Goal: Task Accomplishment & Management: Complete application form

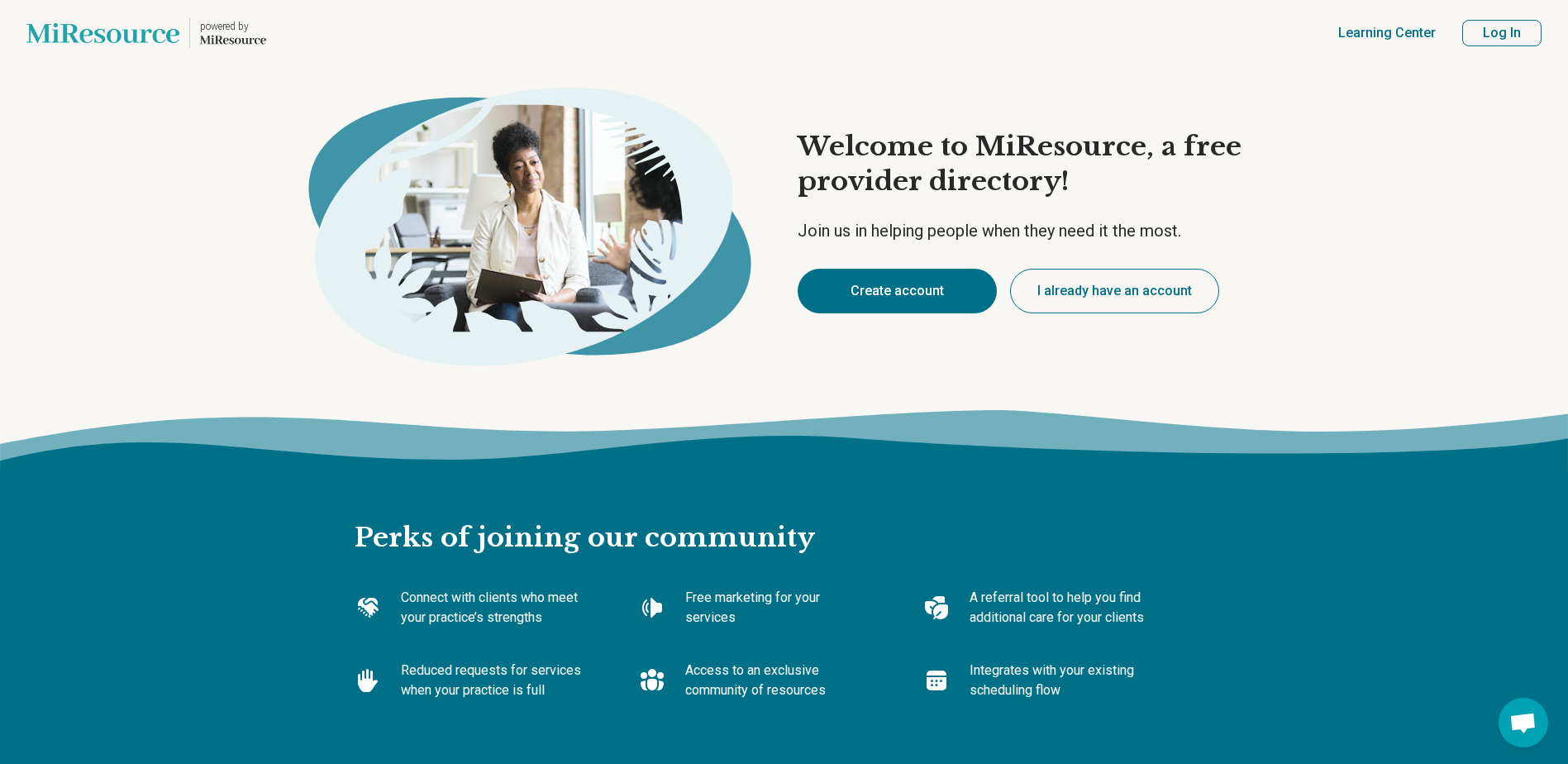
click at [886, 290] on button "Create account" at bounding box center [897, 292] width 200 height 45
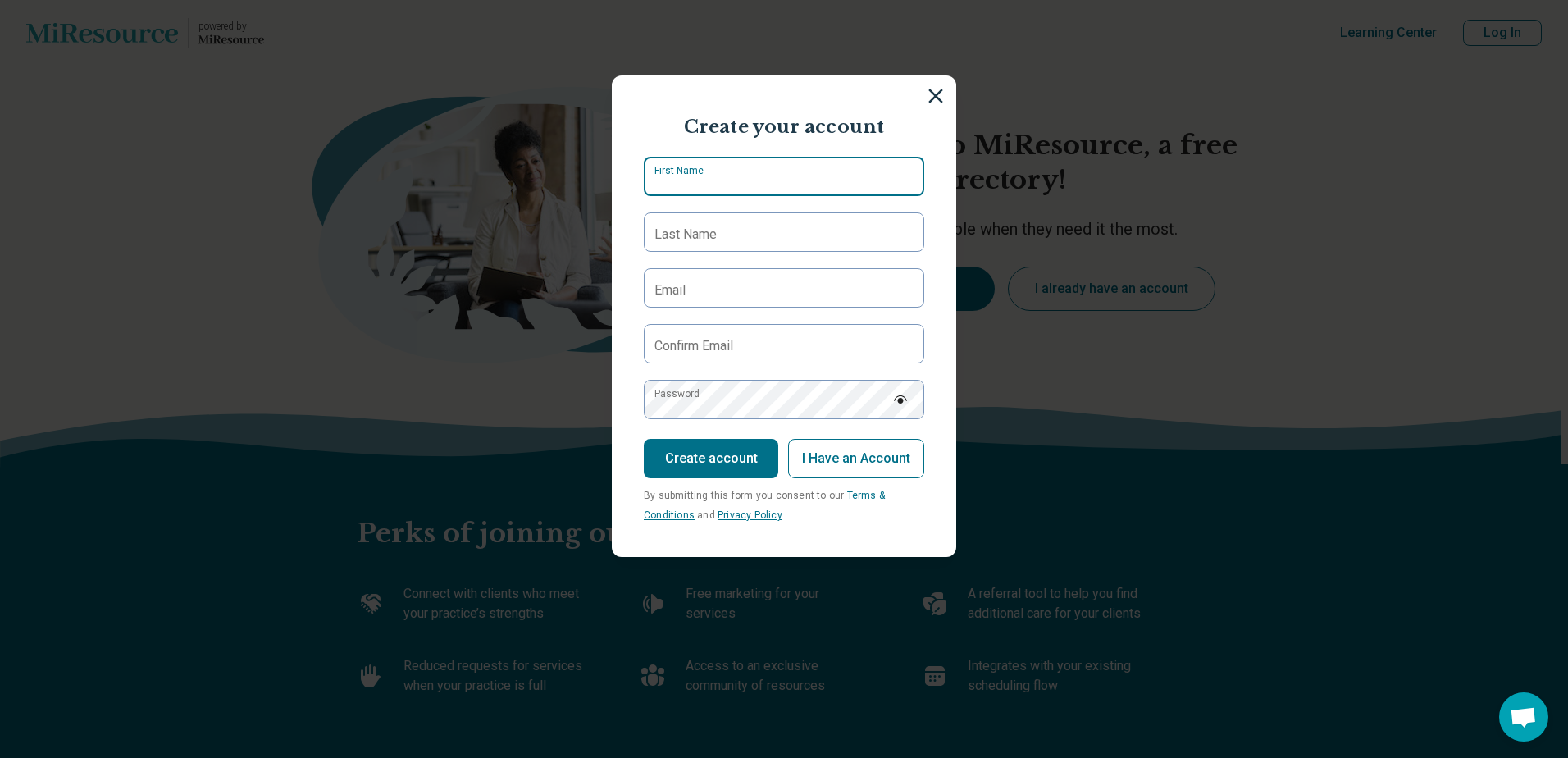
click at [812, 185] on input "First Name" at bounding box center [784, 176] width 281 height 39
type input "********"
click at [663, 227] on label "Last Name" at bounding box center [685, 234] width 62 height 20
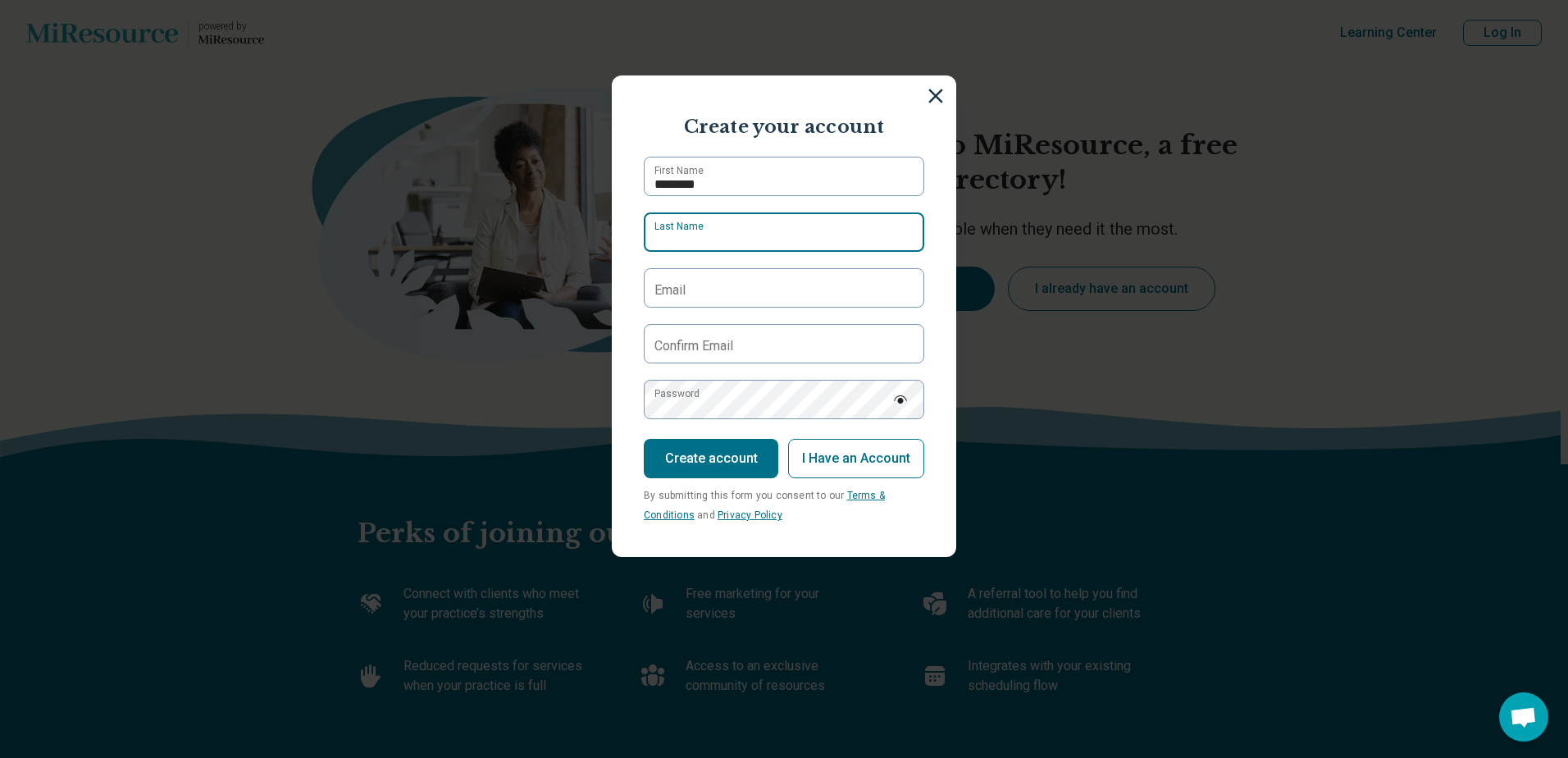
click at [663, 227] on input "Last Name" at bounding box center [784, 232] width 281 height 39
type input "*"
type input "********"
click at [655, 286] on label "Email" at bounding box center [671, 290] width 32 height 20
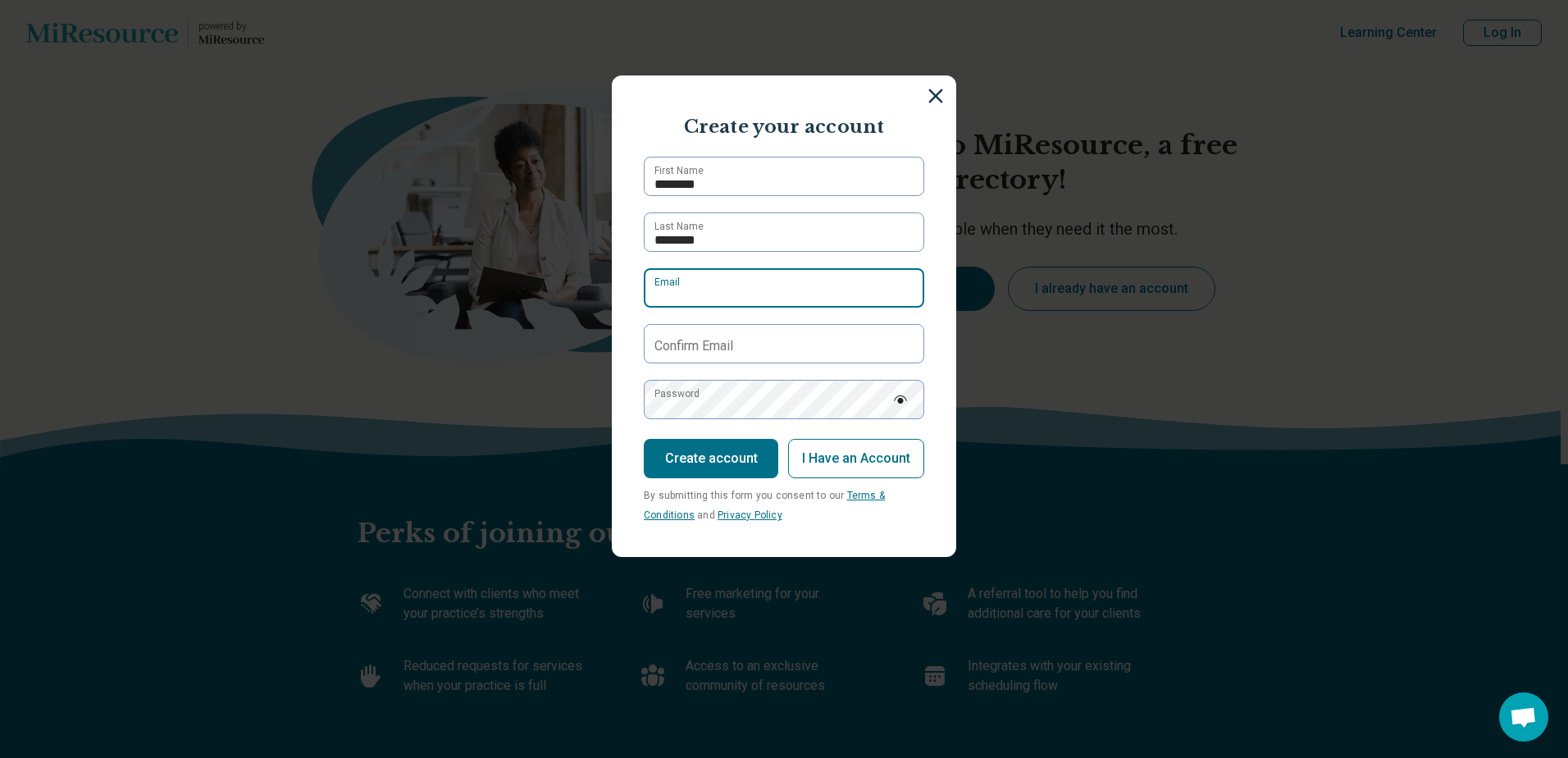
click at [651, 286] on input "Email" at bounding box center [784, 287] width 281 height 39
type input "********"
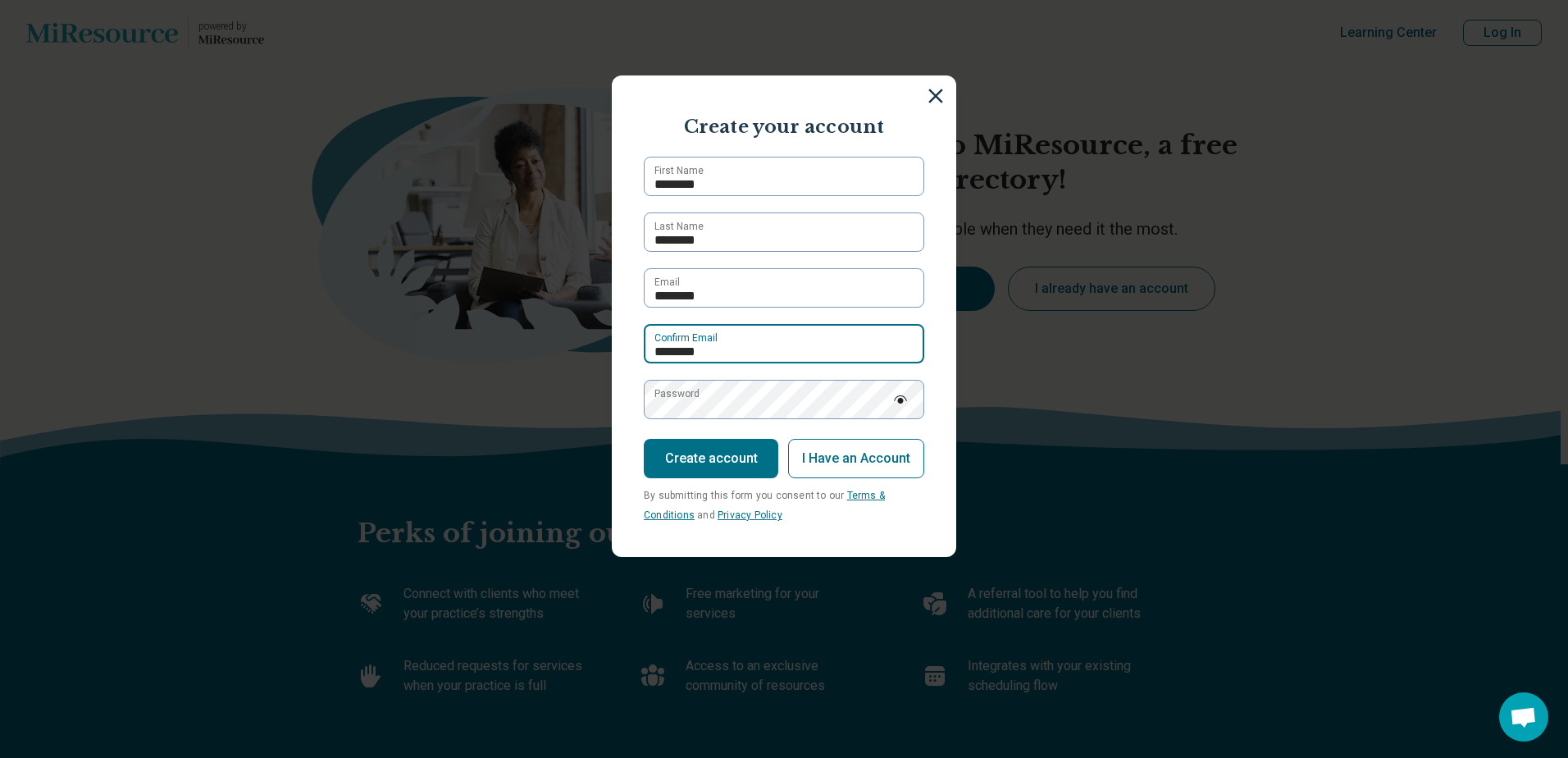
type input "********"
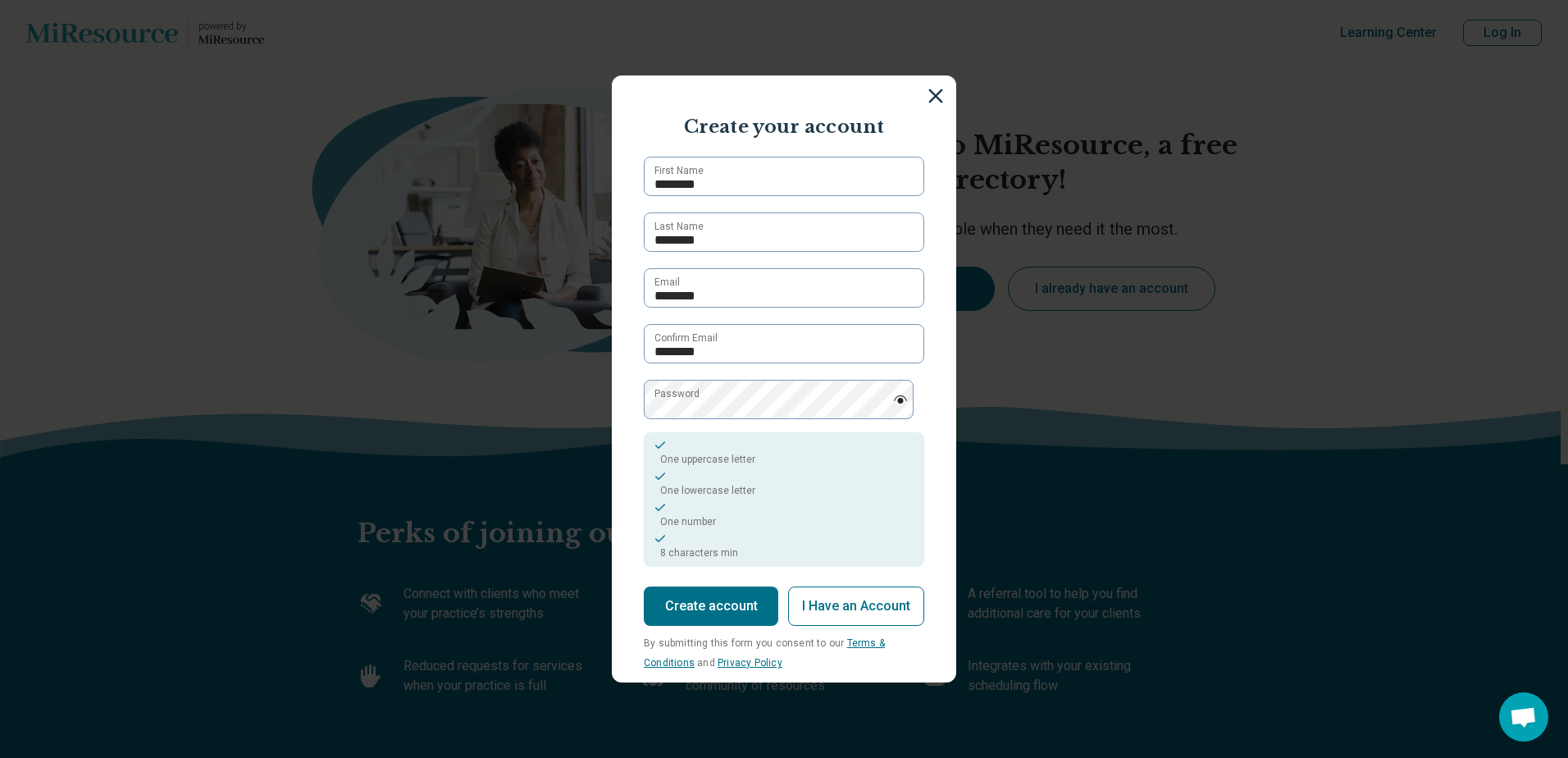
click at [724, 615] on button "Create account" at bounding box center [711, 606] width 135 height 39
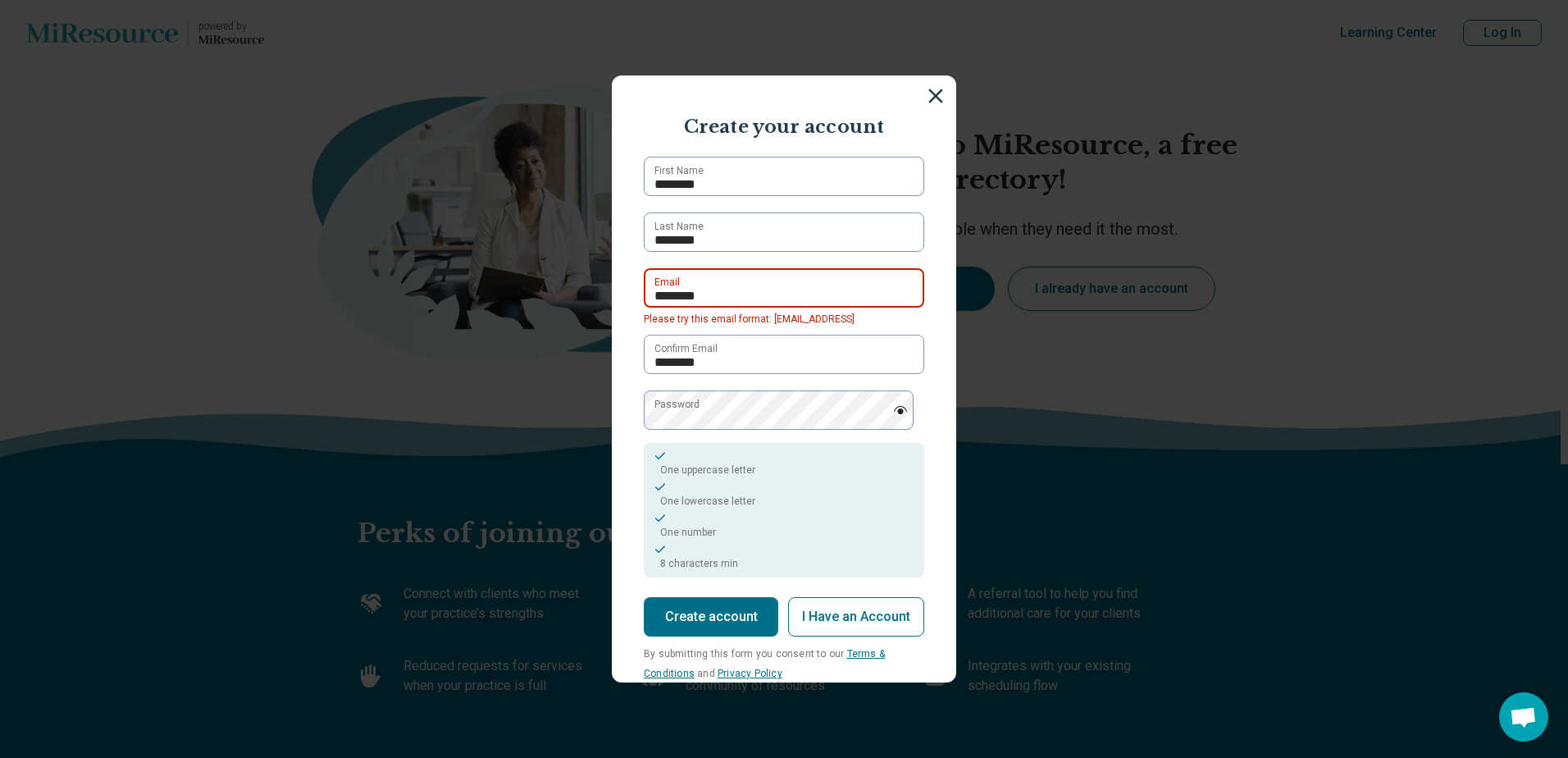
click at [749, 294] on input "********" at bounding box center [784, 287] width 281 height 39
type input "**********"
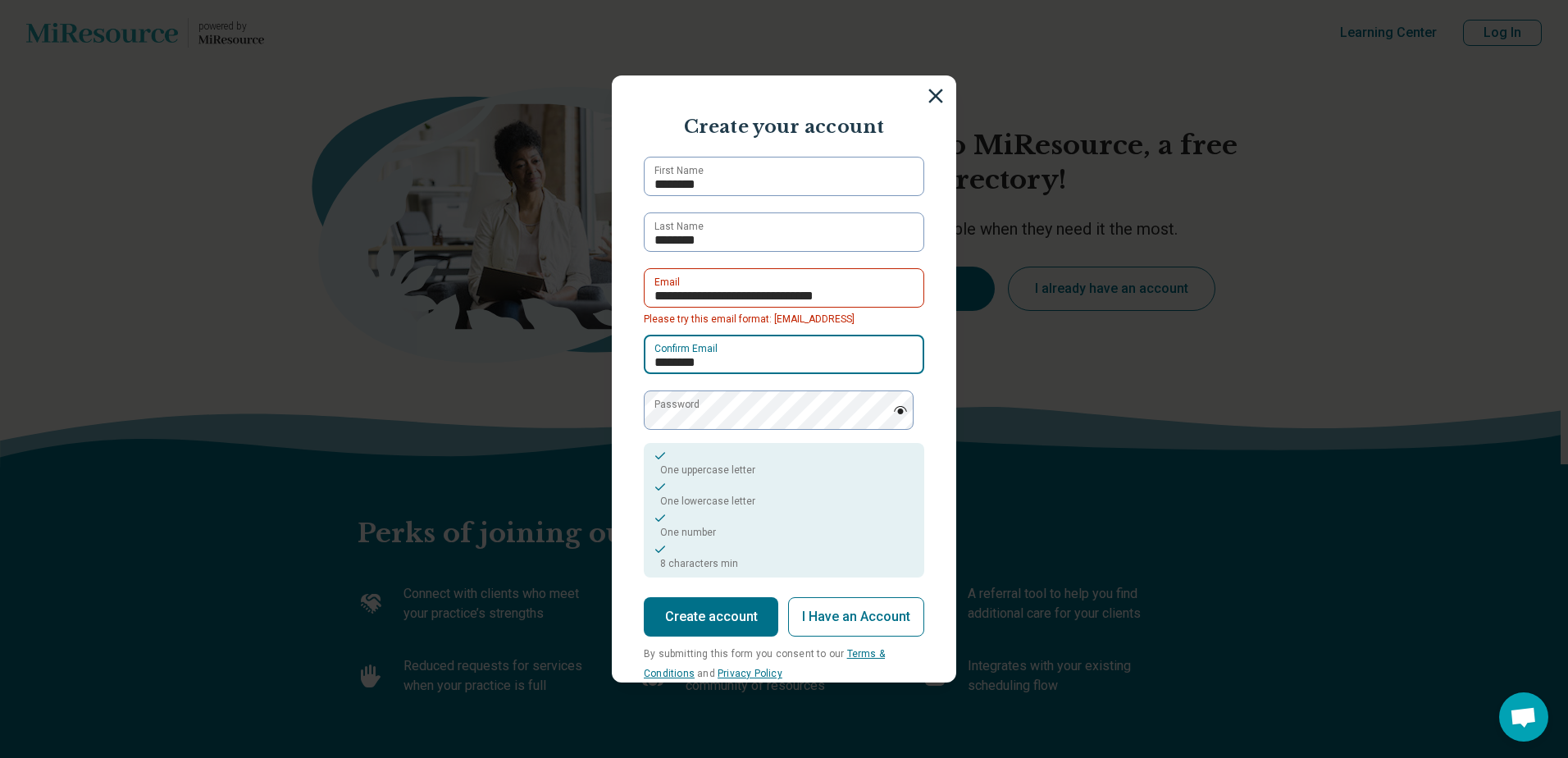
click at [750, 357] on input "********" at bounding box center [784, 354] width 281 height 39
type input "**********"
click at [674, 615] on button "Create account" at bounding box center [711, 617] width 135 height 39
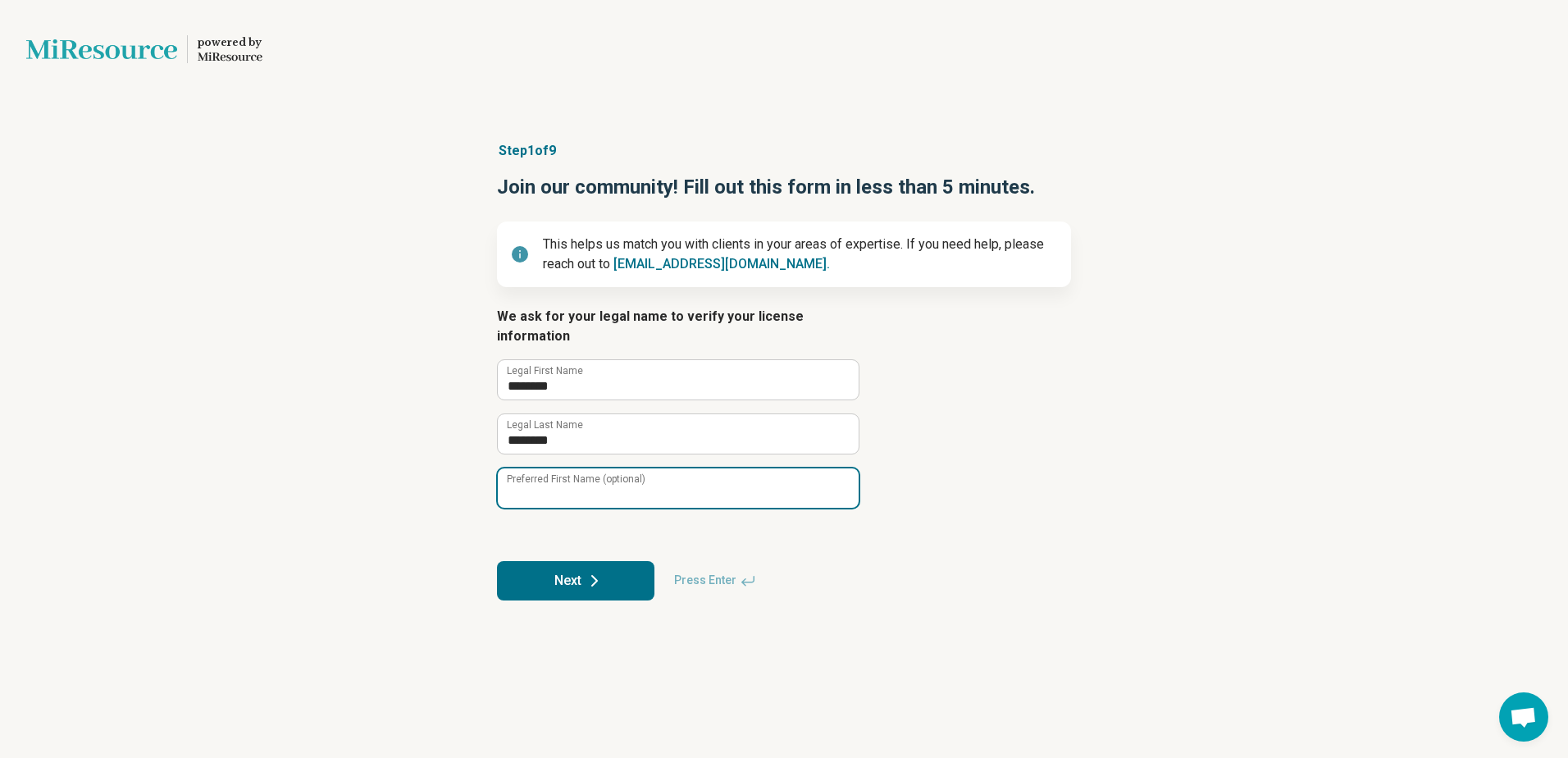
click at [736, 485] on input "Preferred First Name (optional)" at bounding box center [678, 488] width 361 height 39
click at [515, 472] on input "***" at bounding box center [678, 488] width 361 height 39
type input "***"
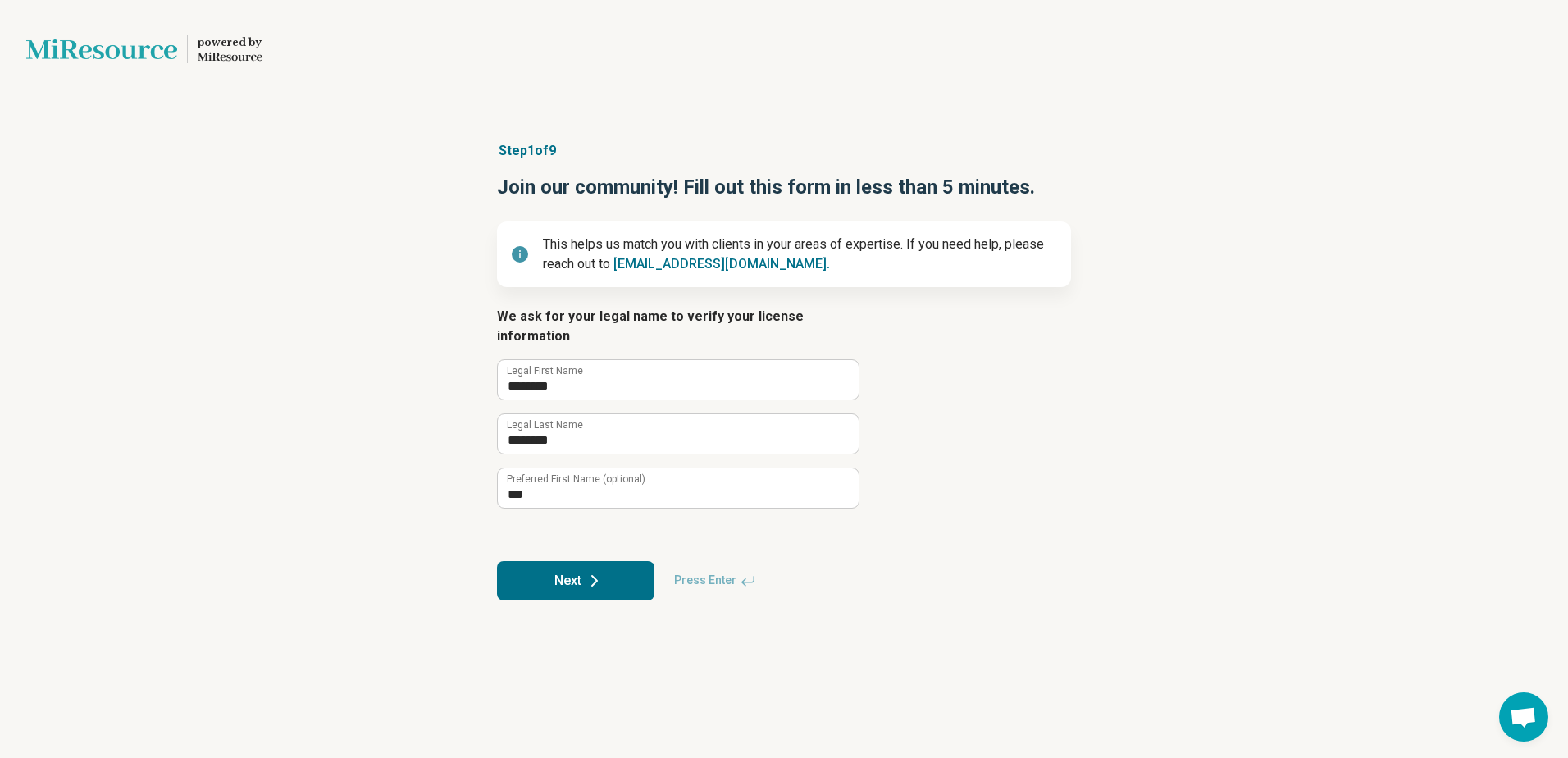
click at [601, 572] on button "Next" at bounding box center [575, 580] width 157 height 39
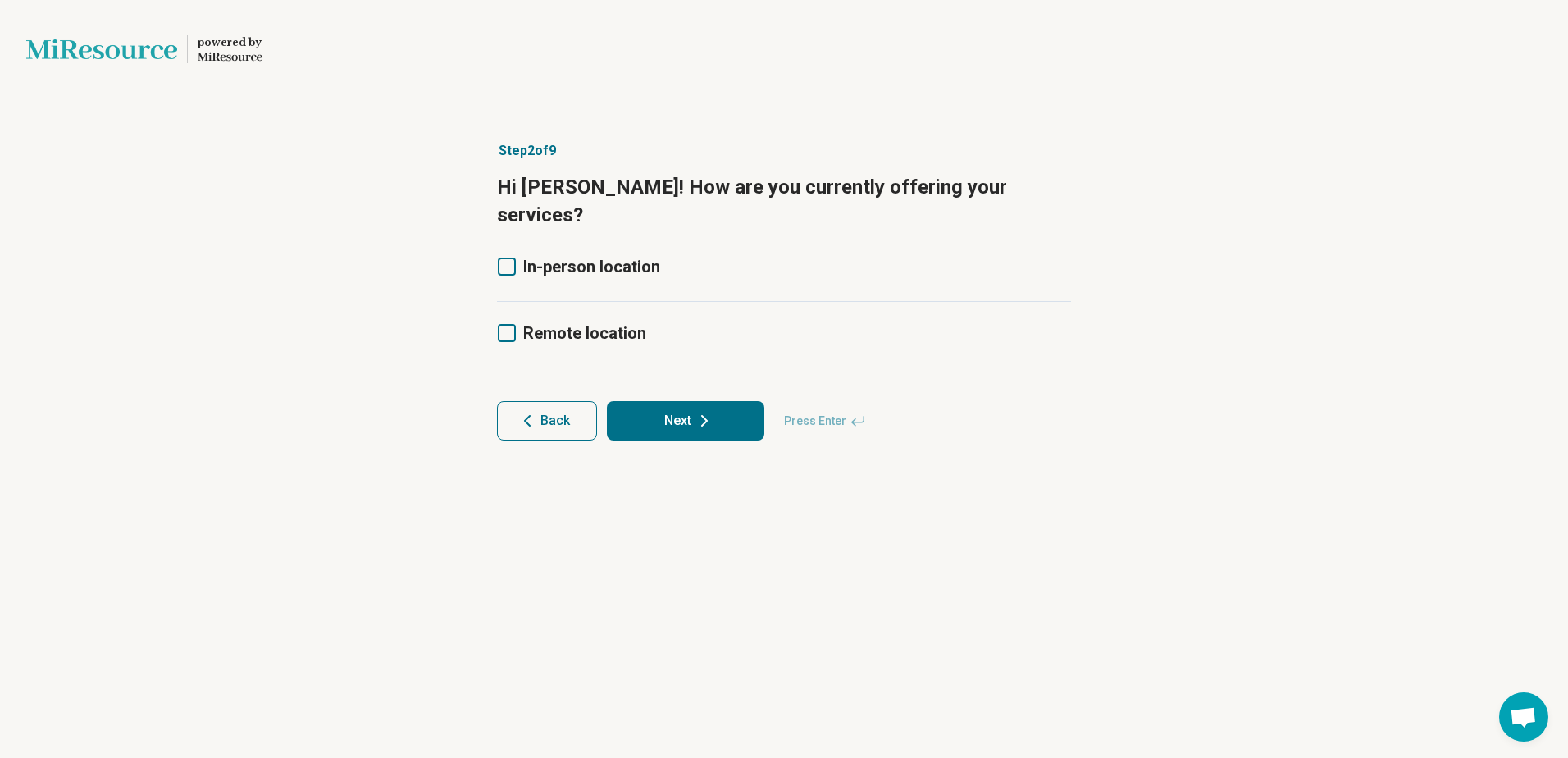
click at [644, 314] on div "Remote location" at bounding box center [783, 335] width 574 height 66
drag, startPoint x: 644, startPoint y: 314, endPoint x: 600, endPoint y: 305, distance: 44.9
click at [600, 305] on div "Remote location" at bounding box center [783, 335] width 574 height 66
drag, startPoint x: 600, startPoint y: 305, endPoint x: 508, endPoint y: 302, distance: 92.0
click at [508, 324] on icon at bounding box center [506, 332] width 18 height 18
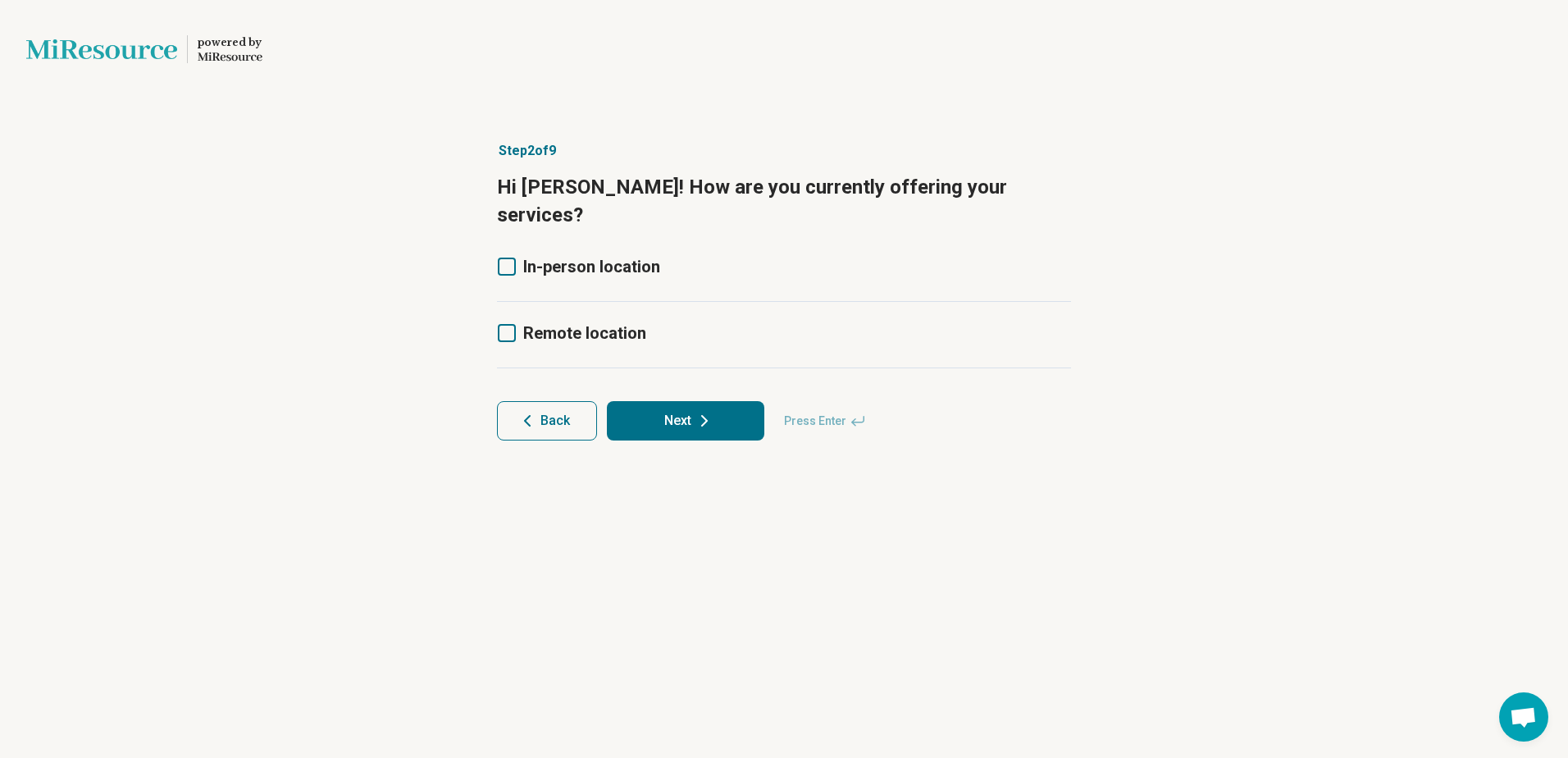
scroll to position [8, 0]
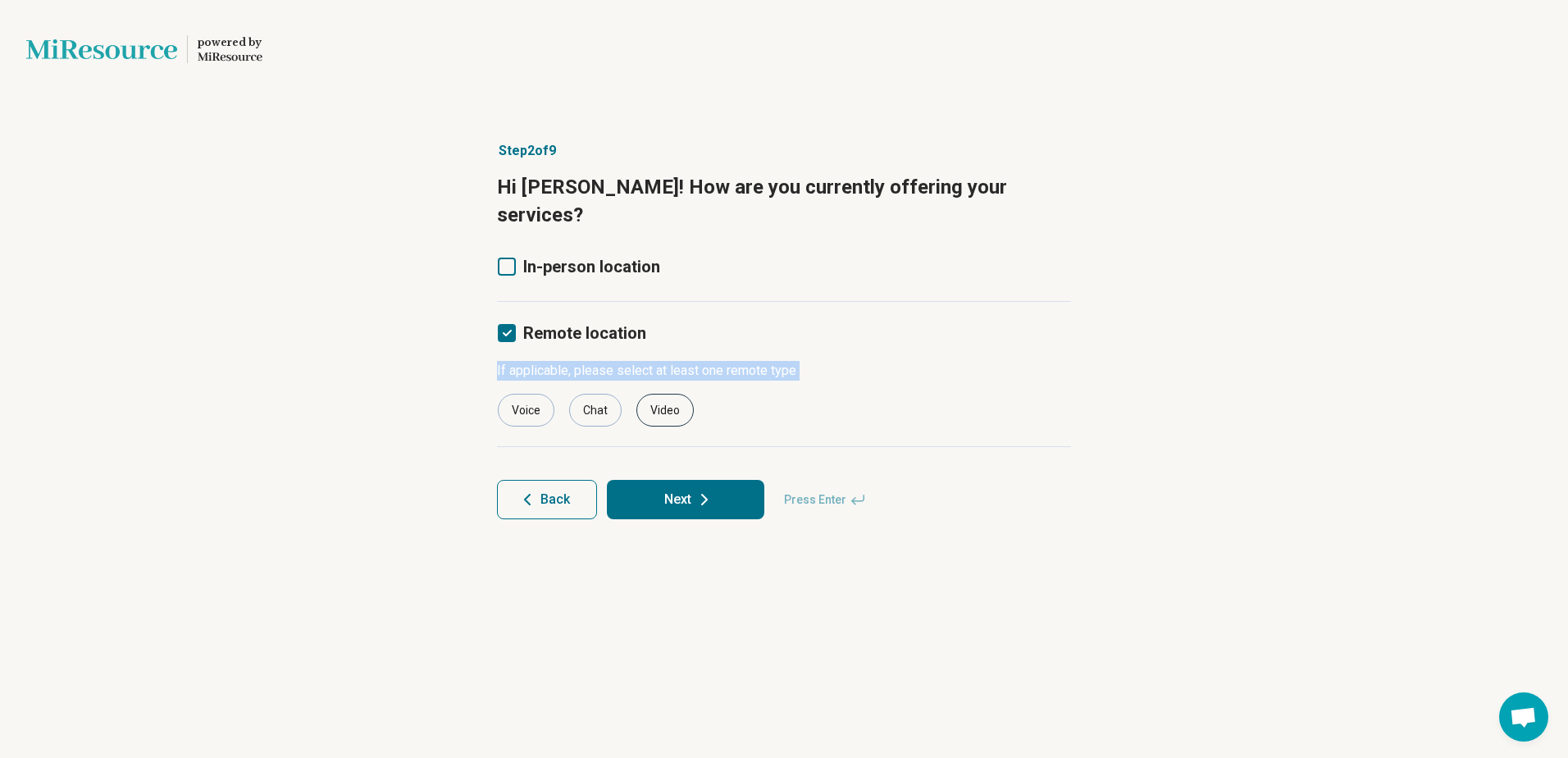
click at [665, 393] on div "Video" at bounding box center [665, 409] width 58 height 33
click at [659, 487] on button "Next" at bounding box center [685, 499] width 157 height 39
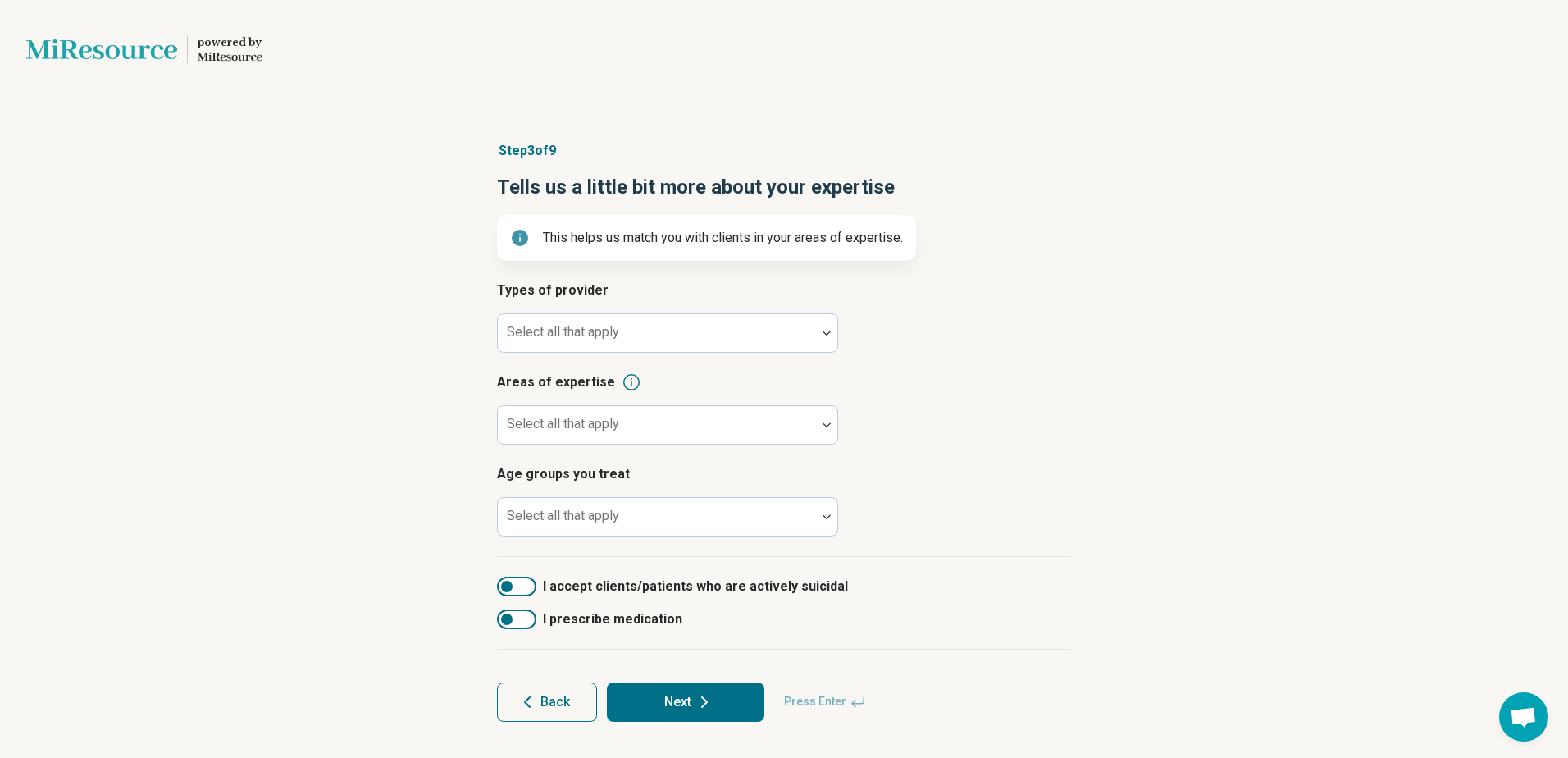
click at [653, 352] on div "Types of provider Select all that apply Areas of expertise Select all that appl…" at bounding box center [783, 419] width 574 height 276
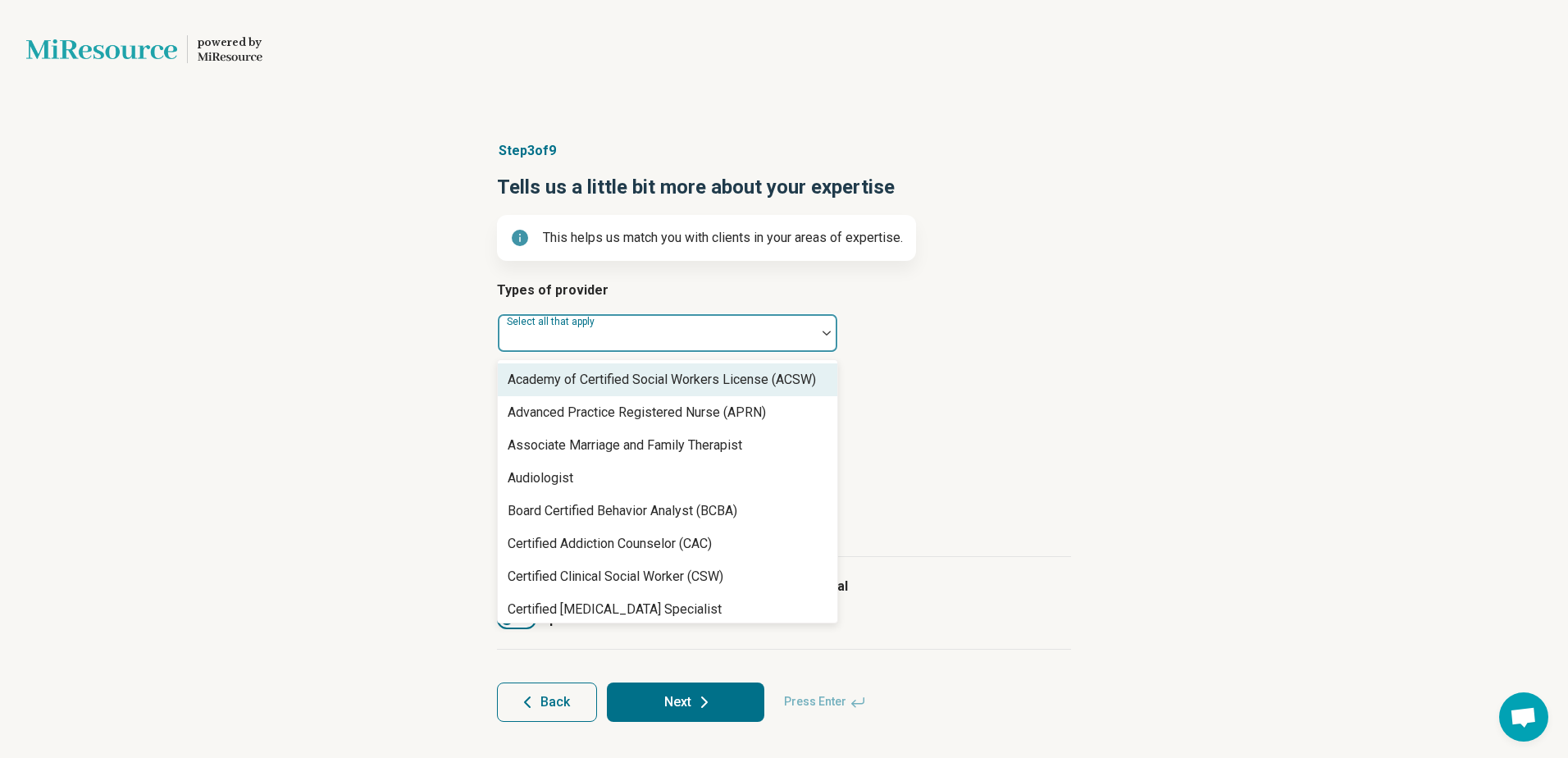
click at [644, 328] on div at bounding box center [657, 339] width 305 height 23
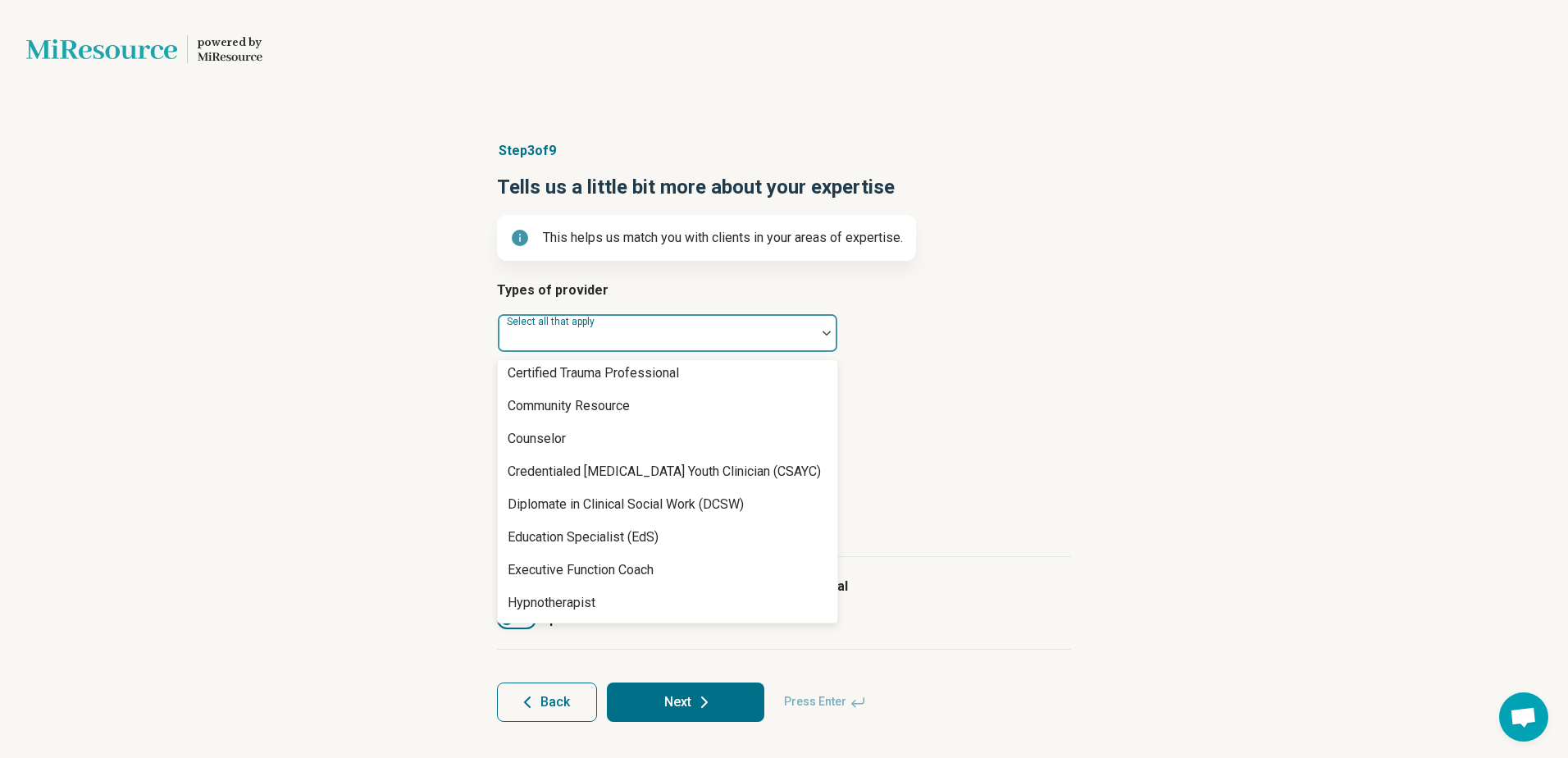
scroll to position [366, 0]
click at [658, 434] on div "Counselor" at bounding box center [667, 439] width 339 height 33
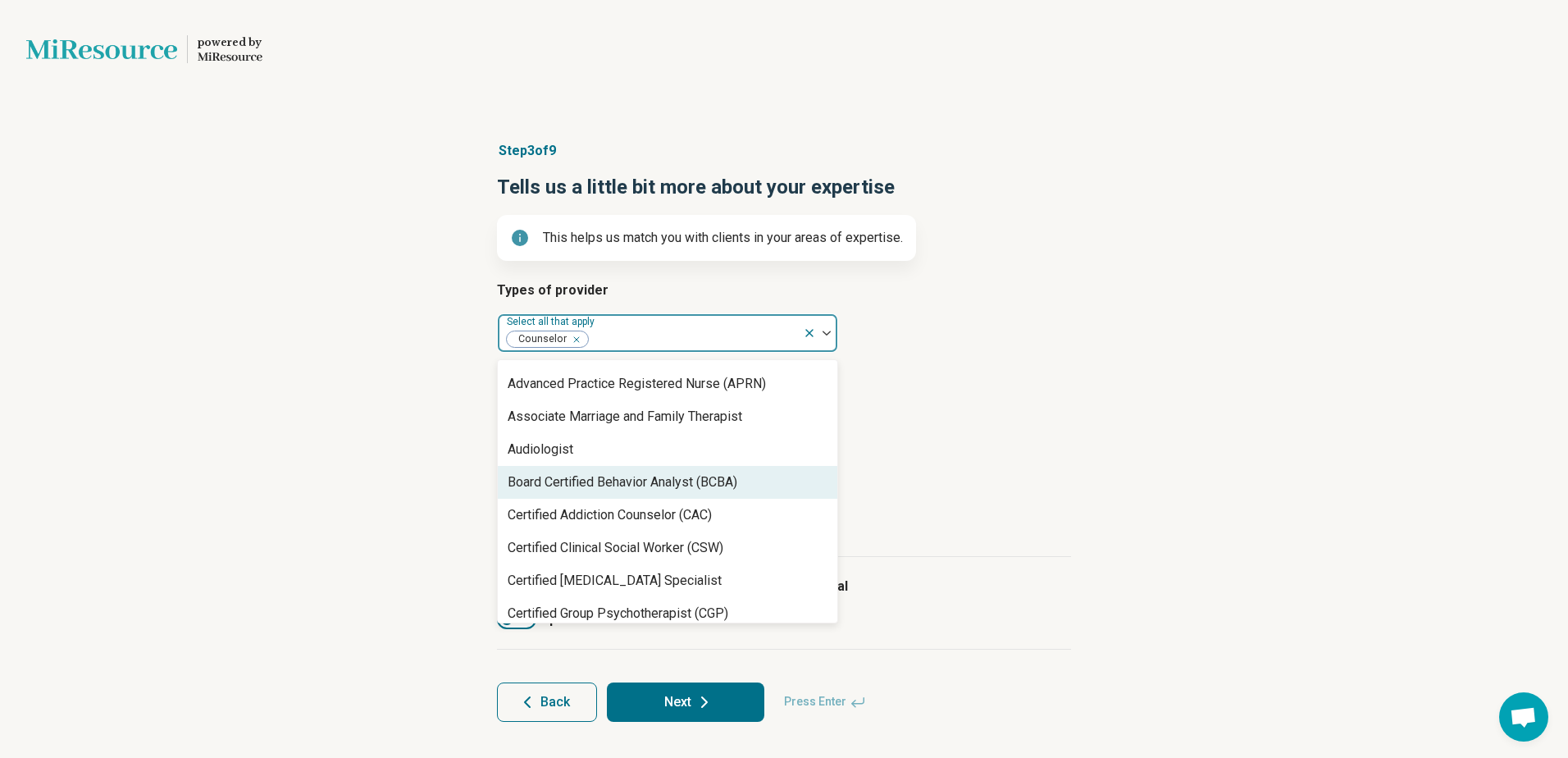
scroll to position [0, 0]
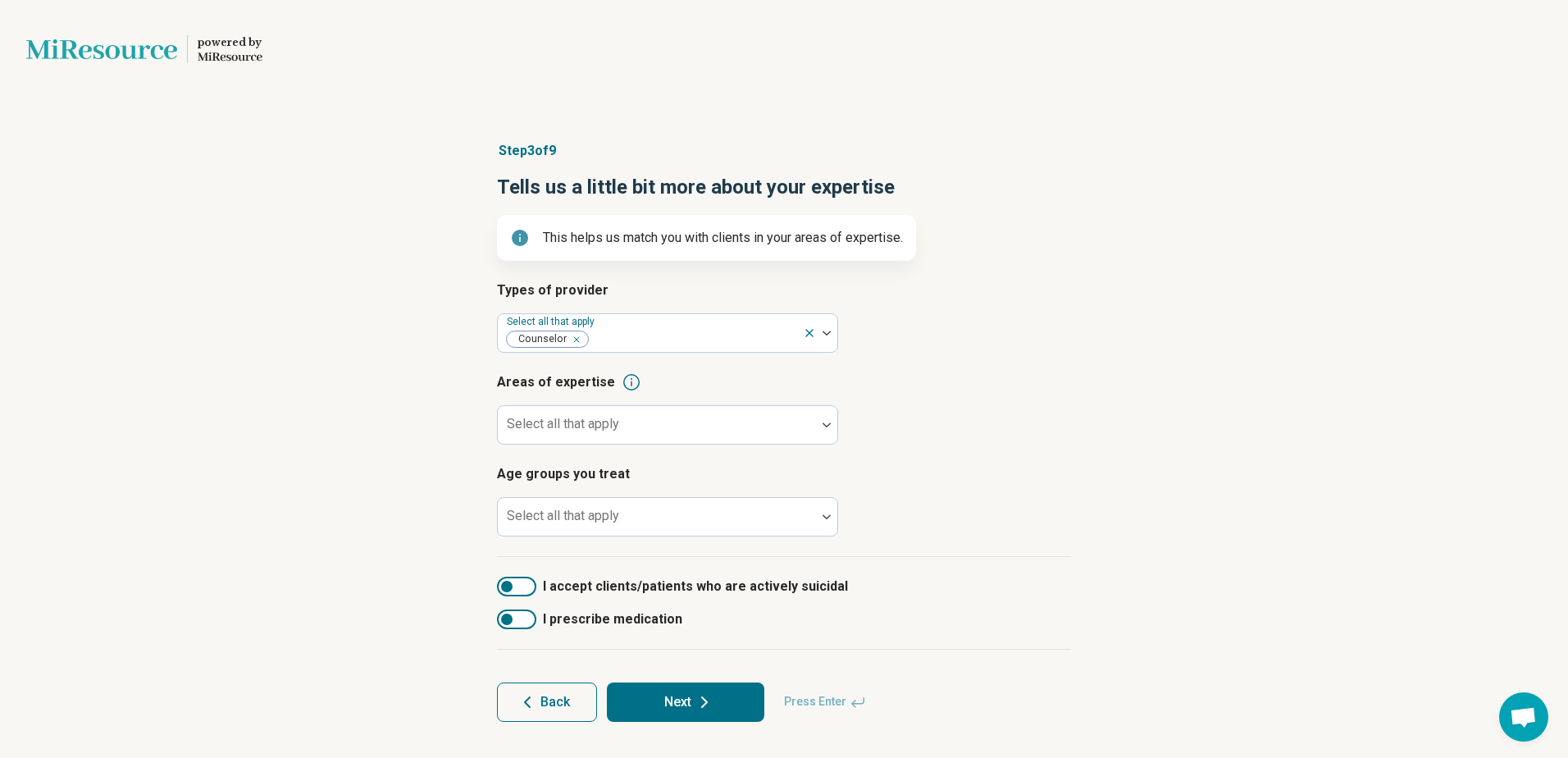
click at [870, 437] on article "Areas of expertise Select all that apply" at bounding box center [783, 408] width 574 height 73
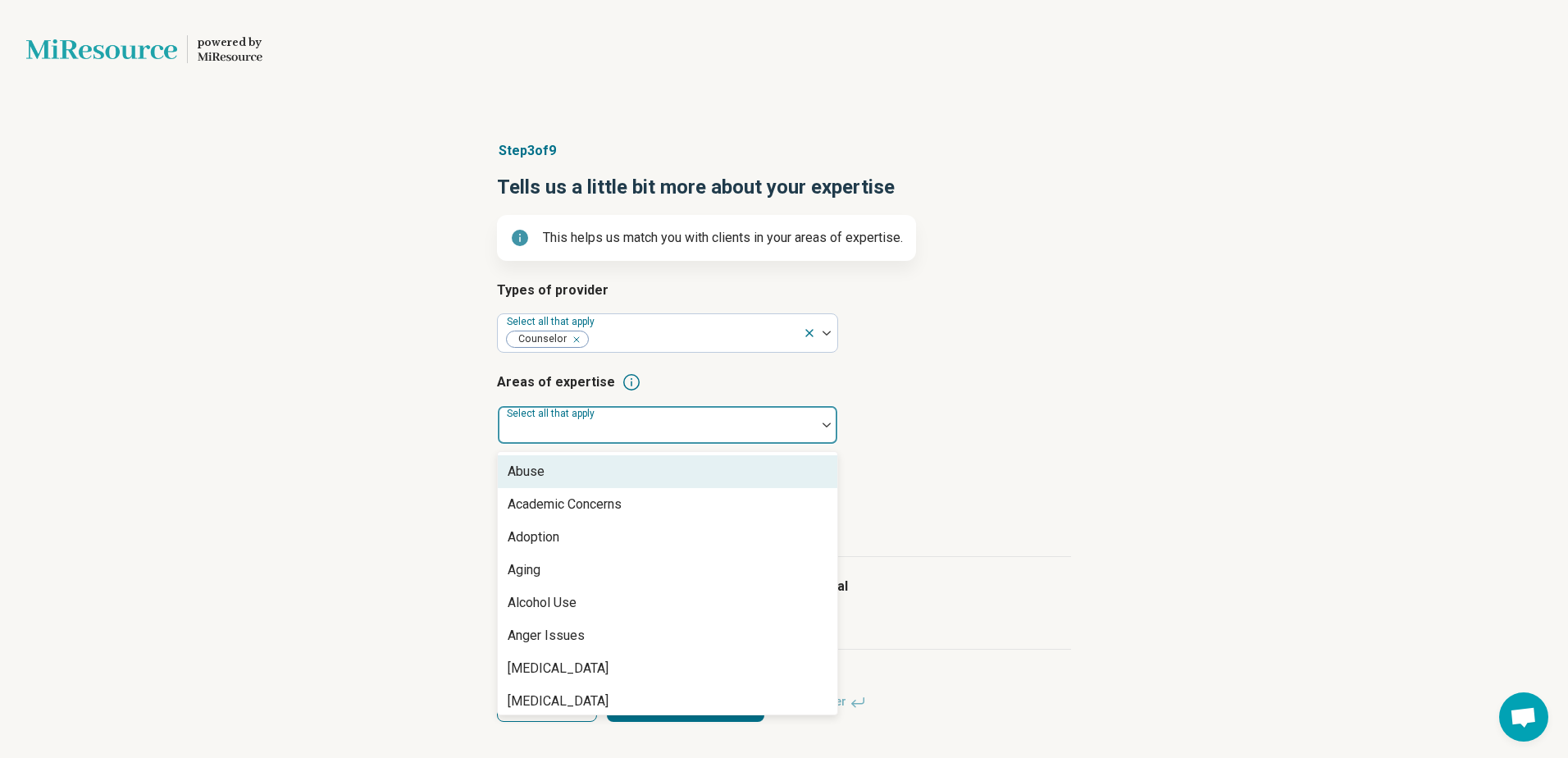
click at [664, 408] on div at bounding box center [657, 424] width 318 height 36
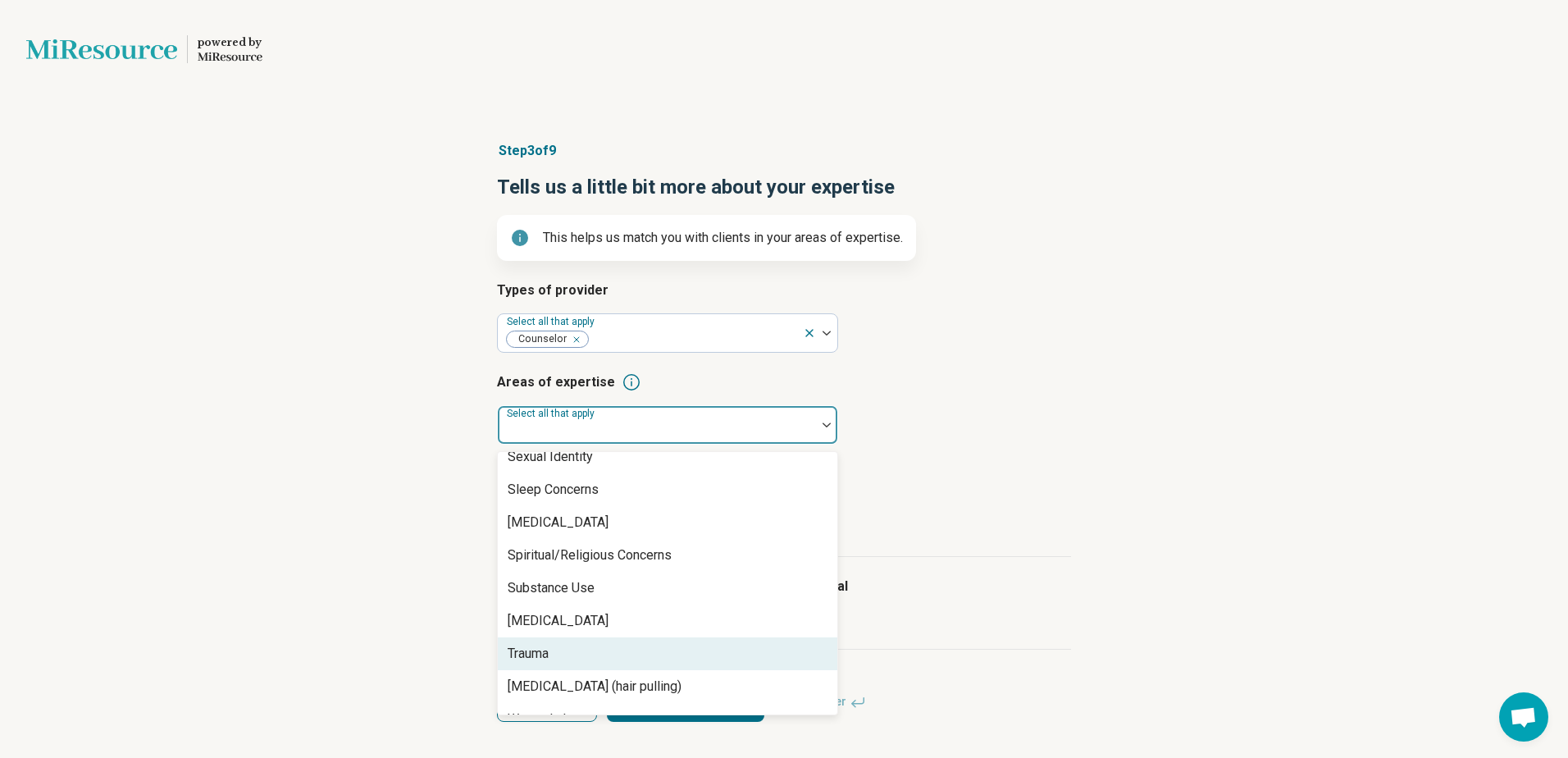
scroll to position [3025, 0]
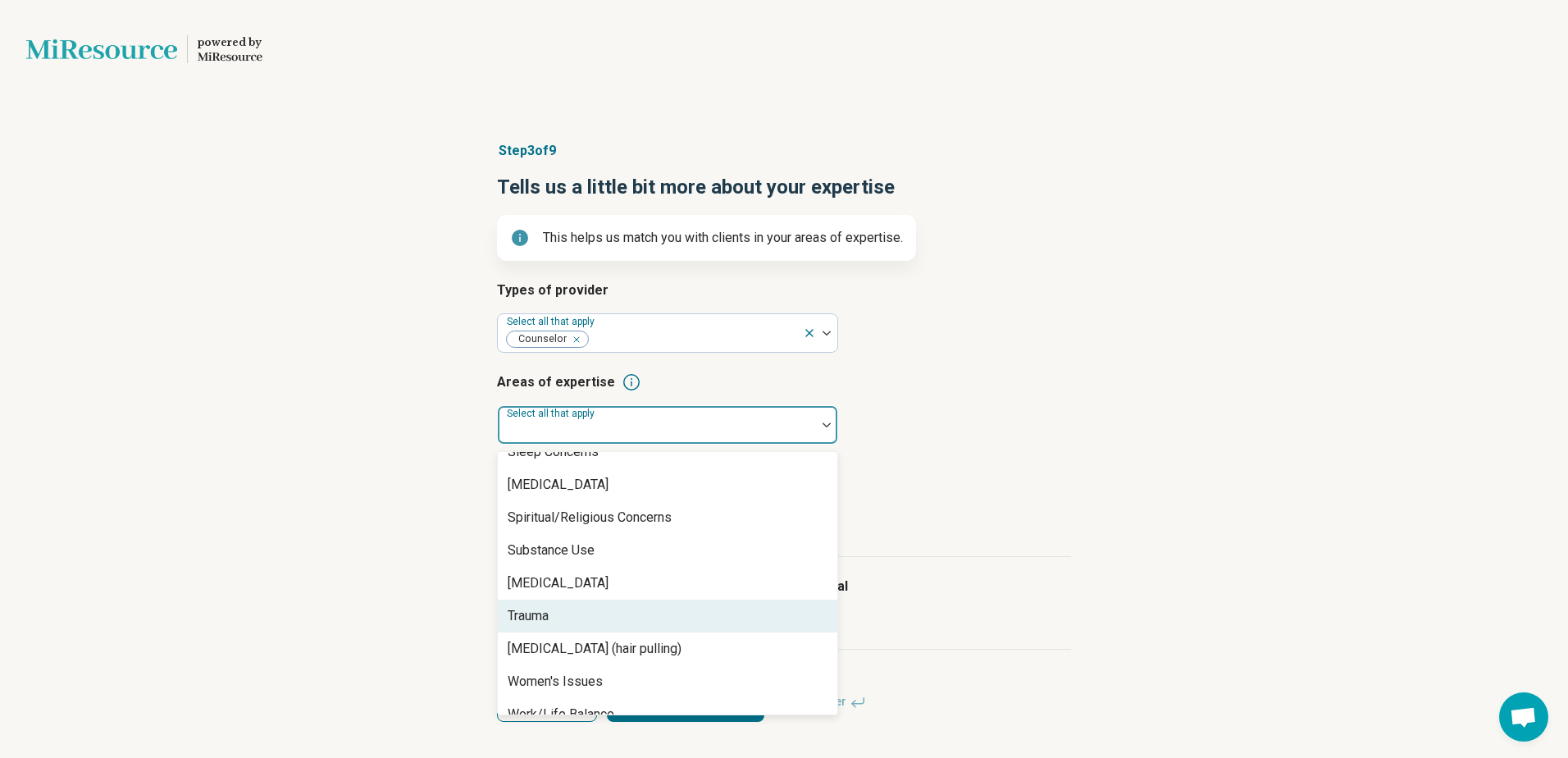
click at [630, 604] on div "Trauma" at bounding box center [667, 616] width 339 height 33
click at [630, 604] on div "[MEDICAL_DATA]" at bounding box center [667, 616] width 339 height 33
click at [630, 604] on div "Substance Use" at bounding box center [667, 616] width 339 height 33
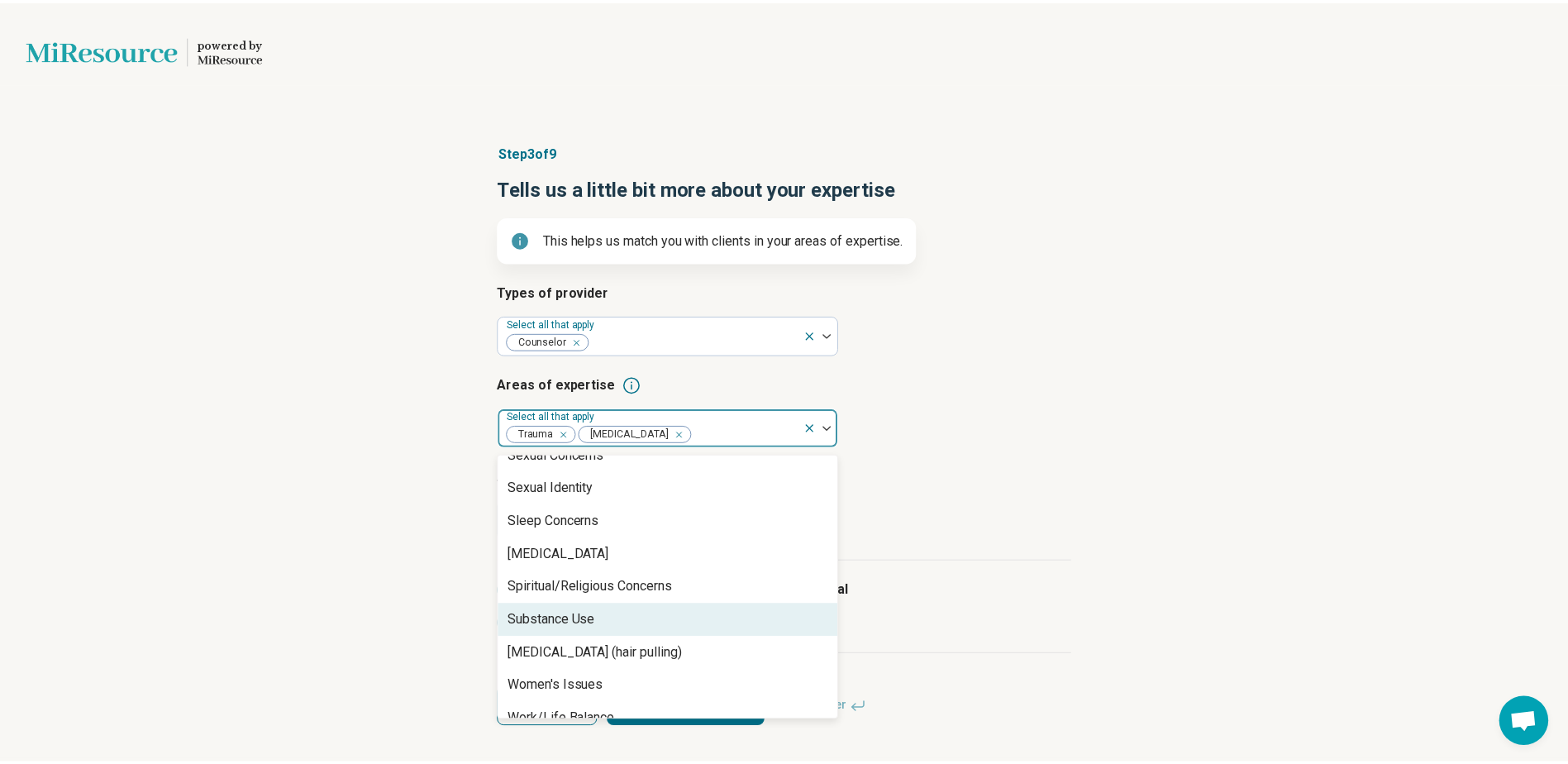
scroll to position [2950, 0]
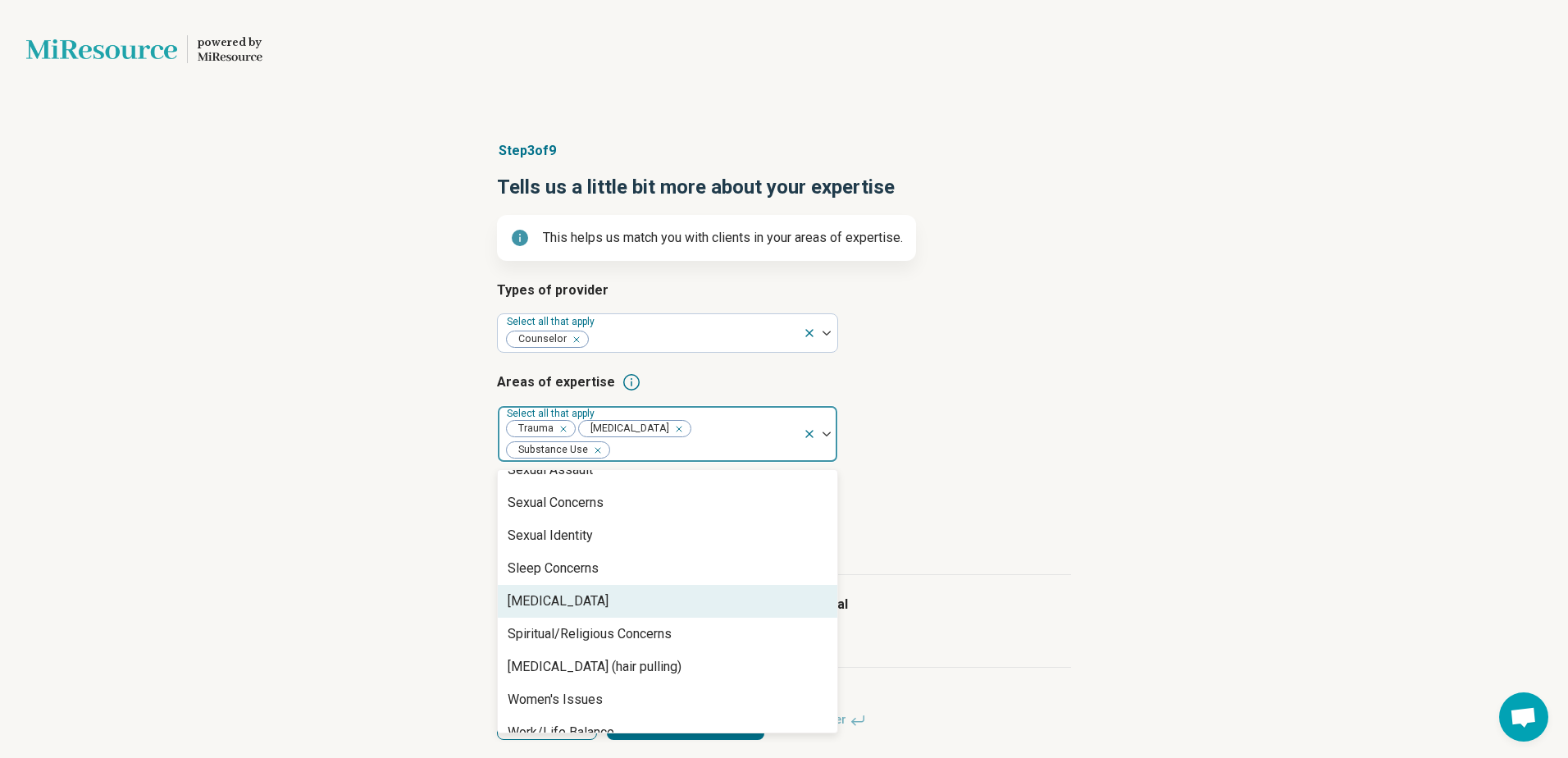
click at [635, 585] on div "[MEDICAL_DATA]" at bounding box center [667, 601] width 339 height 33
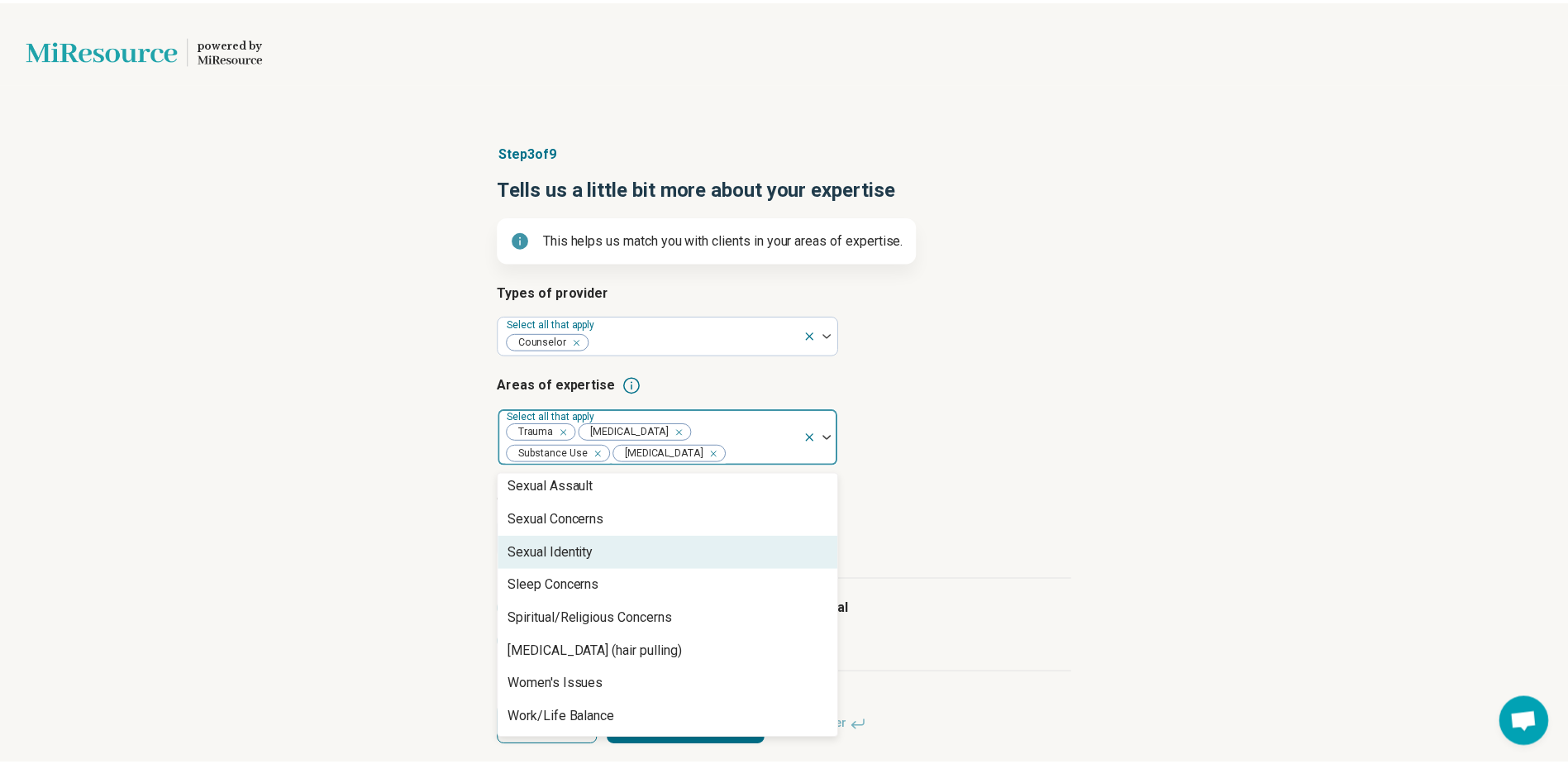
scroll to position [2917, 0]
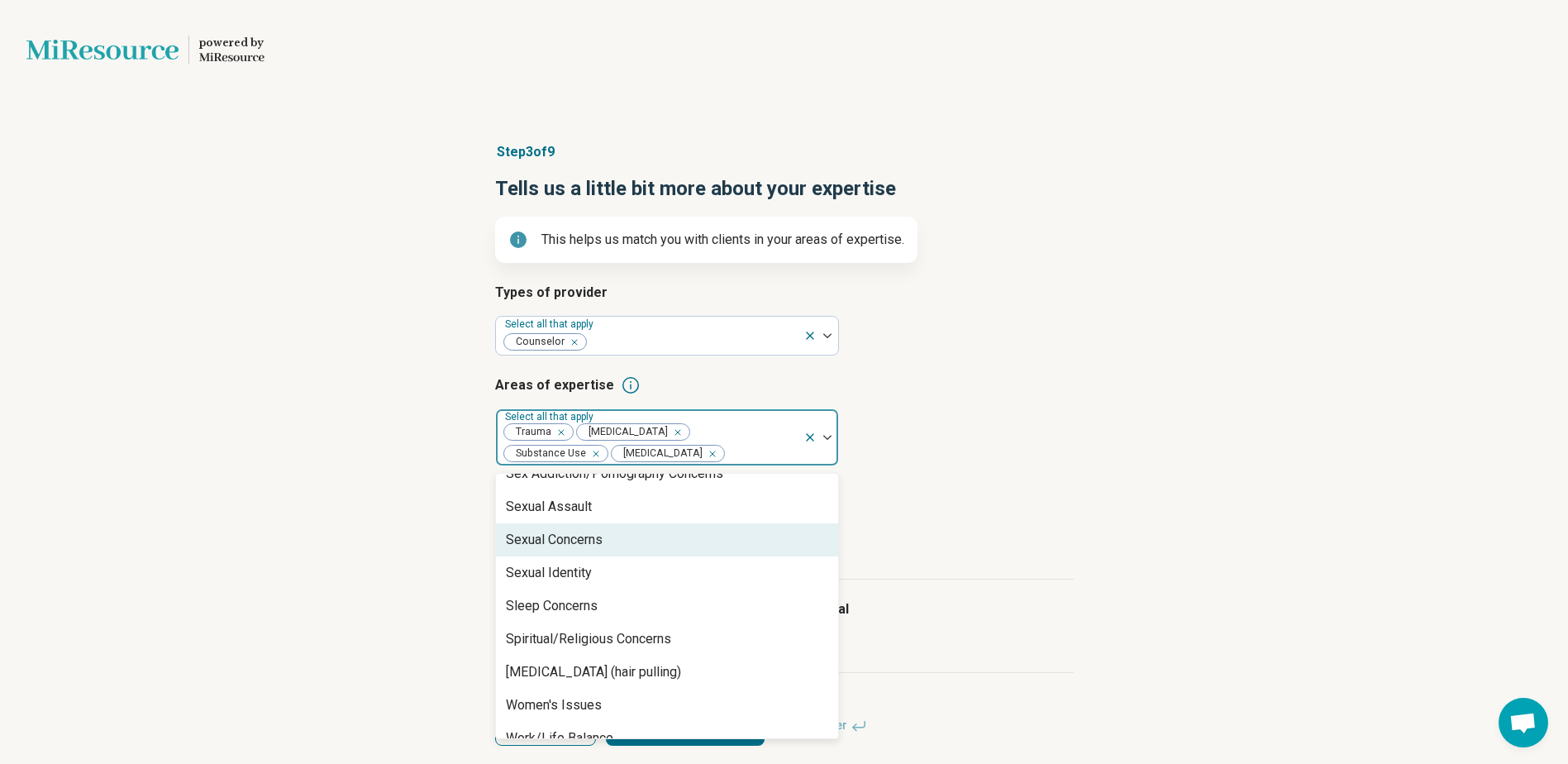
click at [640, 524] on div "Sexual Concerns" at bounding box center [666, 539] width 342 height 33
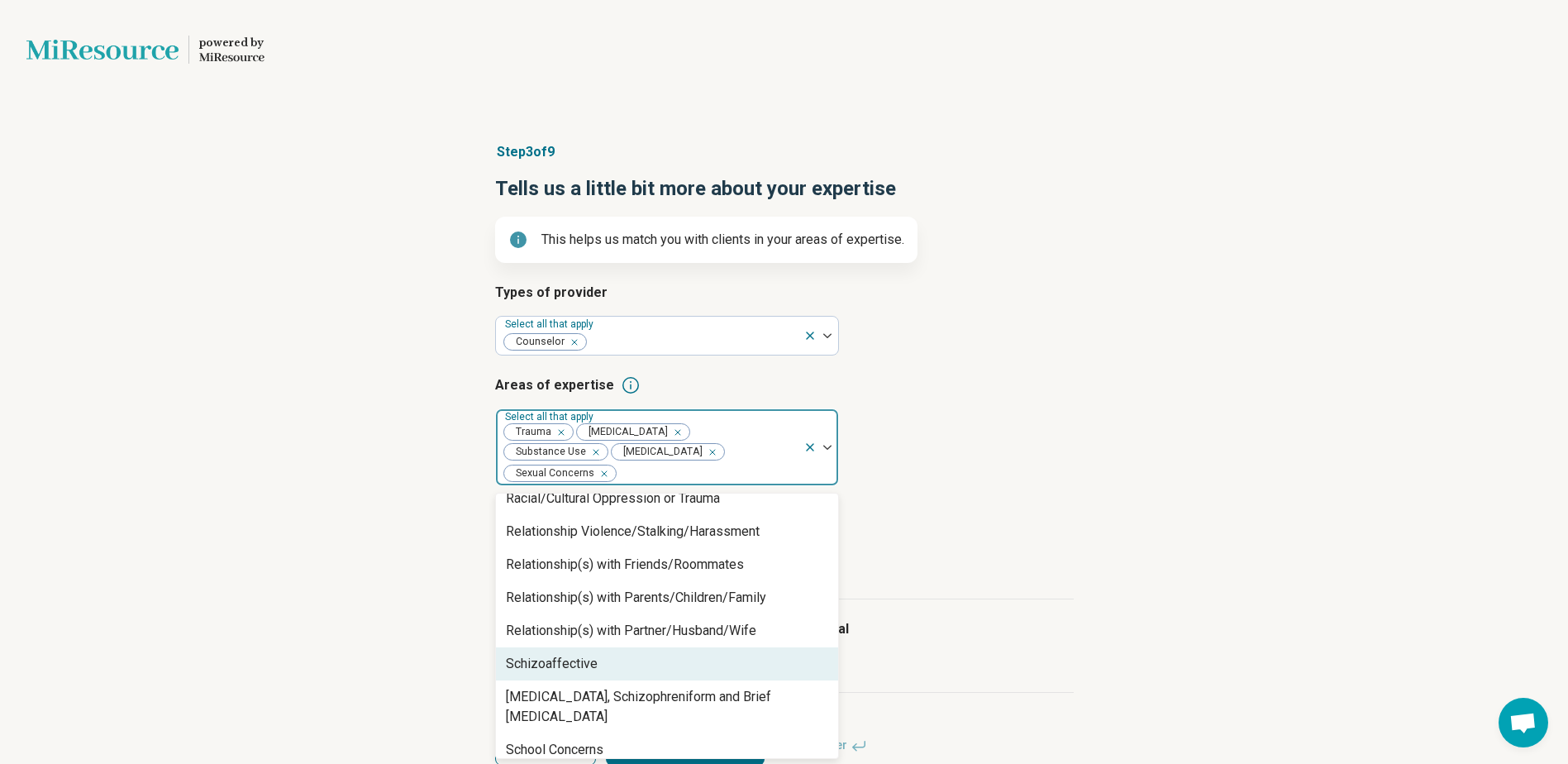
scroll to position [2560, 0]
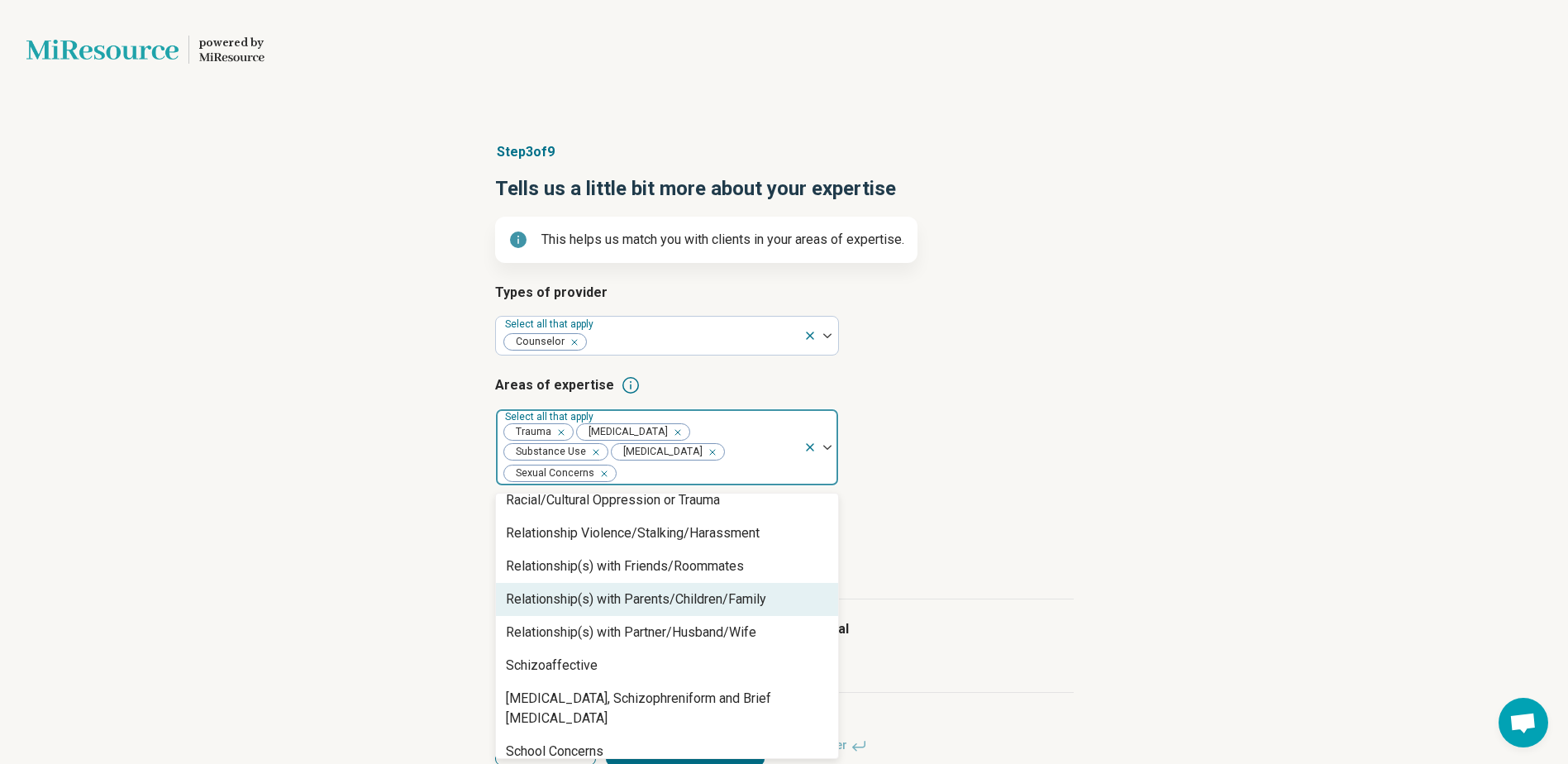
click at [636, 591] on div "Relationship(s) with Parents/Children/Family" at bounding box center [666, 599] width 342 height 33
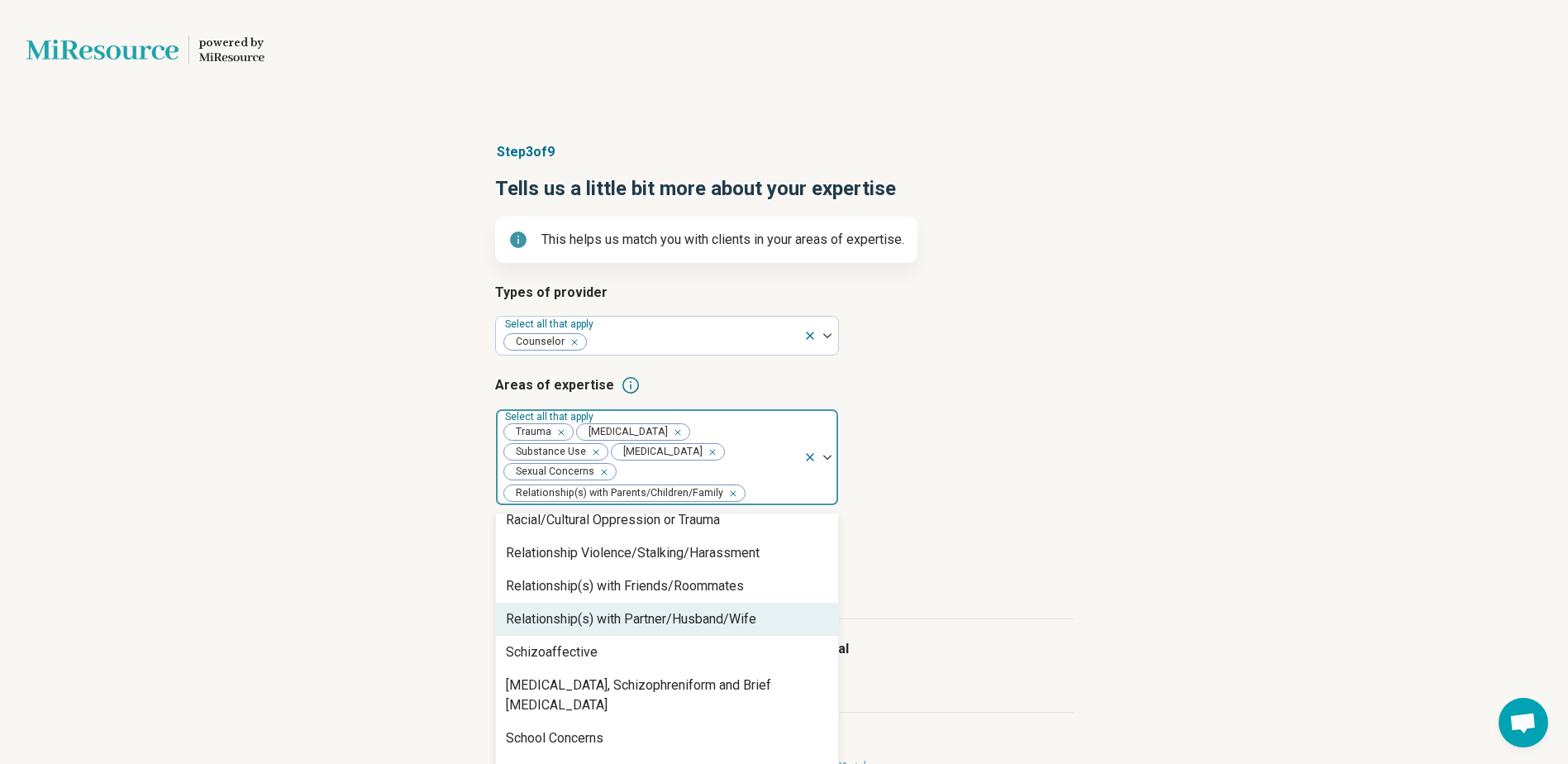
click at [636, 609] on div "Relationship(s) with Partner/Husband/Wife" at bounding box center [631, 619] width 250 height 20
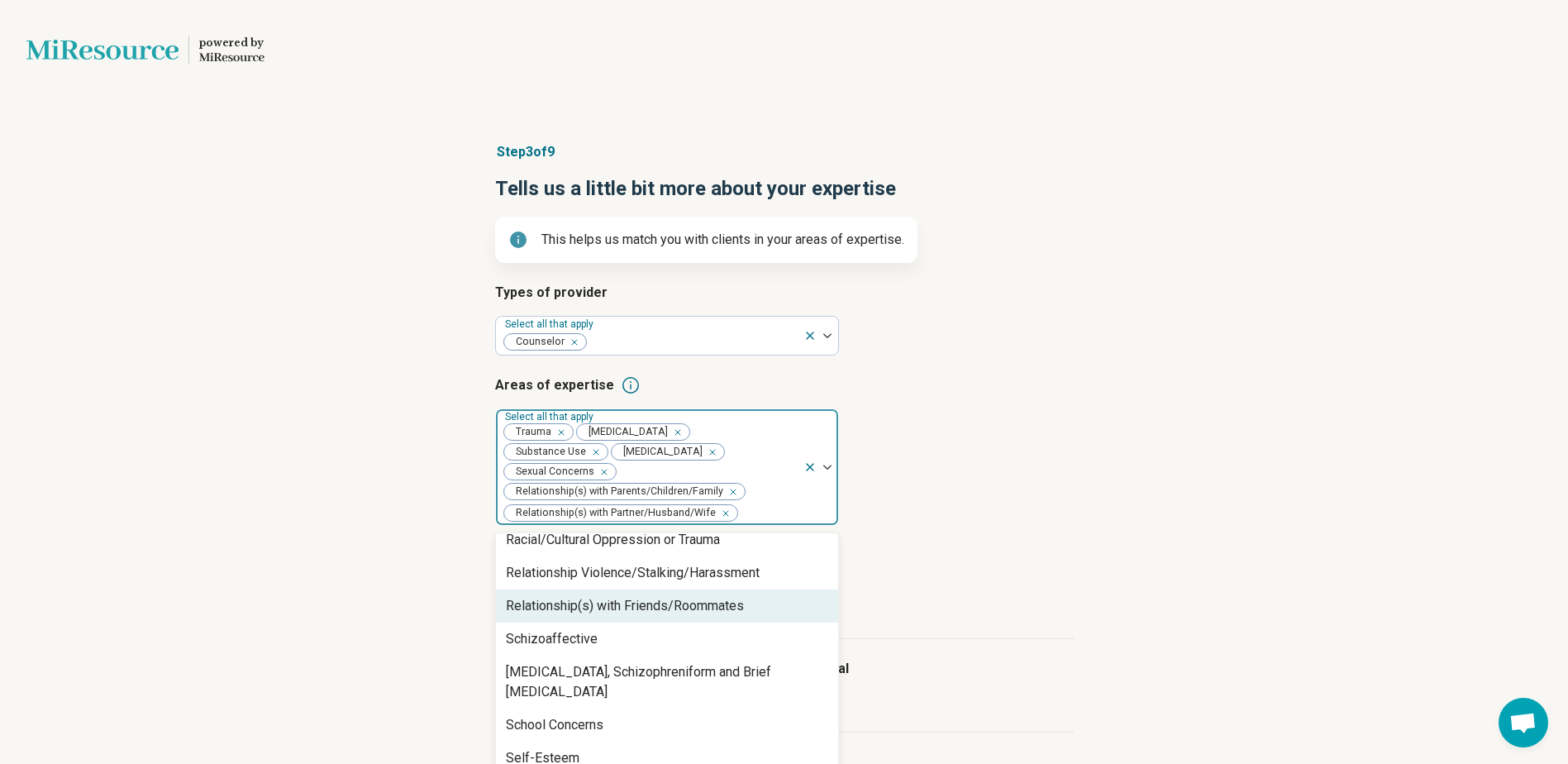
click at [636, 596] on div "Relationship(s) with Friends/Roommates" at bounding box center [625, 606] width 238 height 20
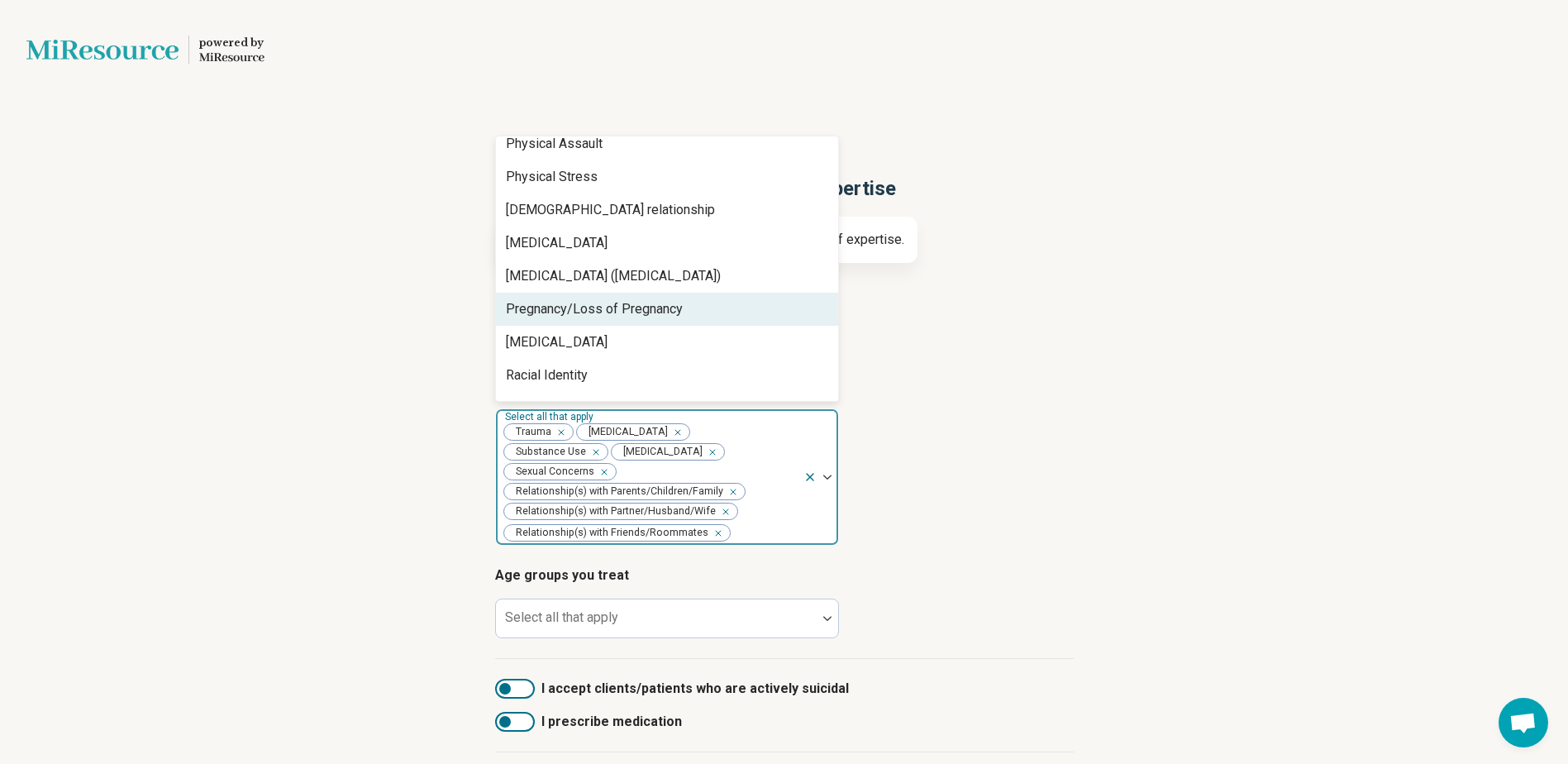
scroll to position [2294, 0]
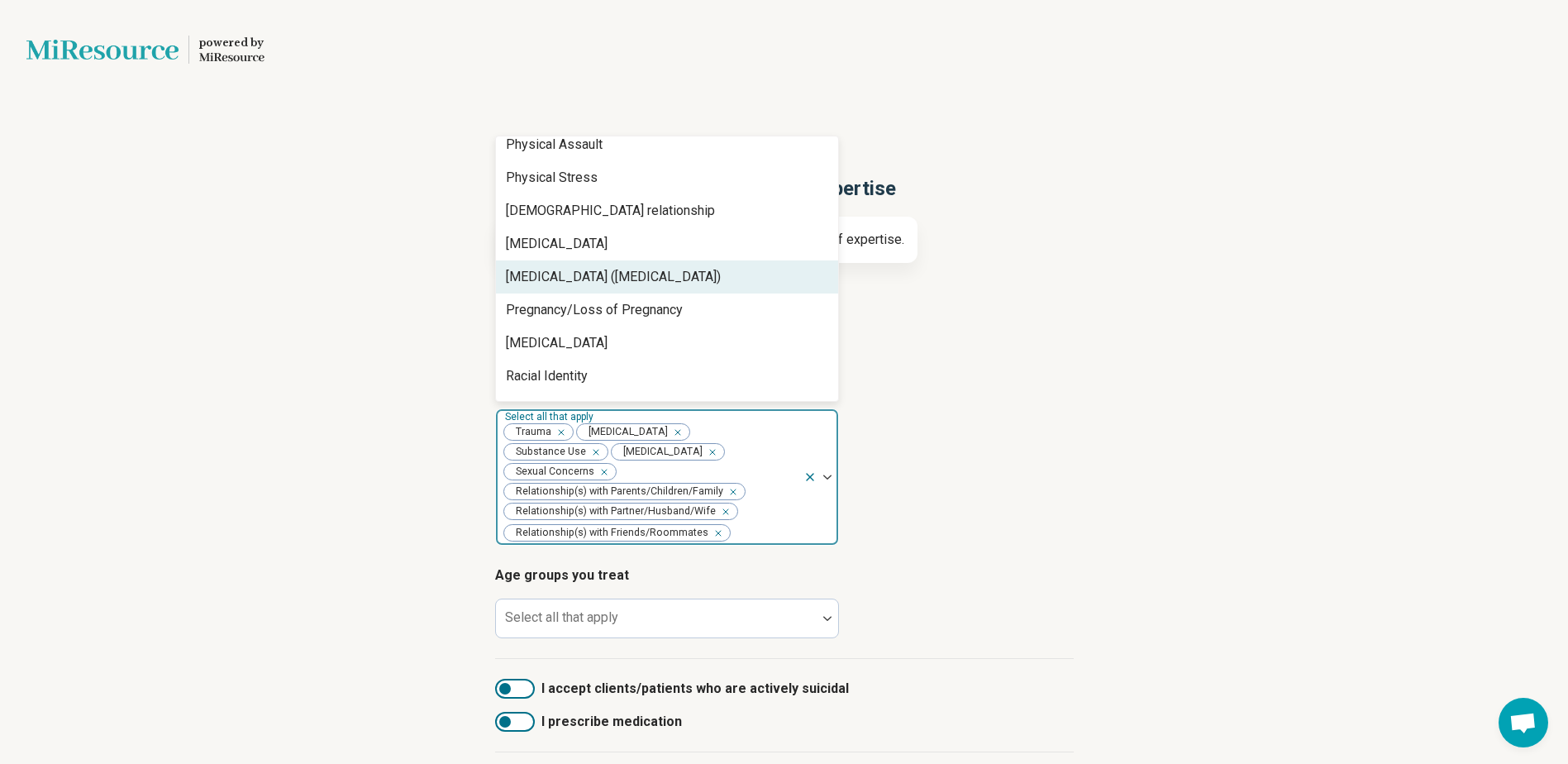
click at [750, 270] on div "[MEDICAL_DATA] ([MEDICAL_DATA])" at bounding box center [666, 277] width 342 height 33
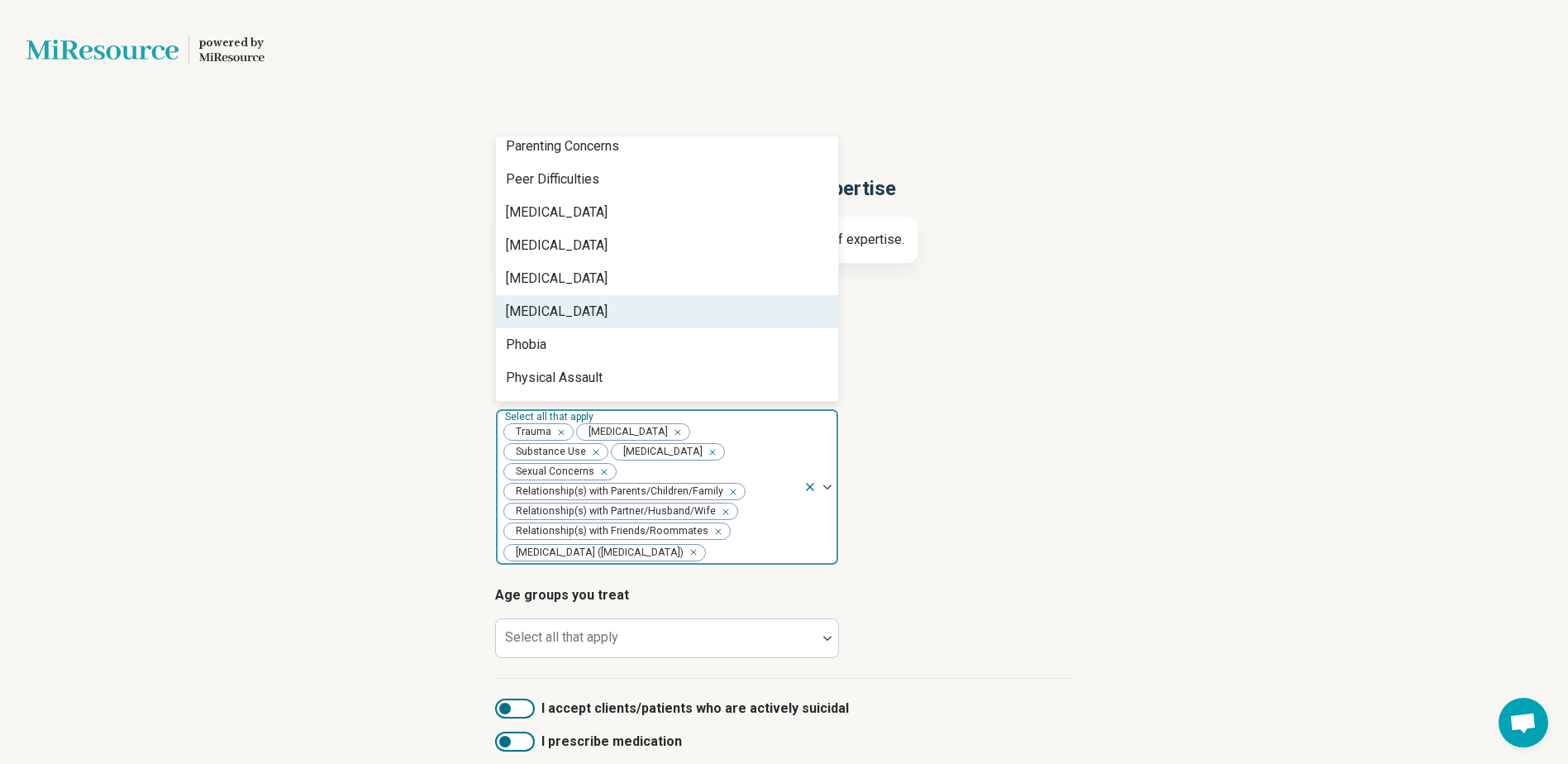
scroll to position [2060, 0]
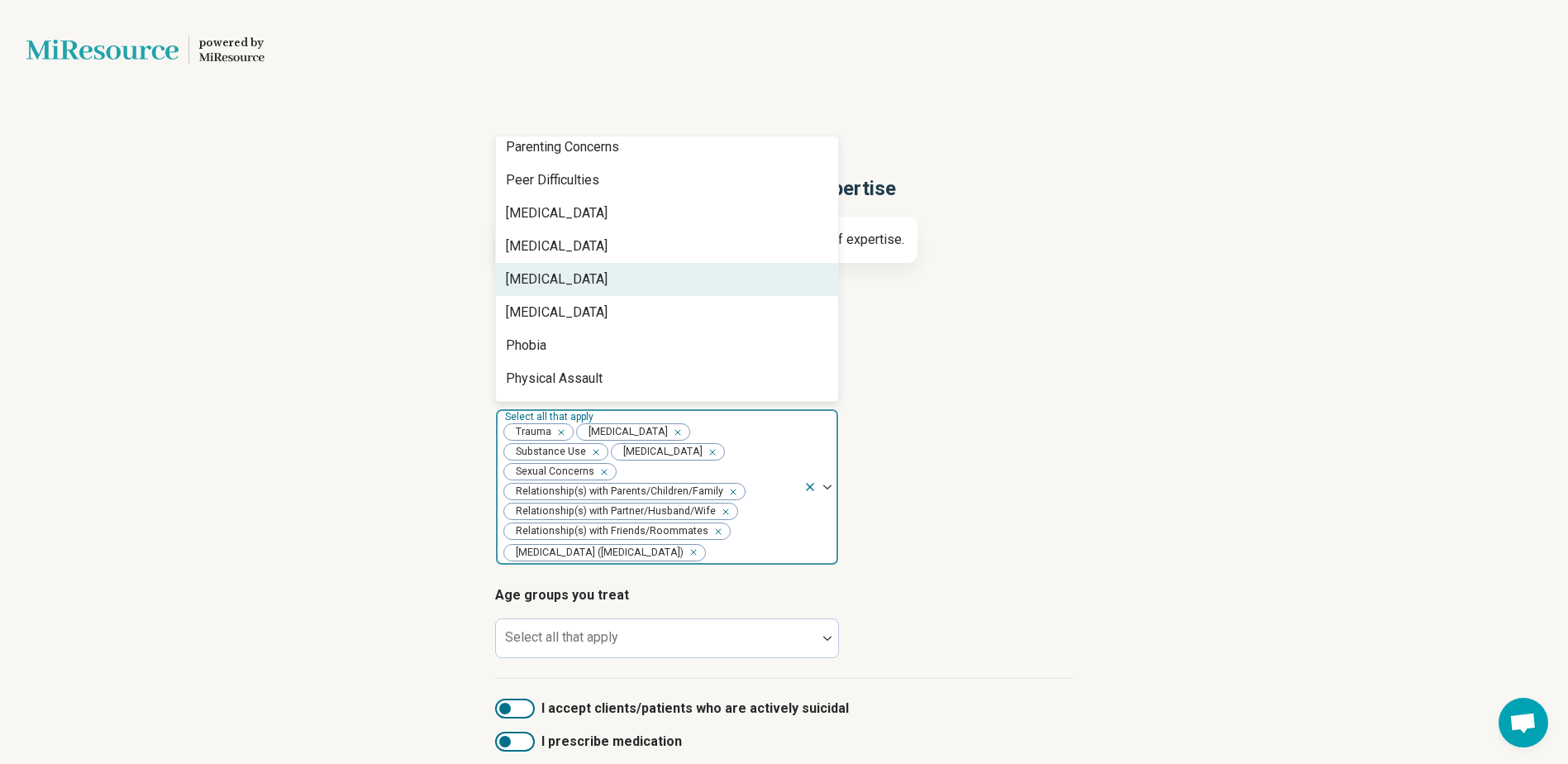
click at [750, 270] on div "[MEDICAL_DATA]" at bounding box center [666, 278] width 342 height 33
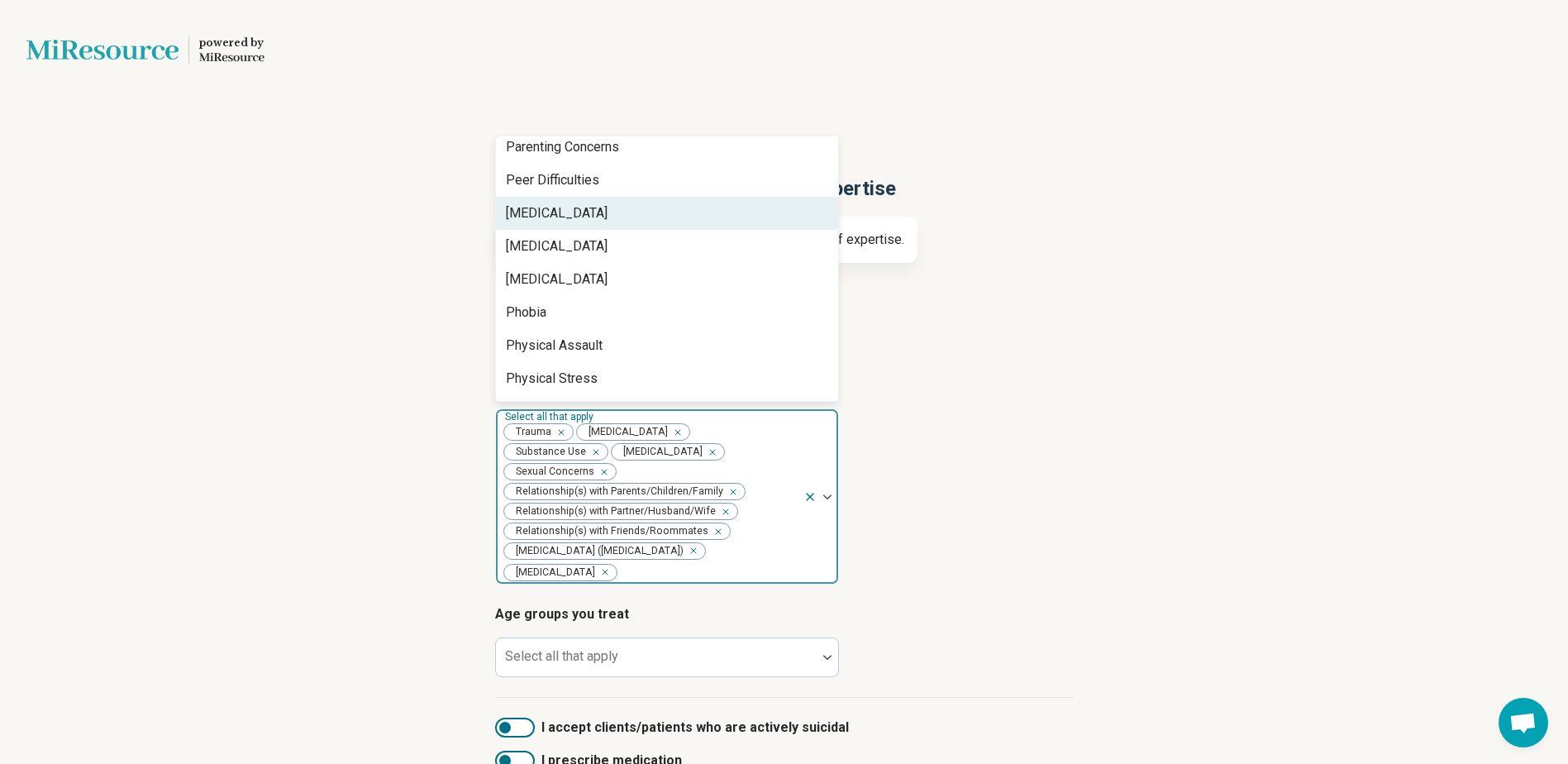
click at [752, 221] on div "[MEDICAL_DATA]" at bounding box center [666, 213] width 342 height 33
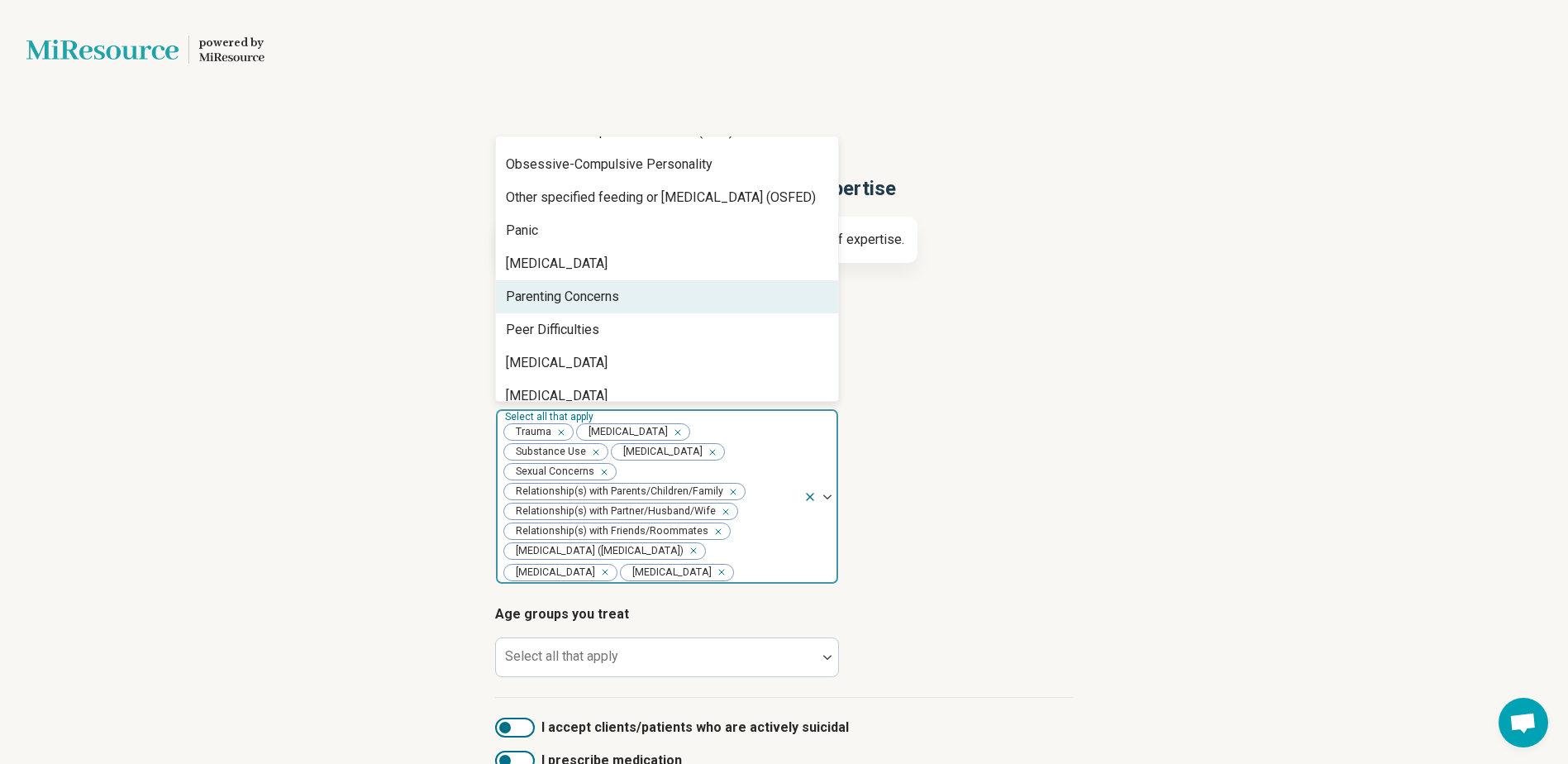
scroll to position [1905, 0]
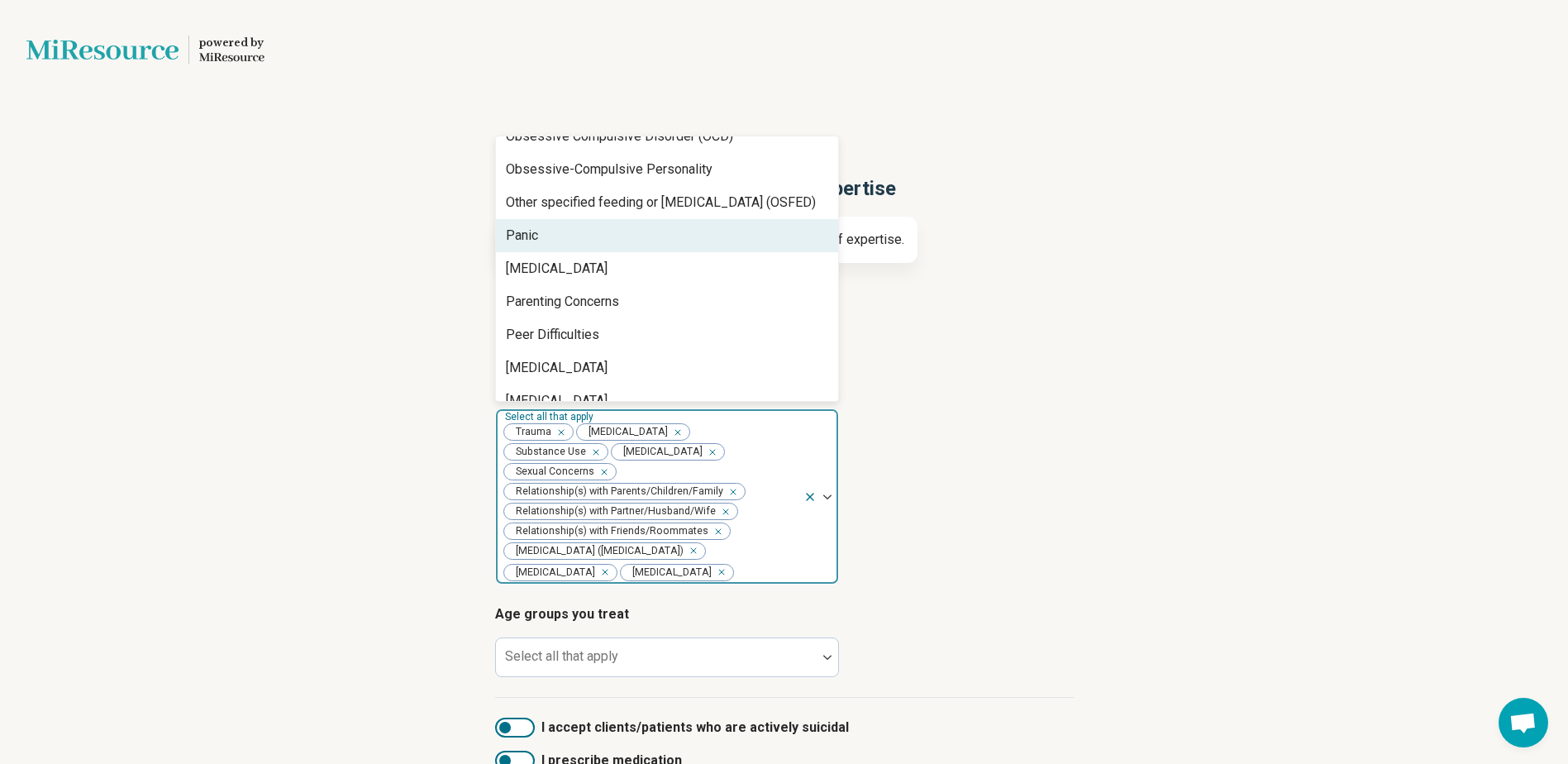
click at [752, 221] on div "Panic" at bounding box center [666, 235] width 342 height 33
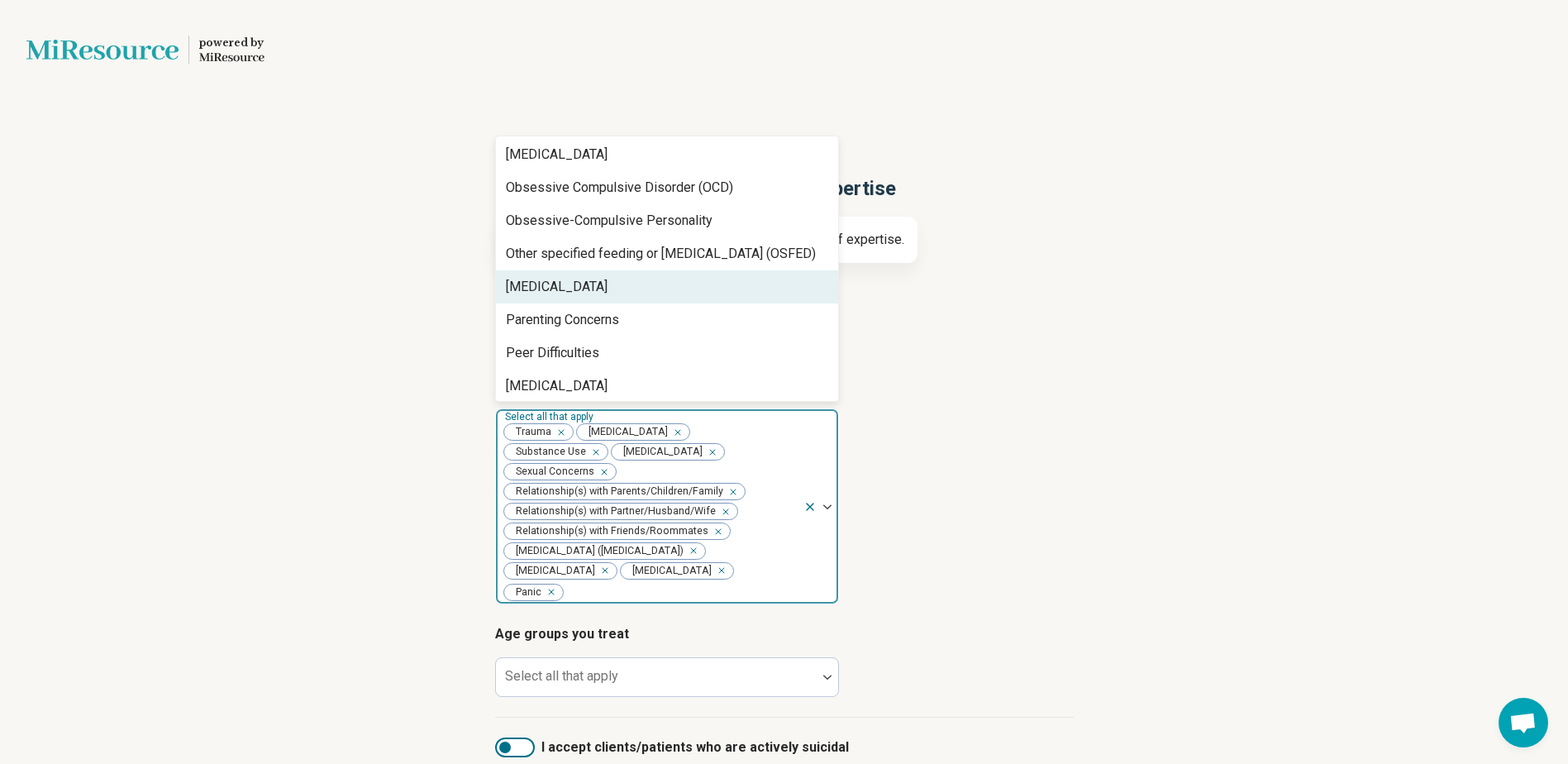
scroll to position [1850, 0]
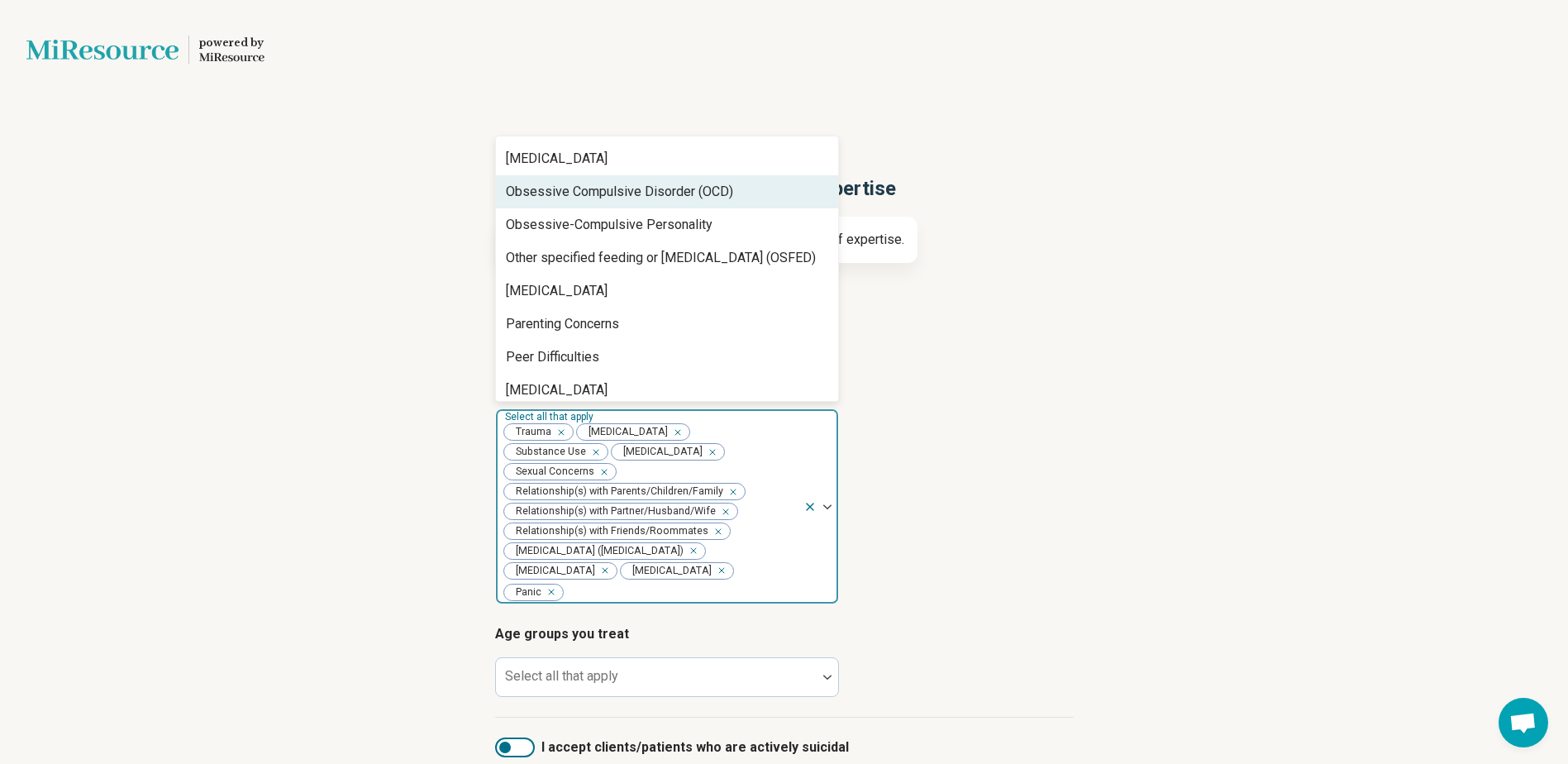
click at [745, 180] on div "Obsessive Compulsive Disorder (OCD)" at bounding box center [666, 191] width 342 height 33
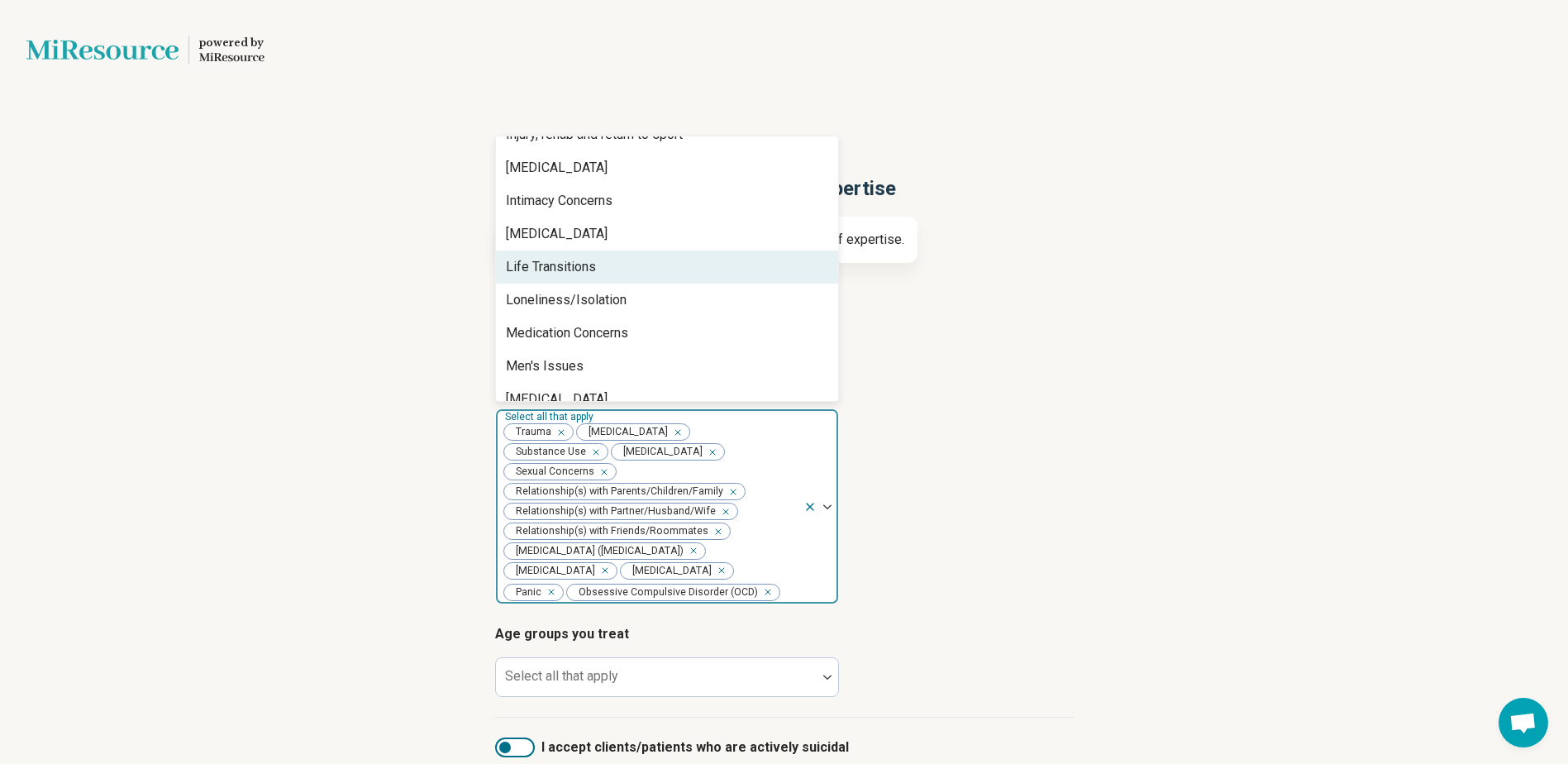
scroll to position [1608, 0]
click at [721, 262] on div "Life Transitions" at bounding box center [666, 267] width 342 height 33
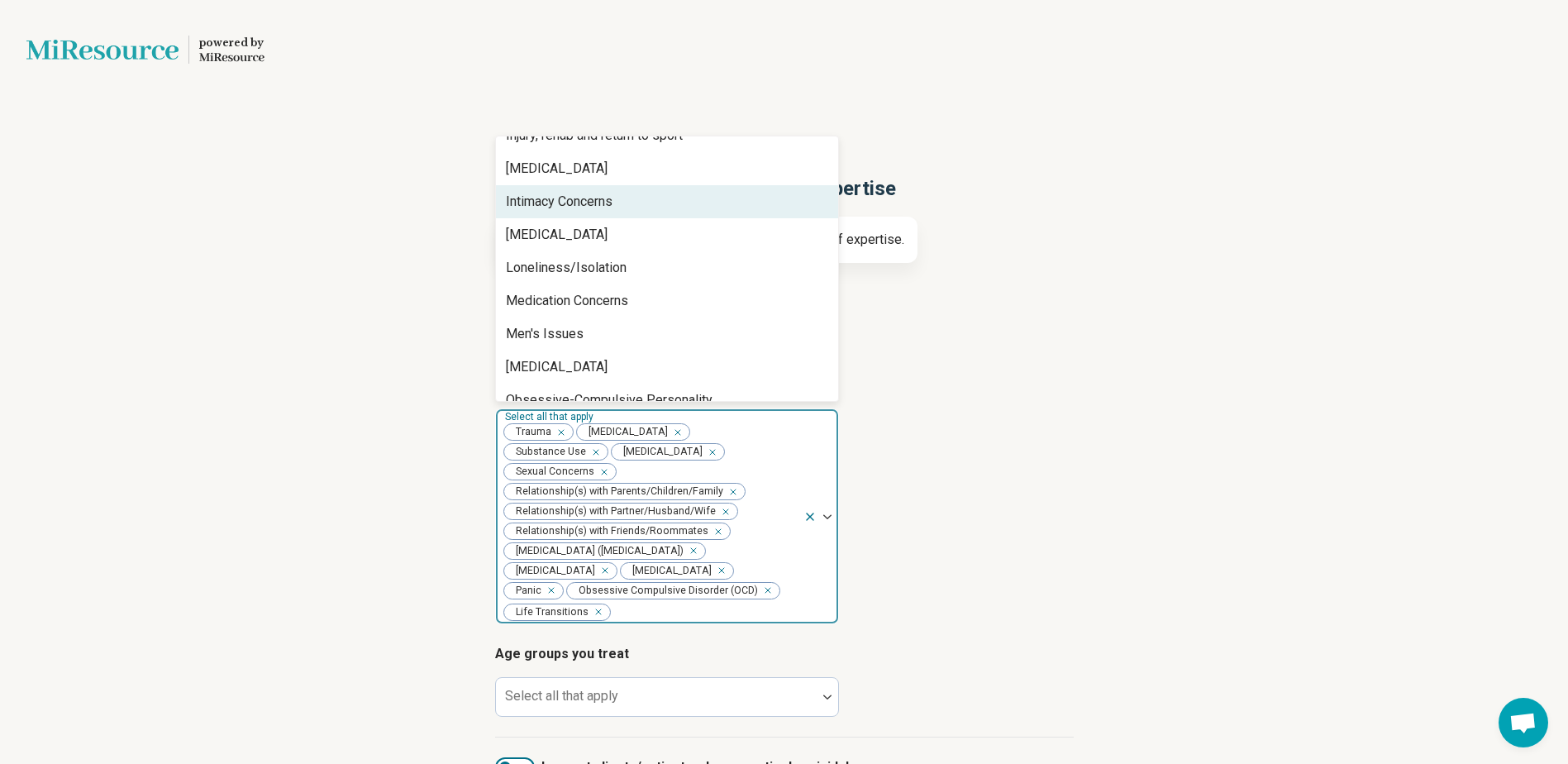
click at [738, 196] on div "Intimacy Concerns" at bounding box center [666, 202] width 342 height 33
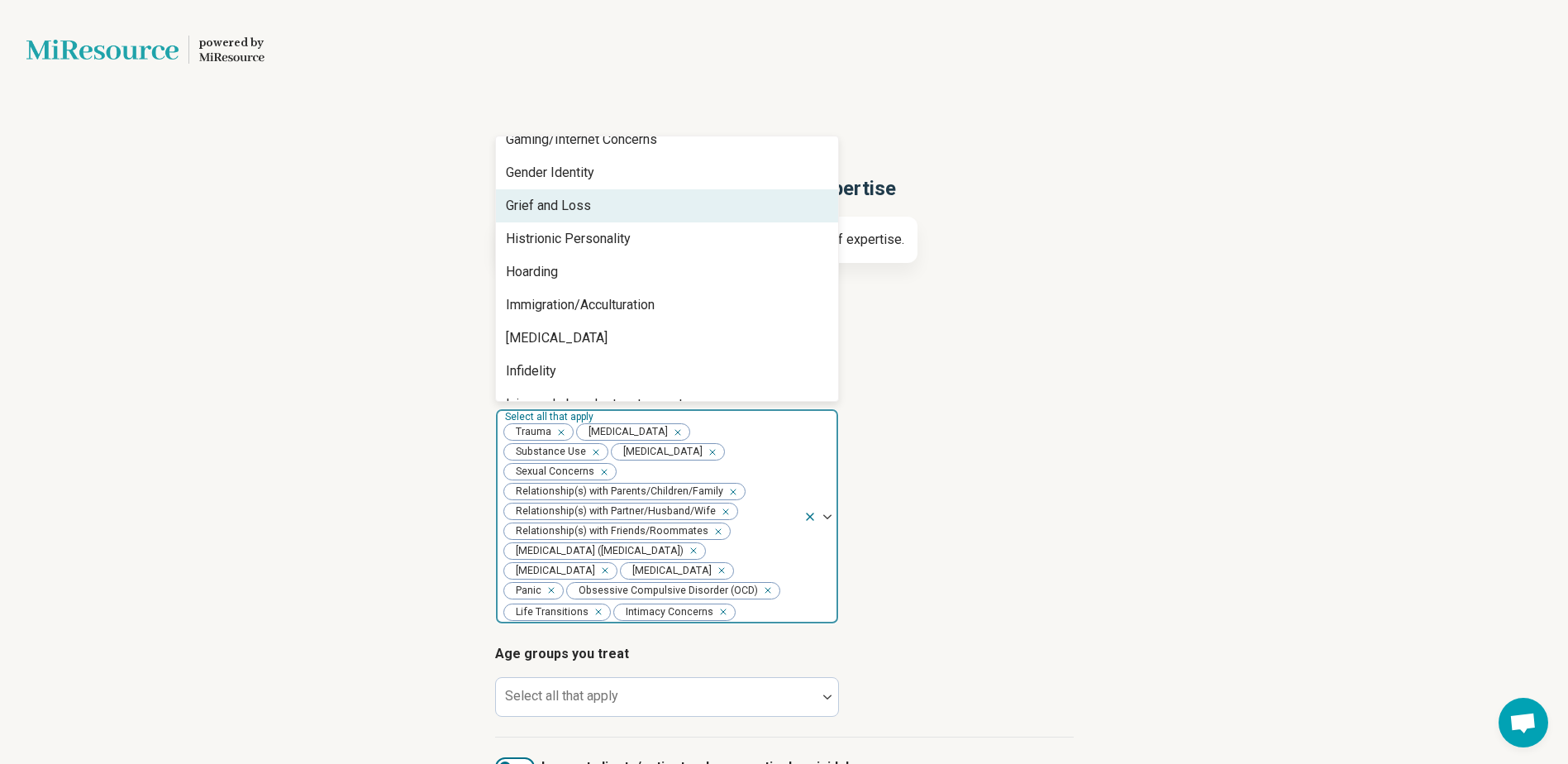
click at [738, 196] on div "Grief and Loss" at bounding box center [666, 205] width 342 height 33
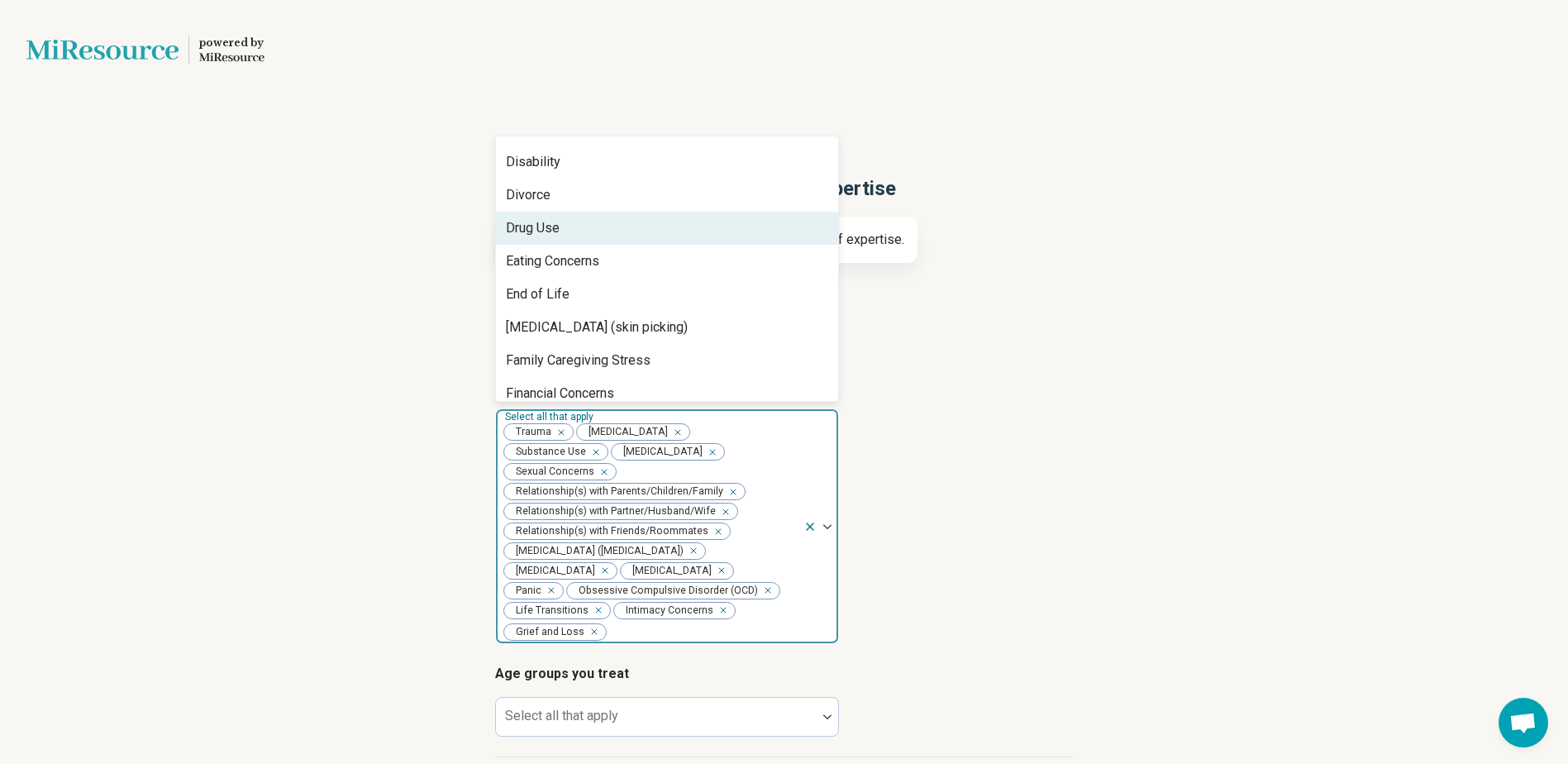
scroll to position [1019, 0]
click at [731, 217] on div "Drug Use" at bounding box center [666, 229] width 342 height 33
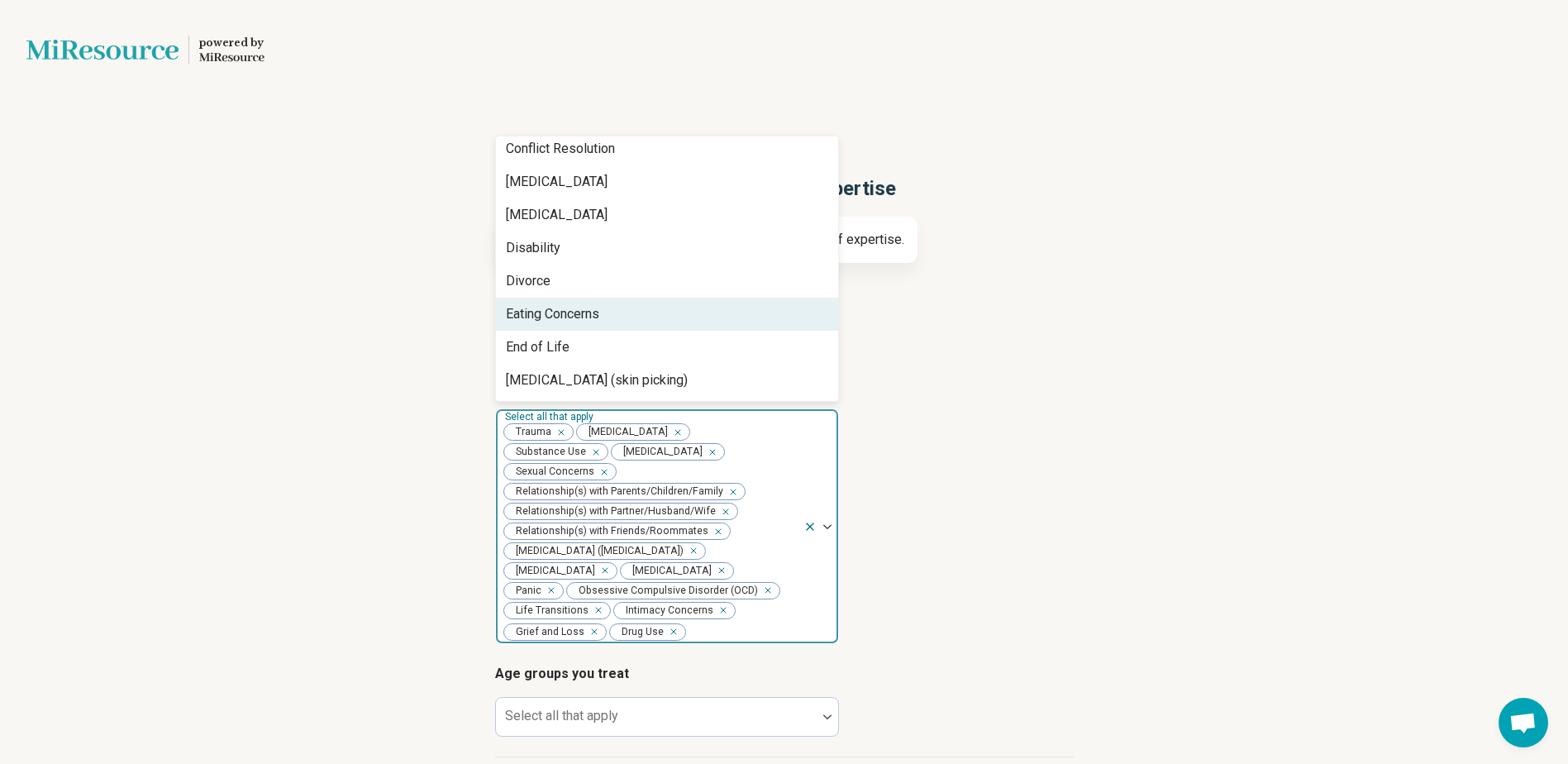
scroll to position [931, 0]
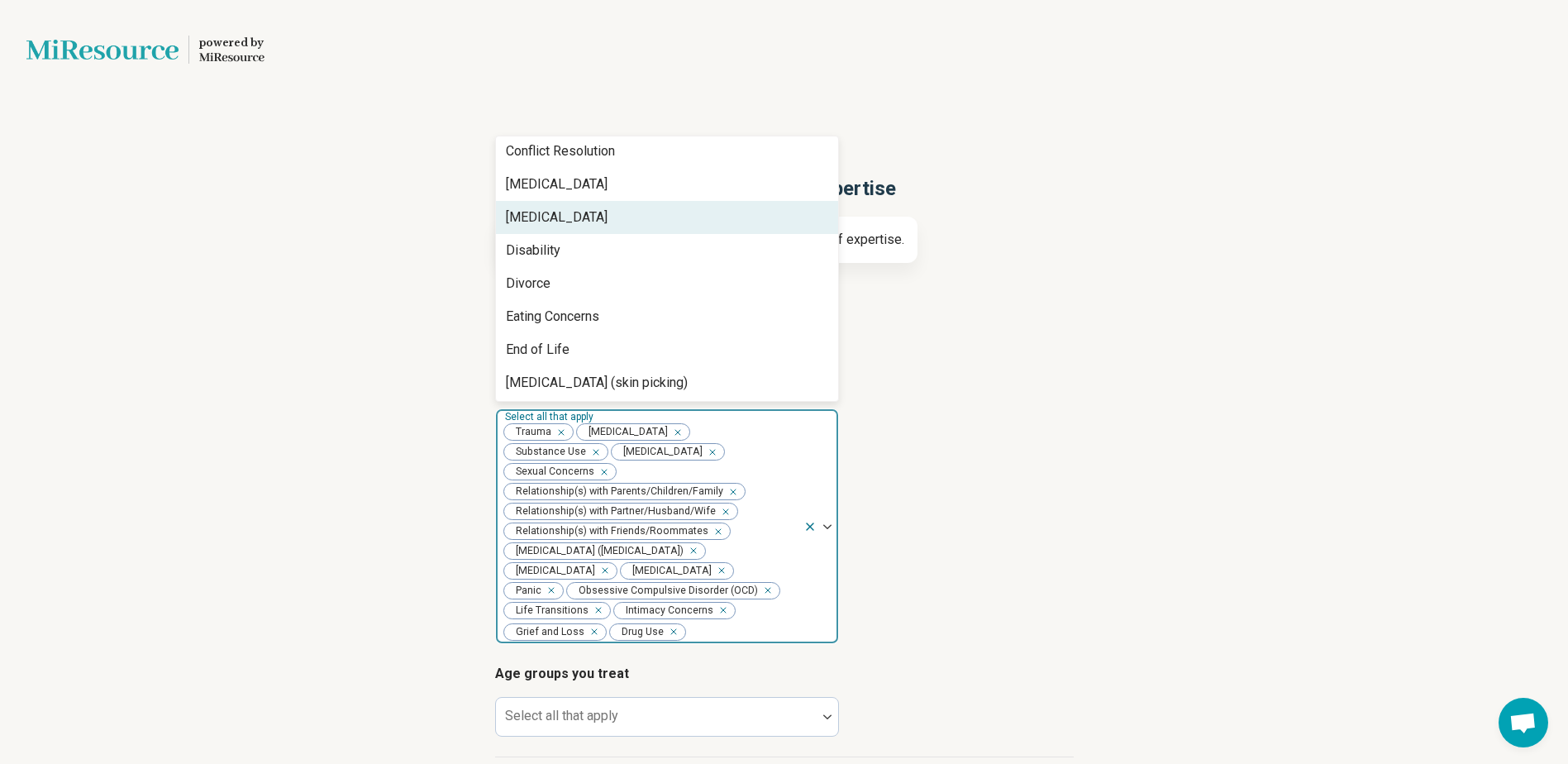
click at [731, 217] on div "[MEDICAL_DATA]" at bounding box center [666, 217] width 342 height 33
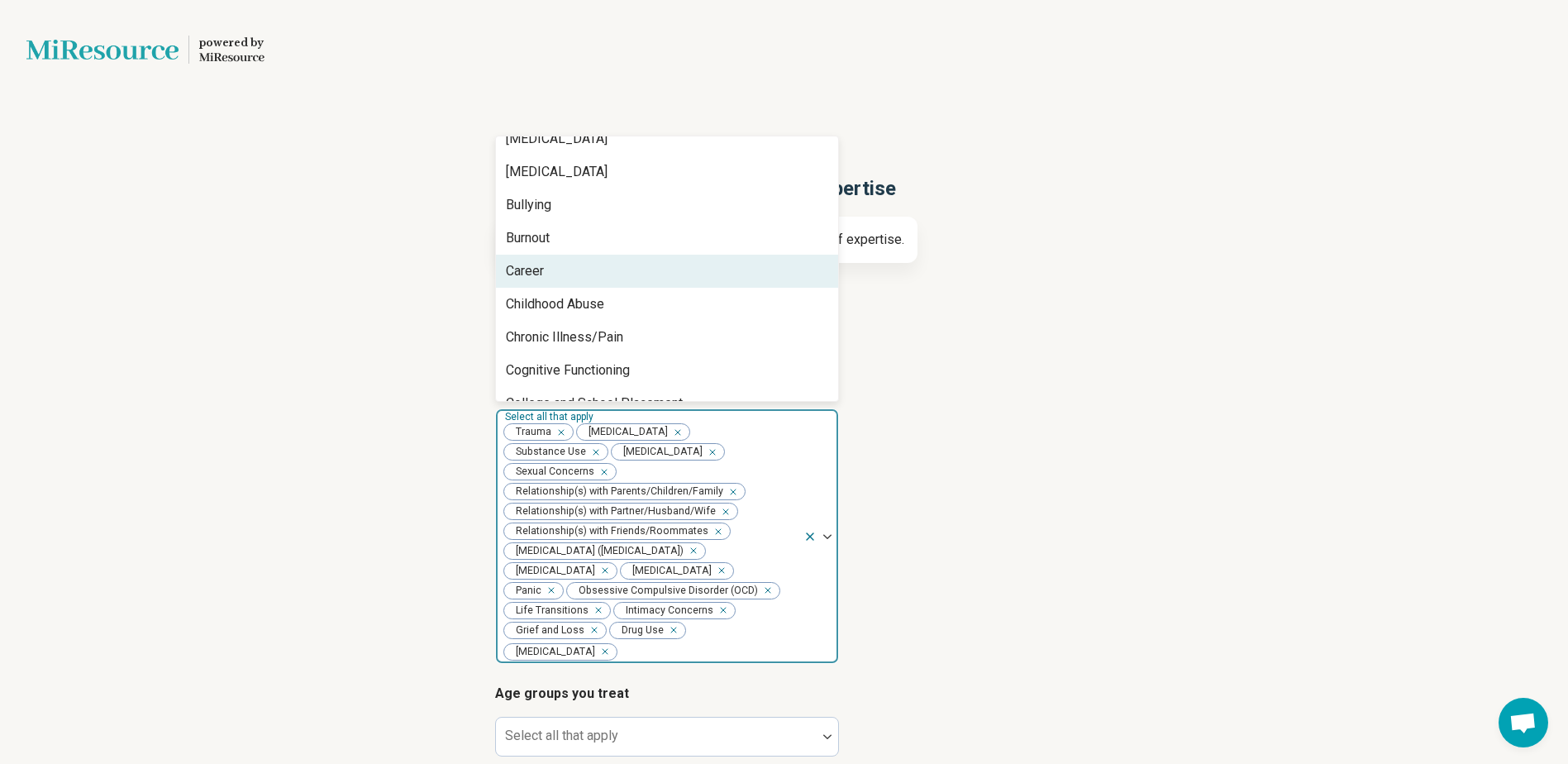
scroll to position [612, 0]
click at [730, 258] on div "Career" at bounding box center [666, 272] width 342 height 33
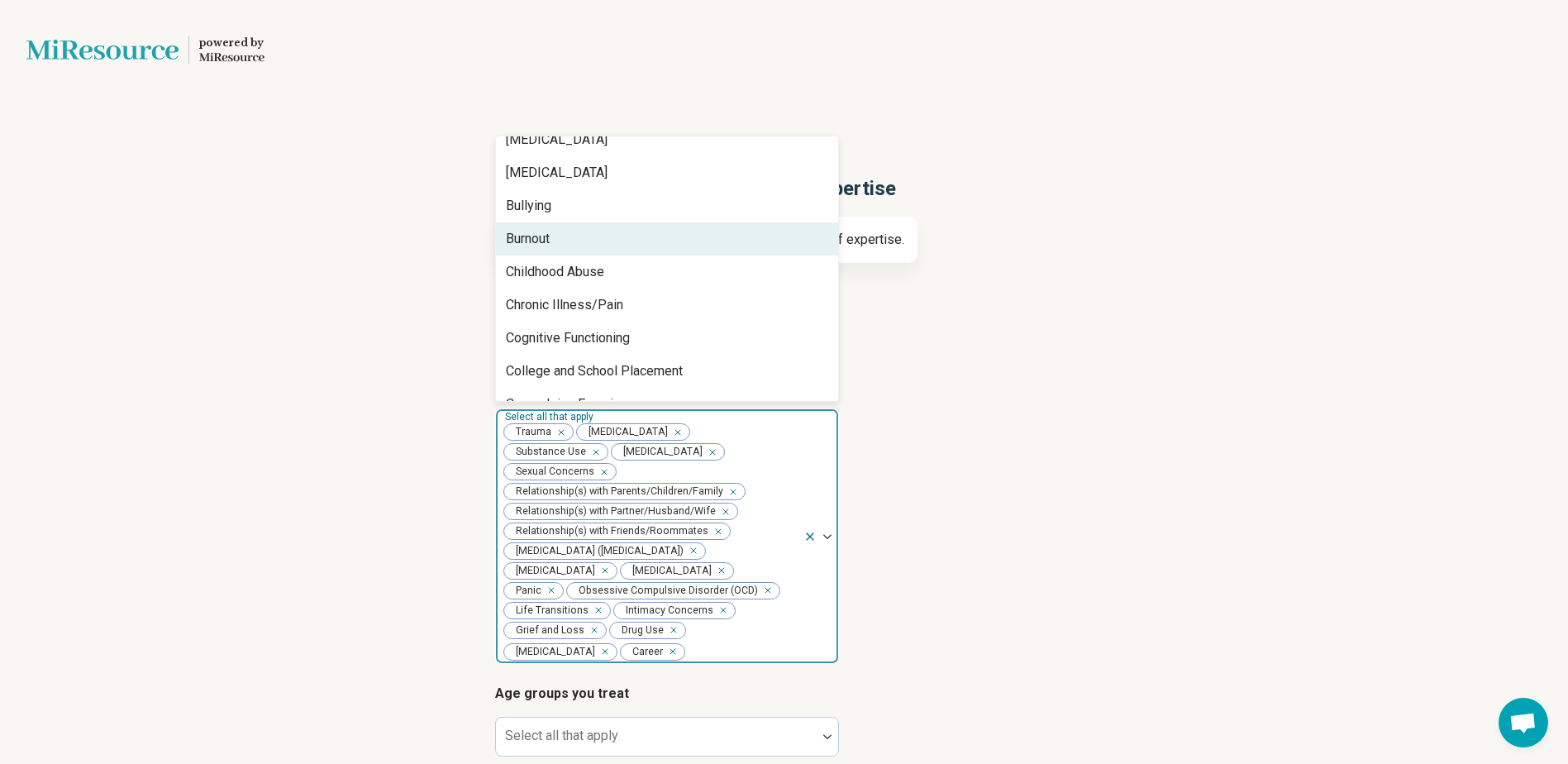
click at [728, 223] on div "Burnout" at bounding box center [666, 238] width 342 height 33
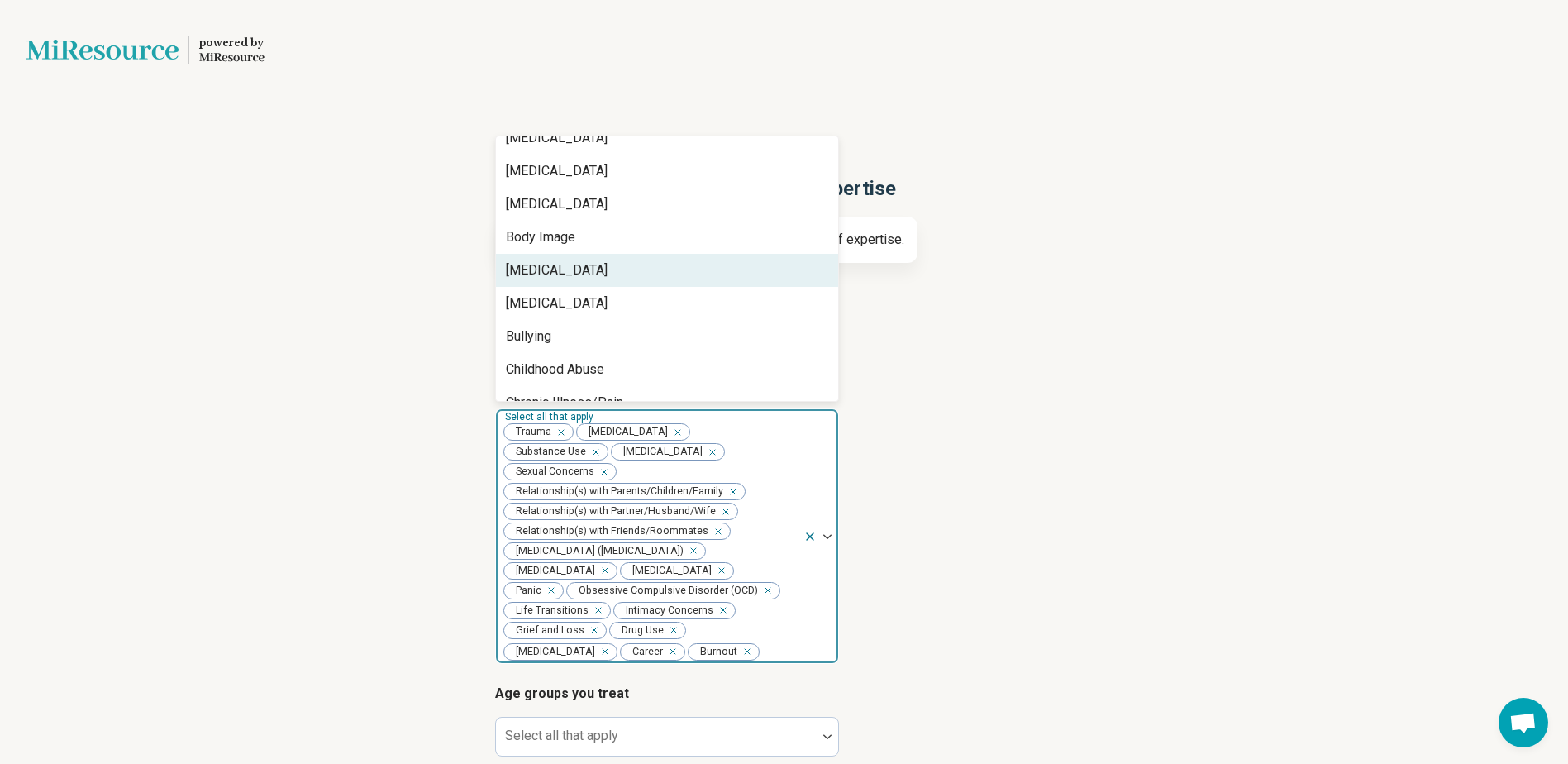
scroll to position [480, 0]
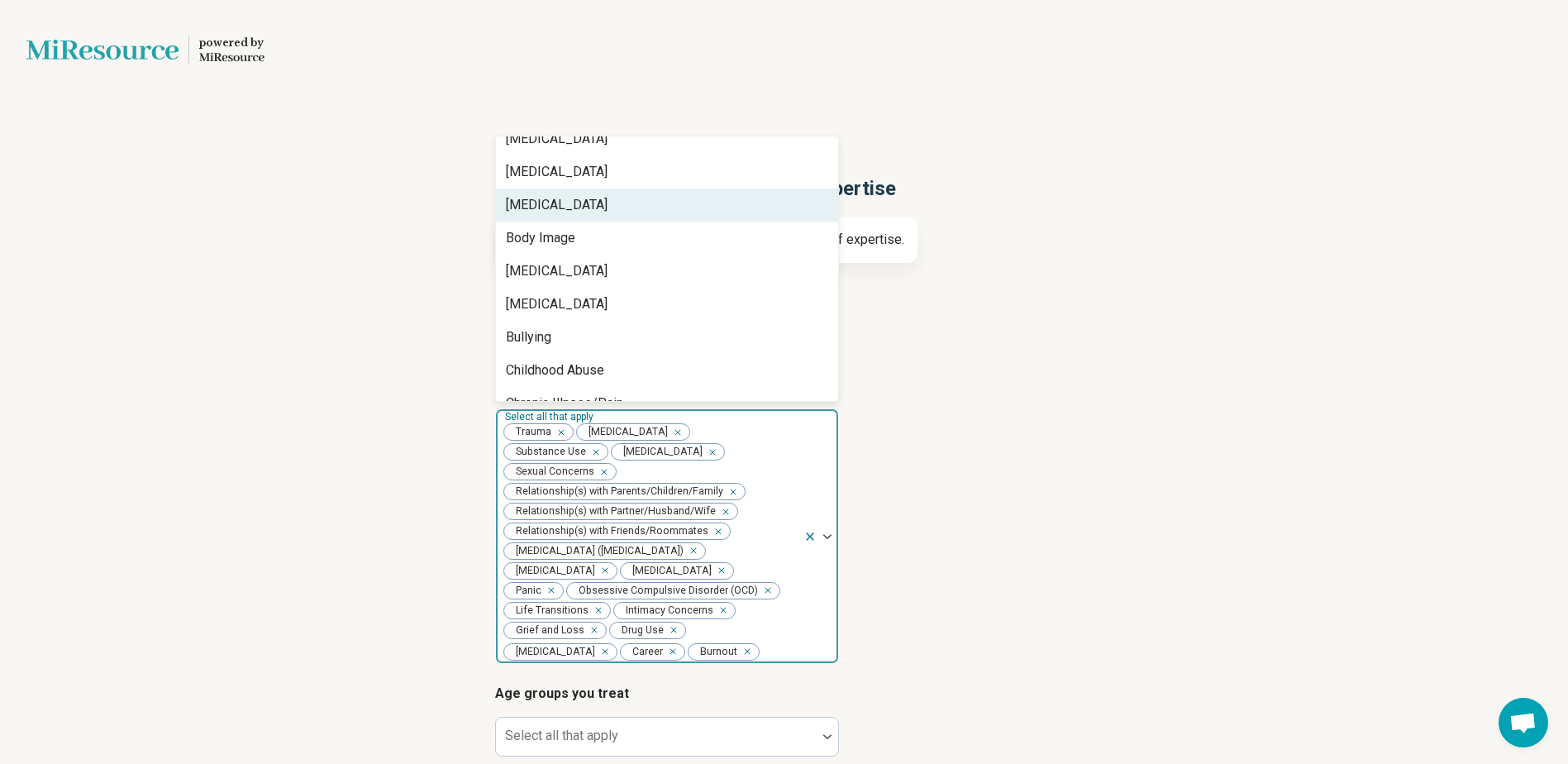
click at [725, 202] on div "[MEDICAL_DATA]" at bounding box center [666, 204] width 342 height 33
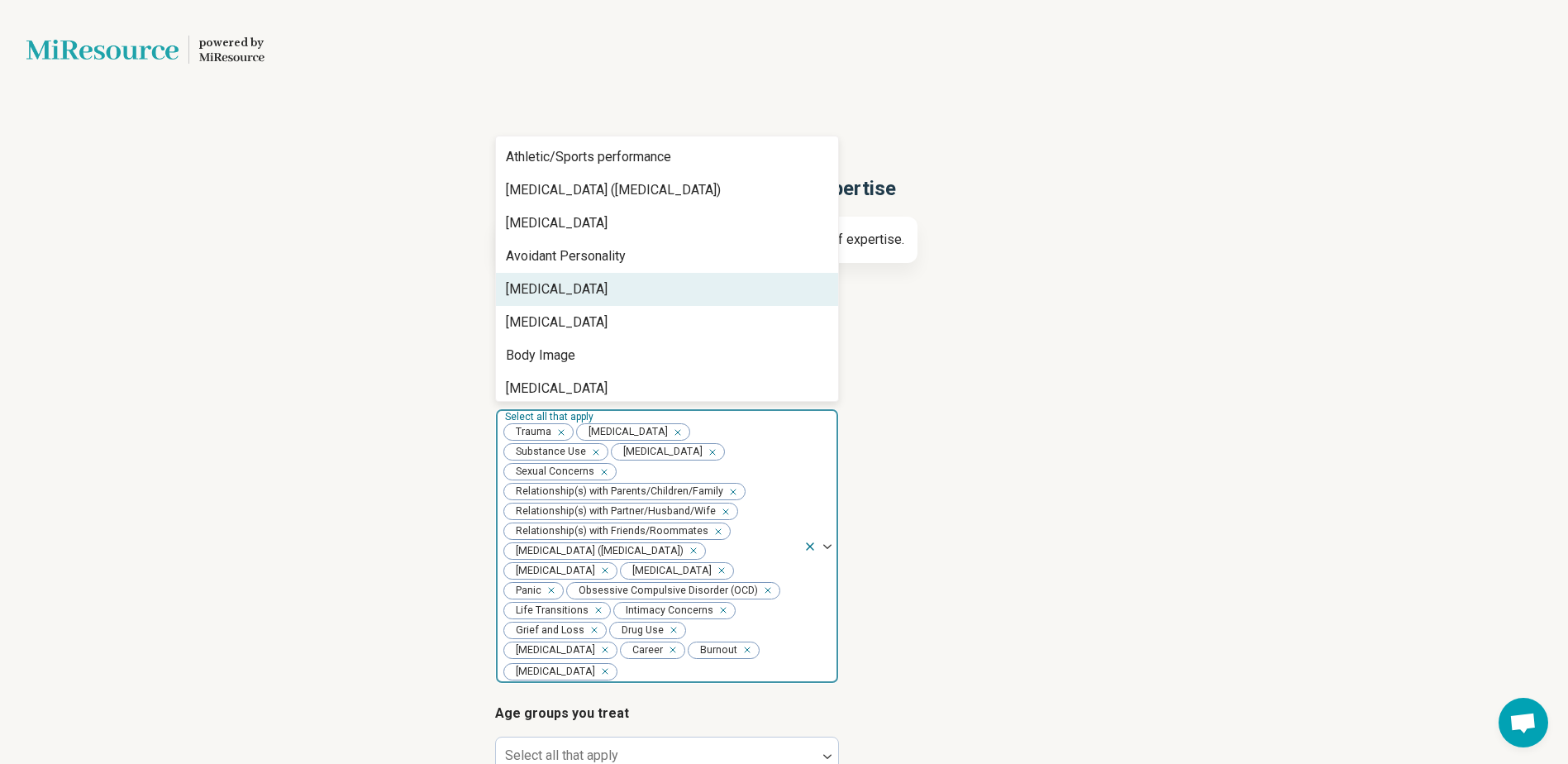
scroll to position [324, 0]
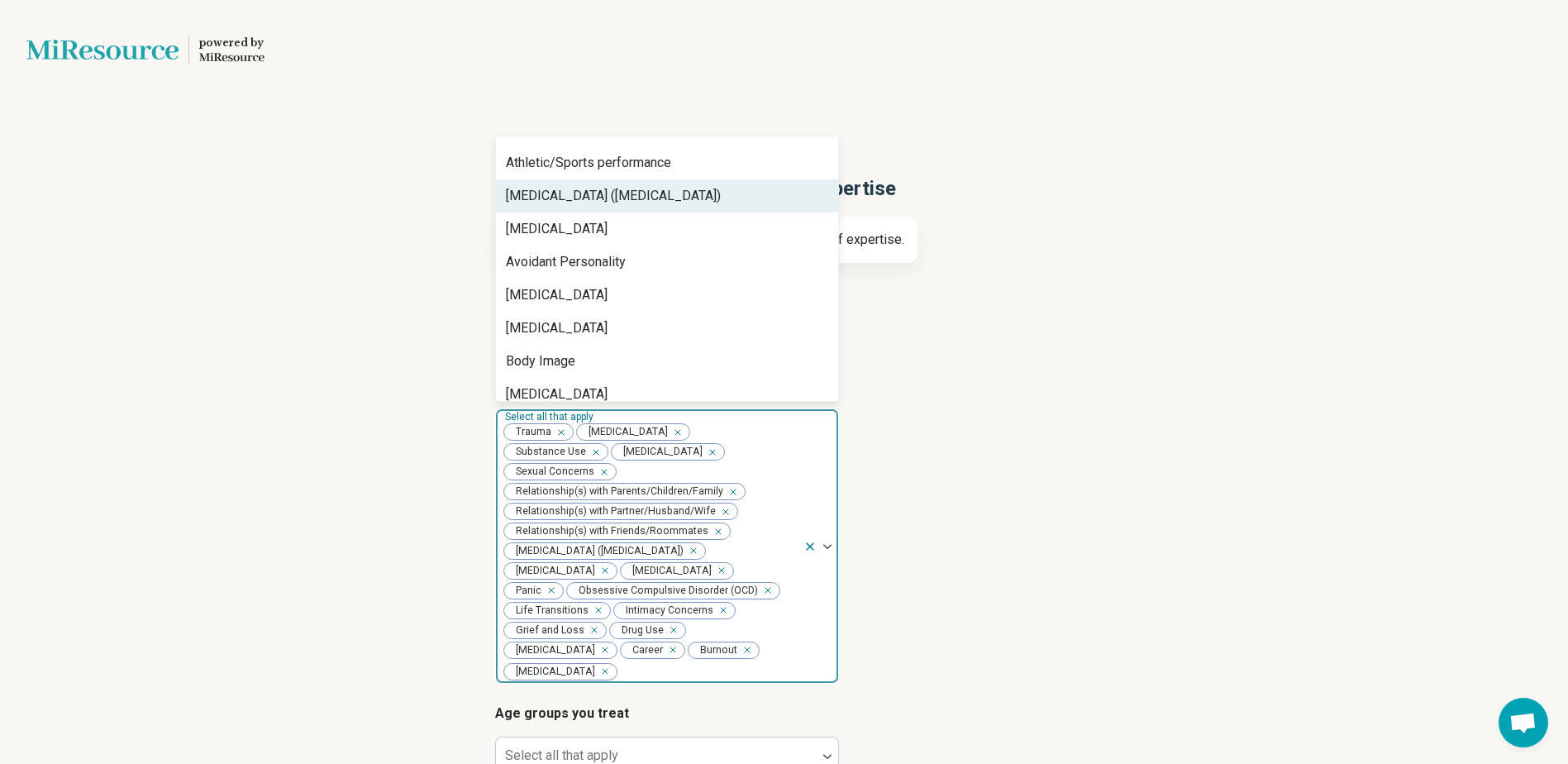
click at [721, 203] on div "[MEDICAL_DATA] ([MEDICAL_DATA])" at bounding box center [613, 195] width 215 height 20
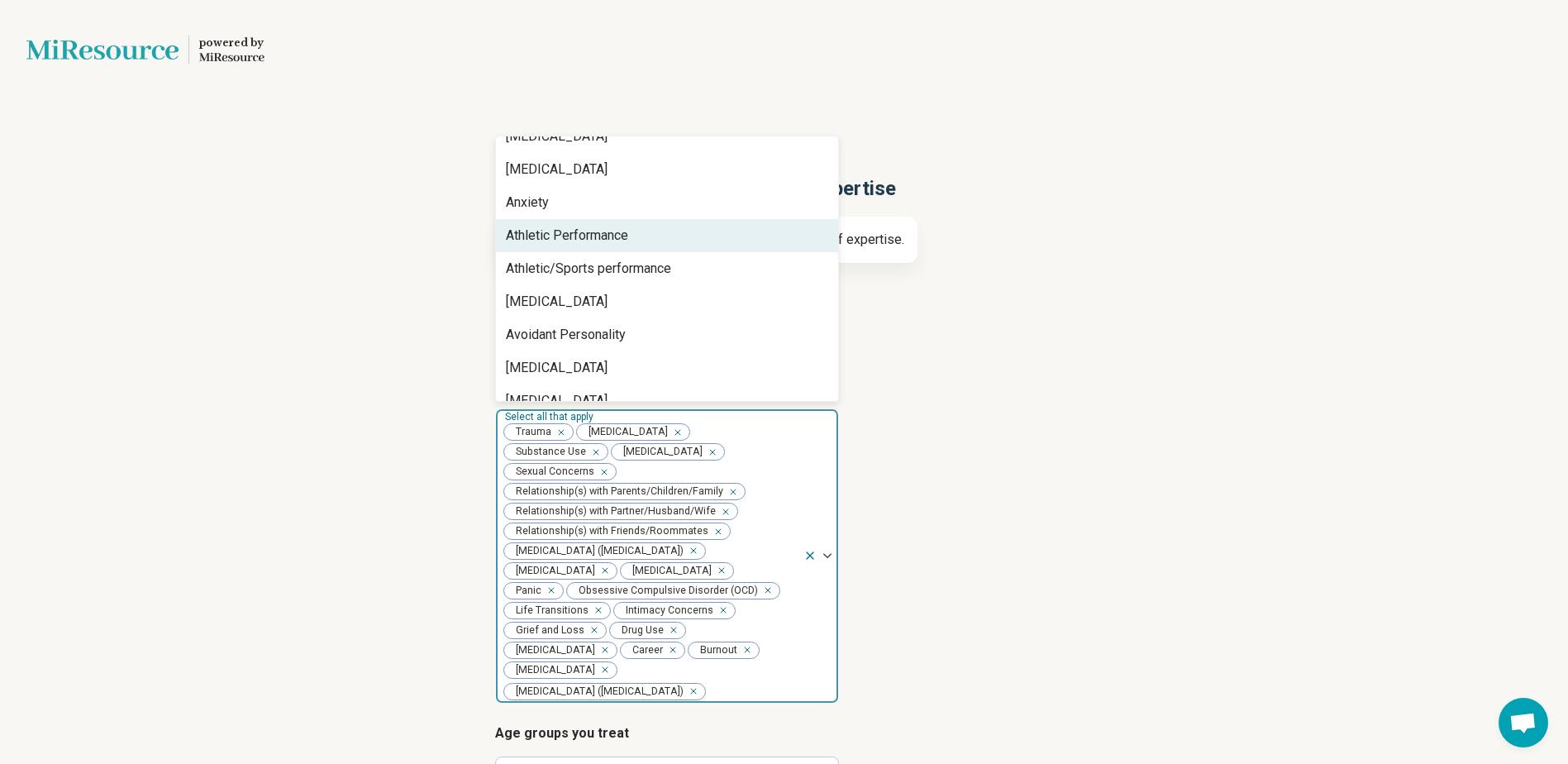
scroll to position [206, 0]
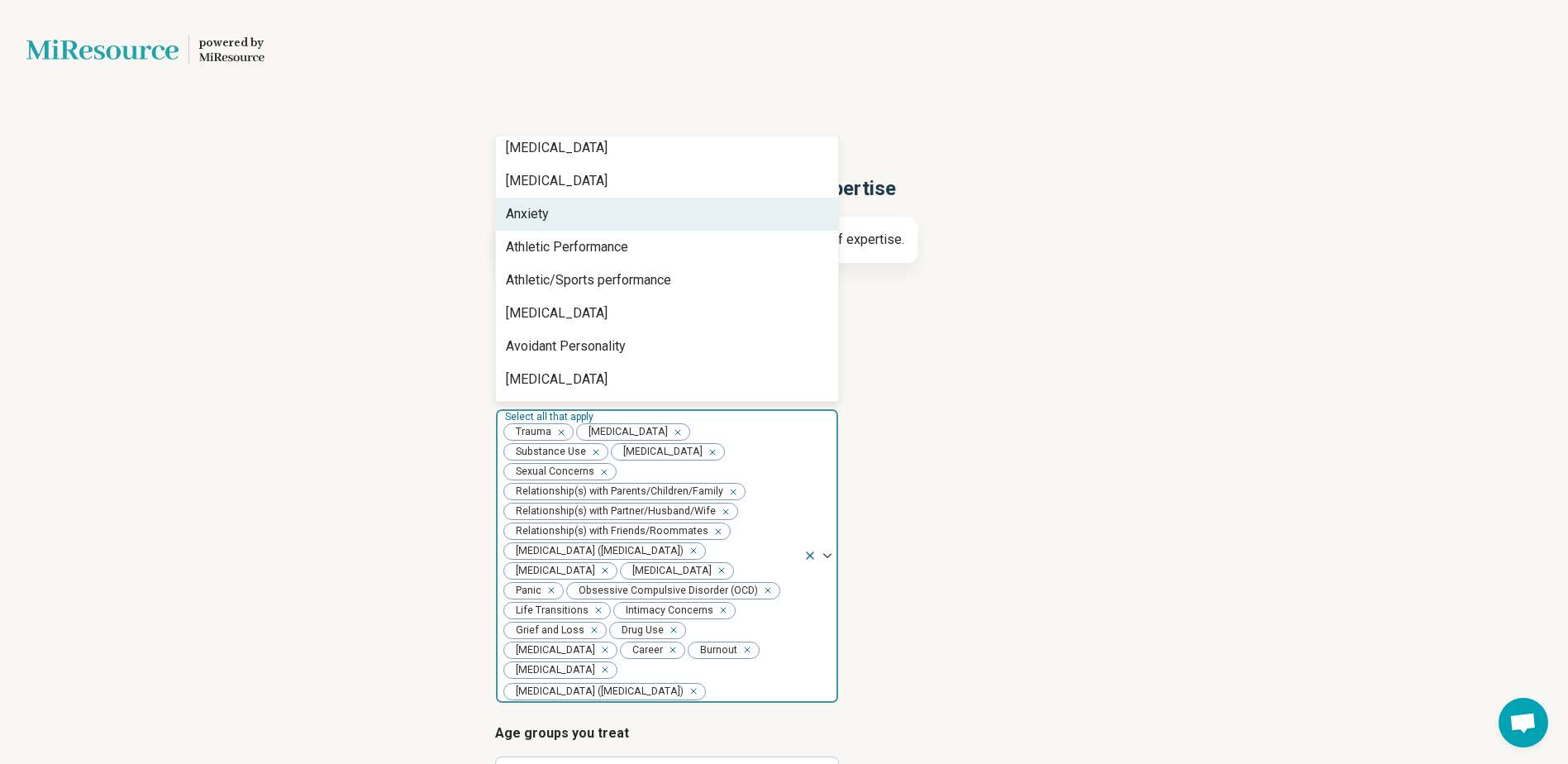
click at [723, 203] on div "Anxiety" at bounding box center [666, 214] width 342 height 33
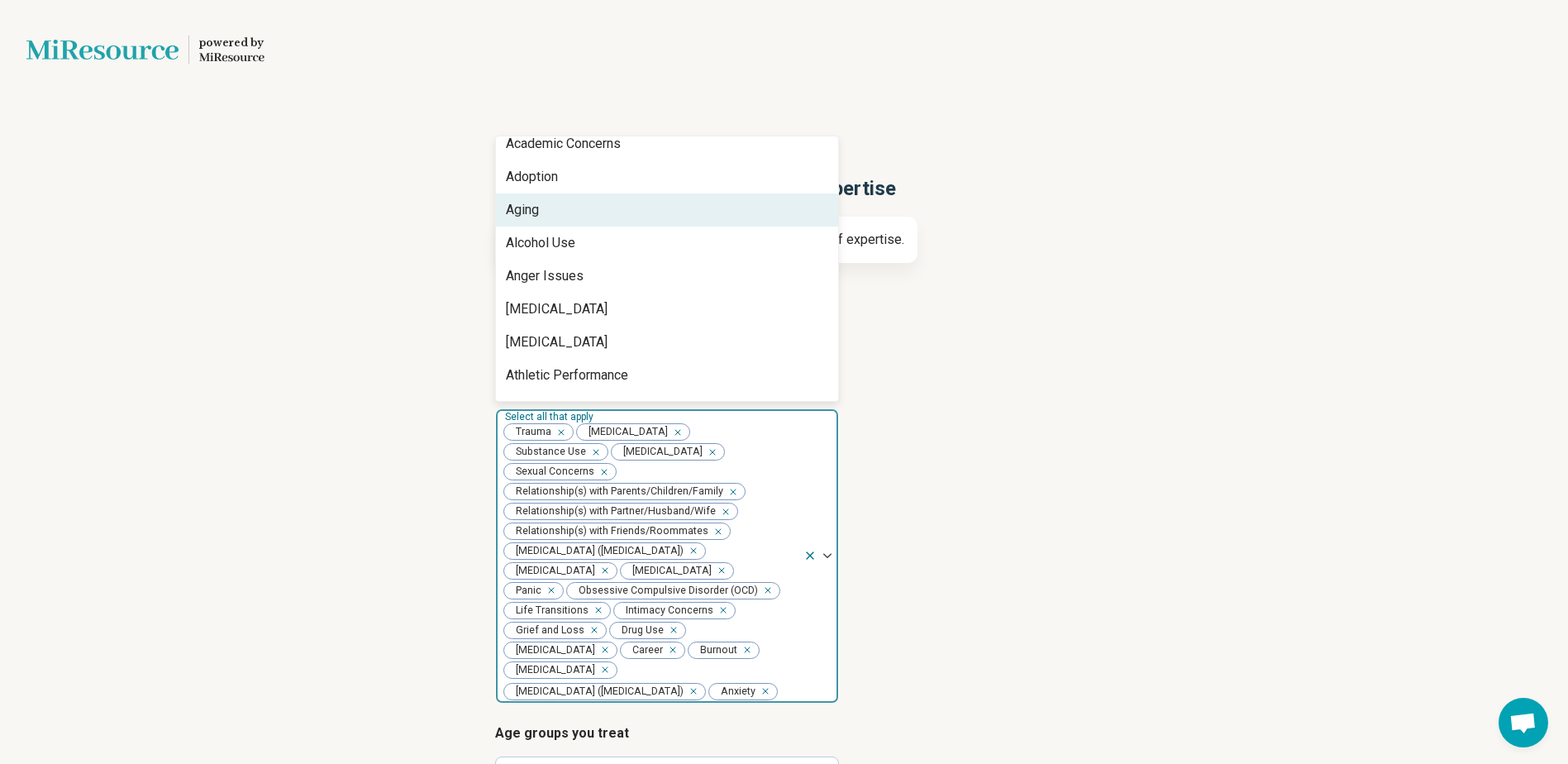
scroll to position [45, 0]
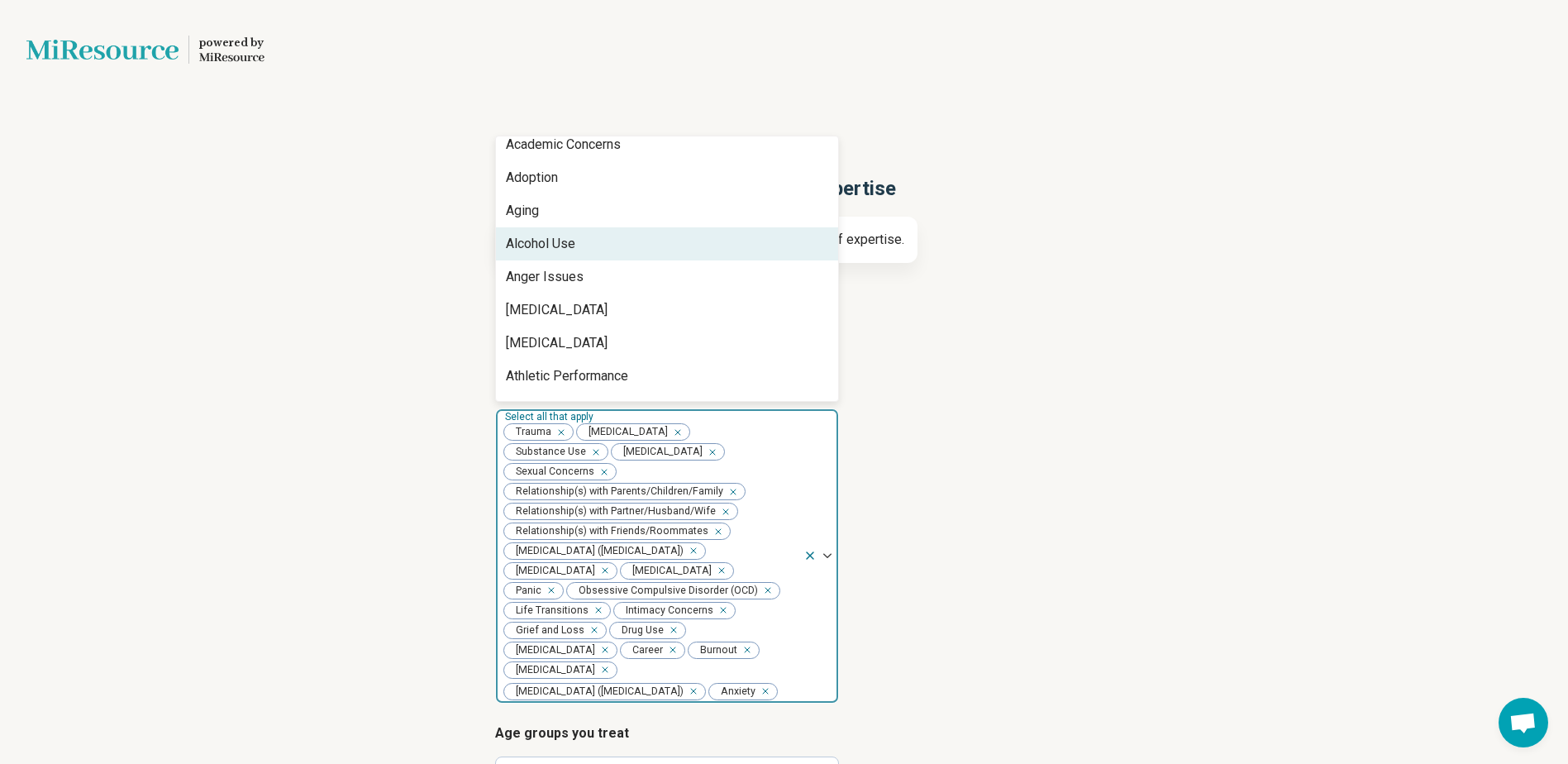
click at [717, 231] on div "Alcohol Use" at bounding box center [666, 244] width 342 height 33
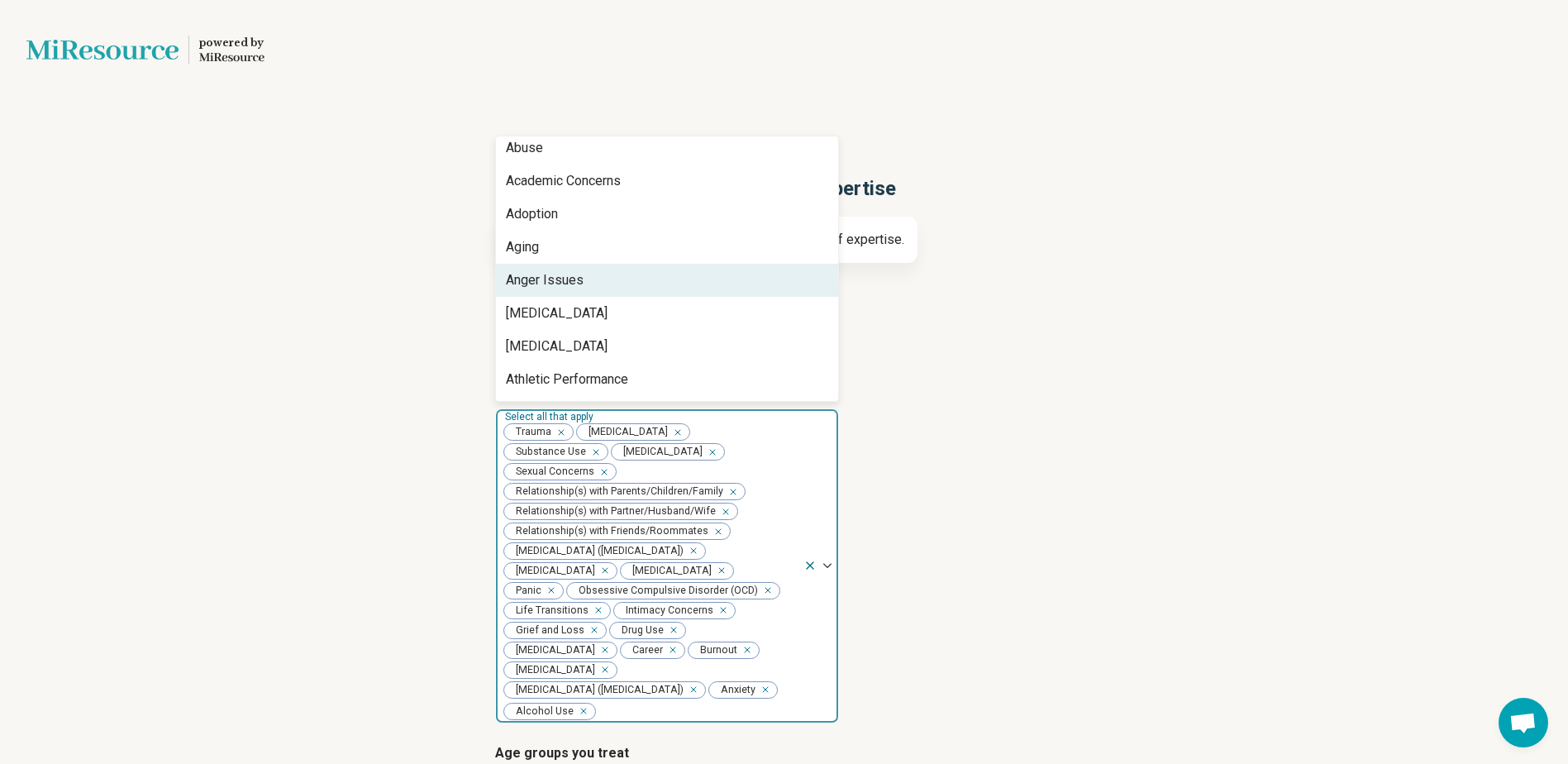
scroll to position [0, 0]
click at [721, 276] on div "Anger Issues" at bounding box center [666, 288] width 342 height 33
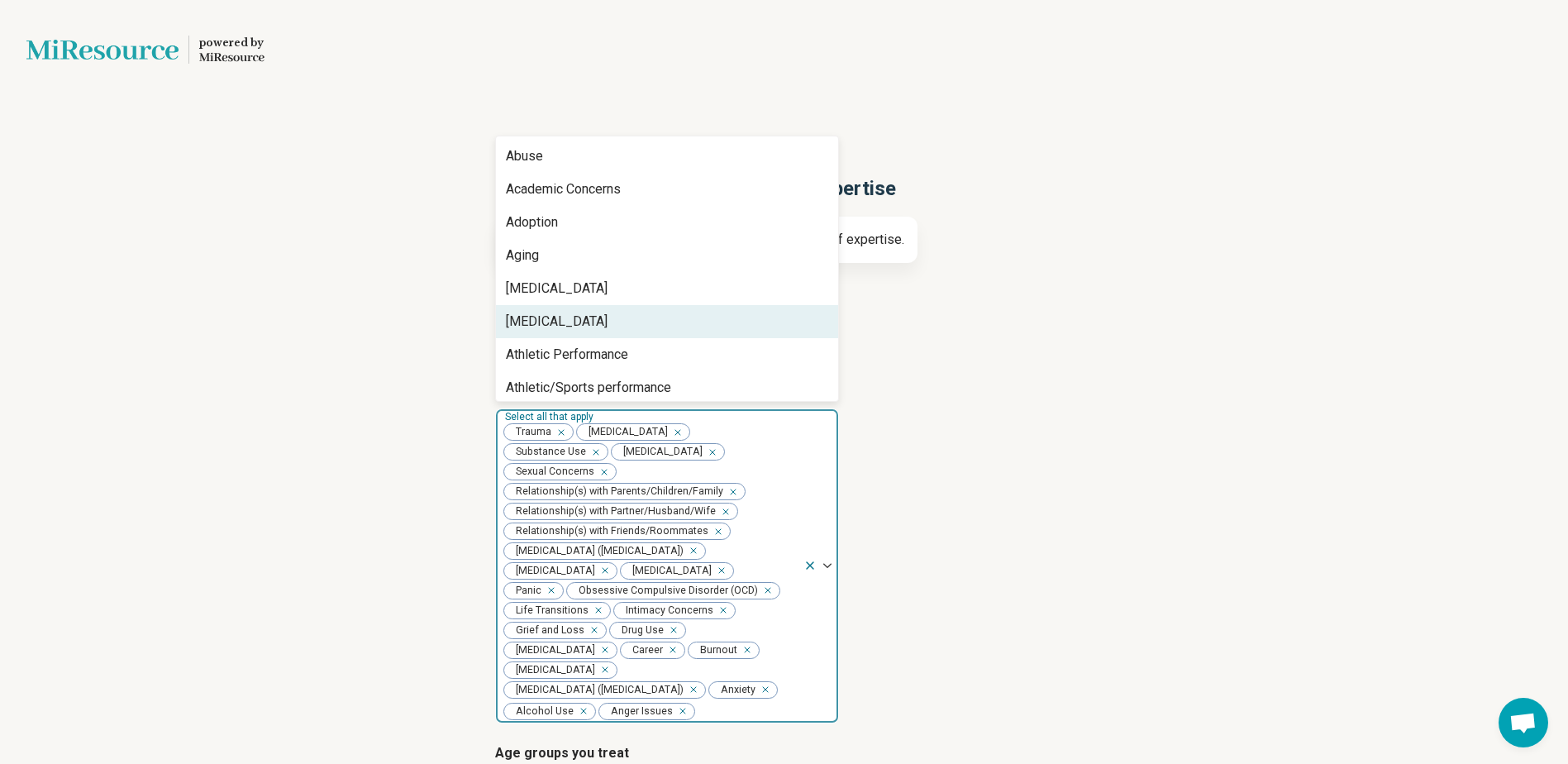
click at [989, 559] on article "Areas of expertise option Anger Issues, selected. 75 results available. Use Up …" at bounding box center [784, 549] width 578 height 349
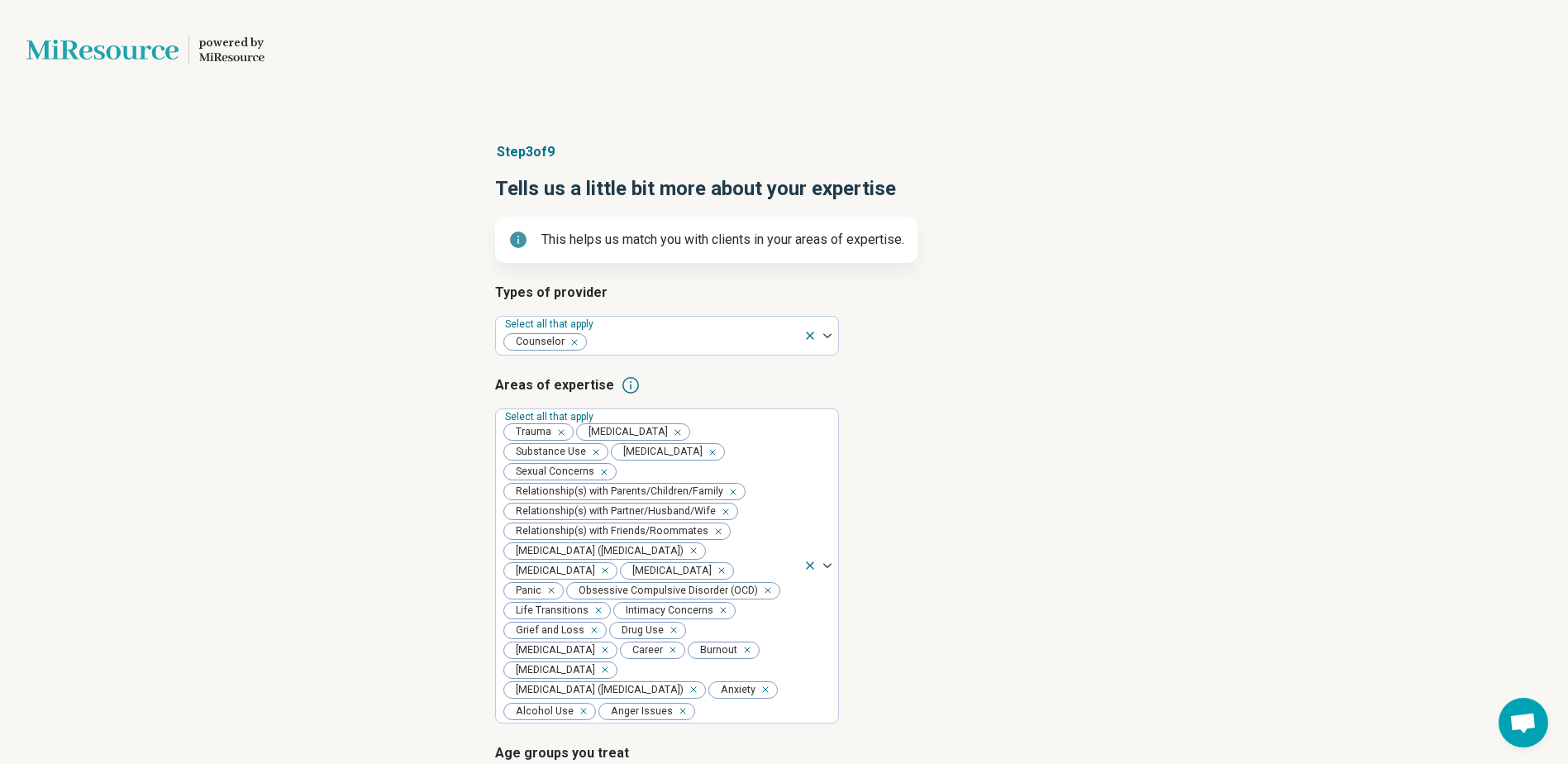
scroll to position [232, 0]
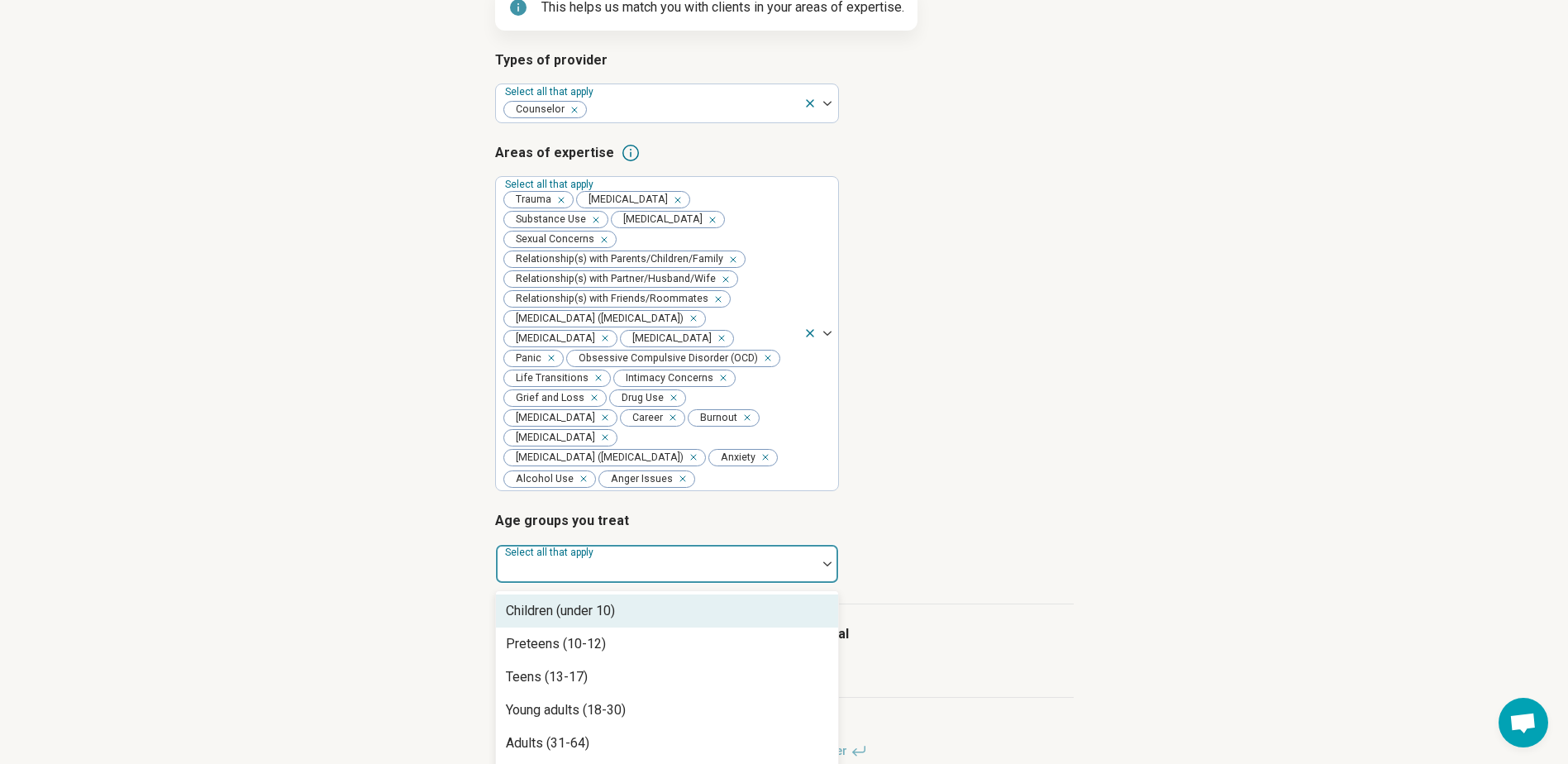
click at [728, 546] on div at bounding box center [656, 563] width 321 height 37
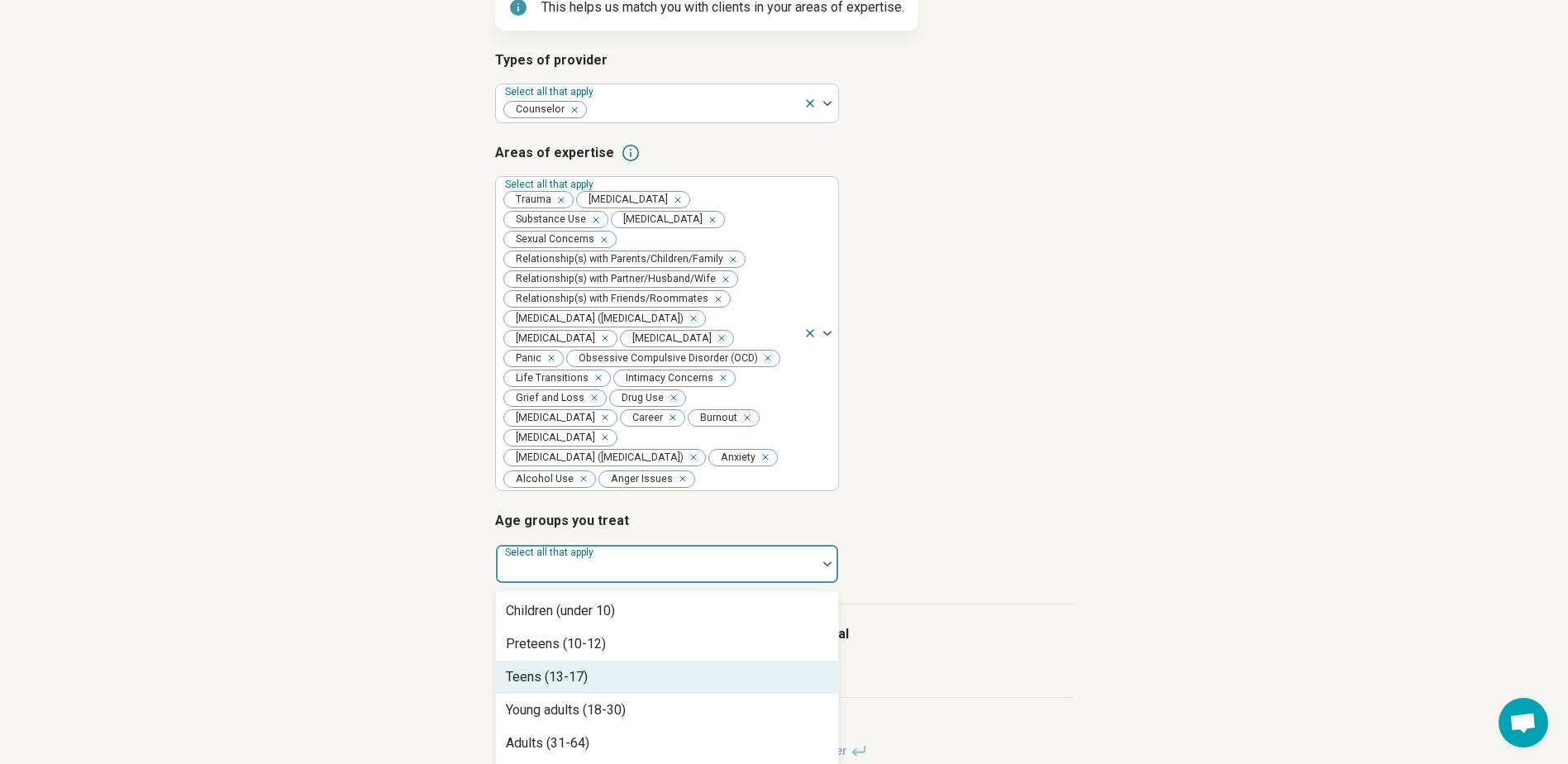
click at [693, 661] on div "Teens (13-17)" at bounding box center [666, 677] width 342 height 33
click at [693, 661] on div "Young adults (18-30)" at bounding box center [666, 677] width 342 height 33
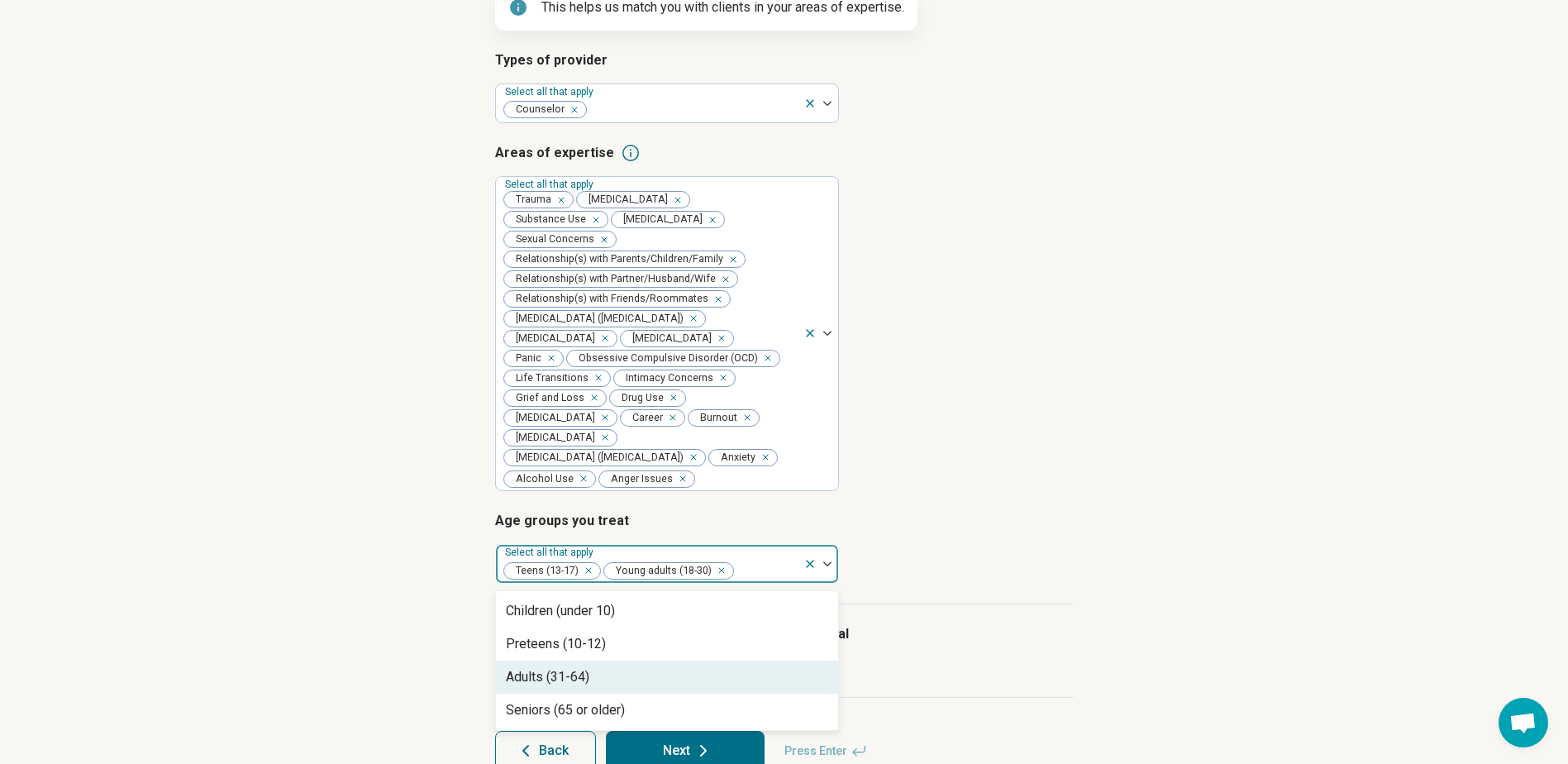
click at [693, 661] on div "Adults (31-64)" at bounding box center [666, 677] width 342 height 33
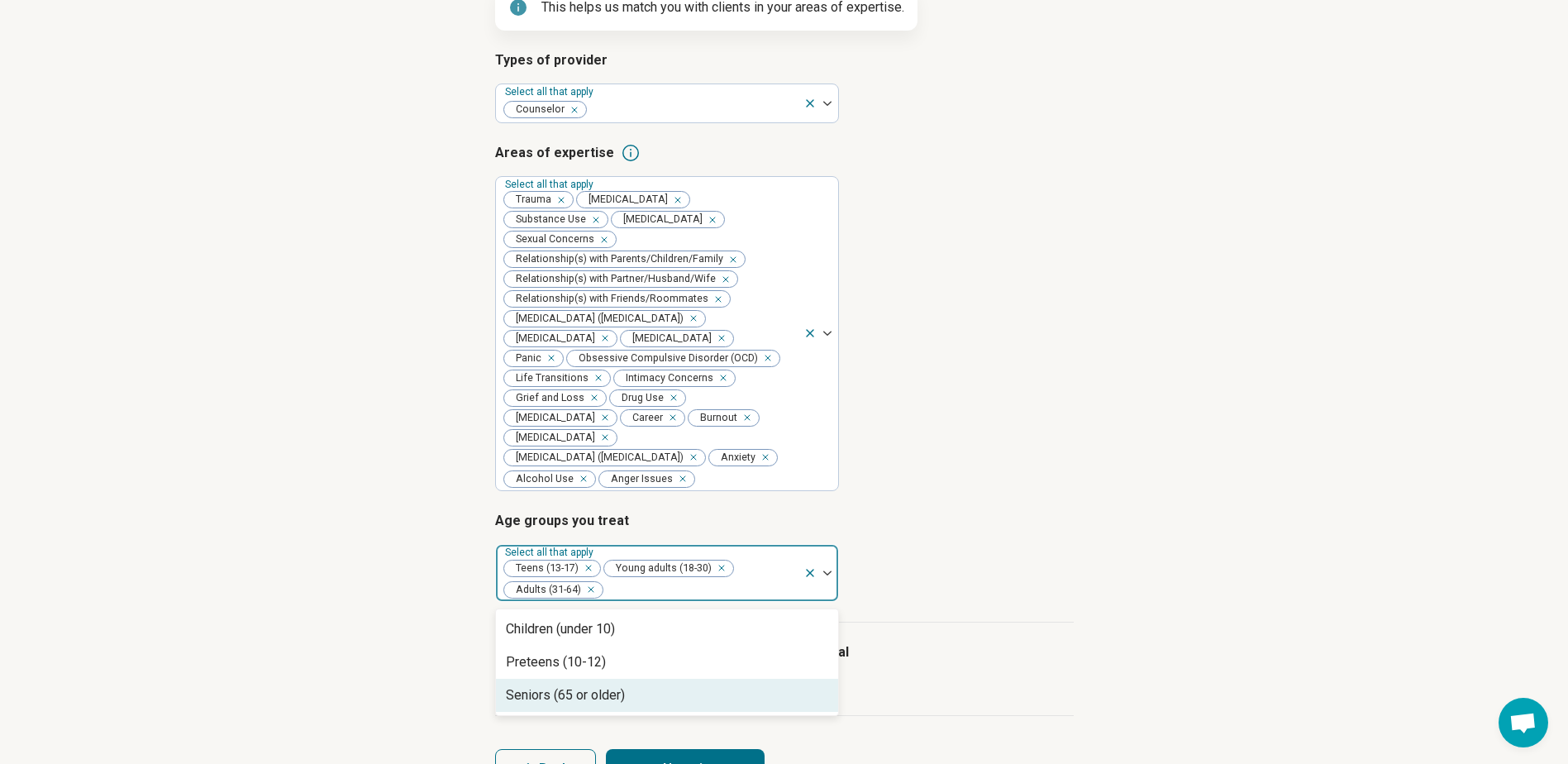
click at [686, 679] on div "Seniors (65 or older)" at bounding box center [666, 695] width 342 height 33
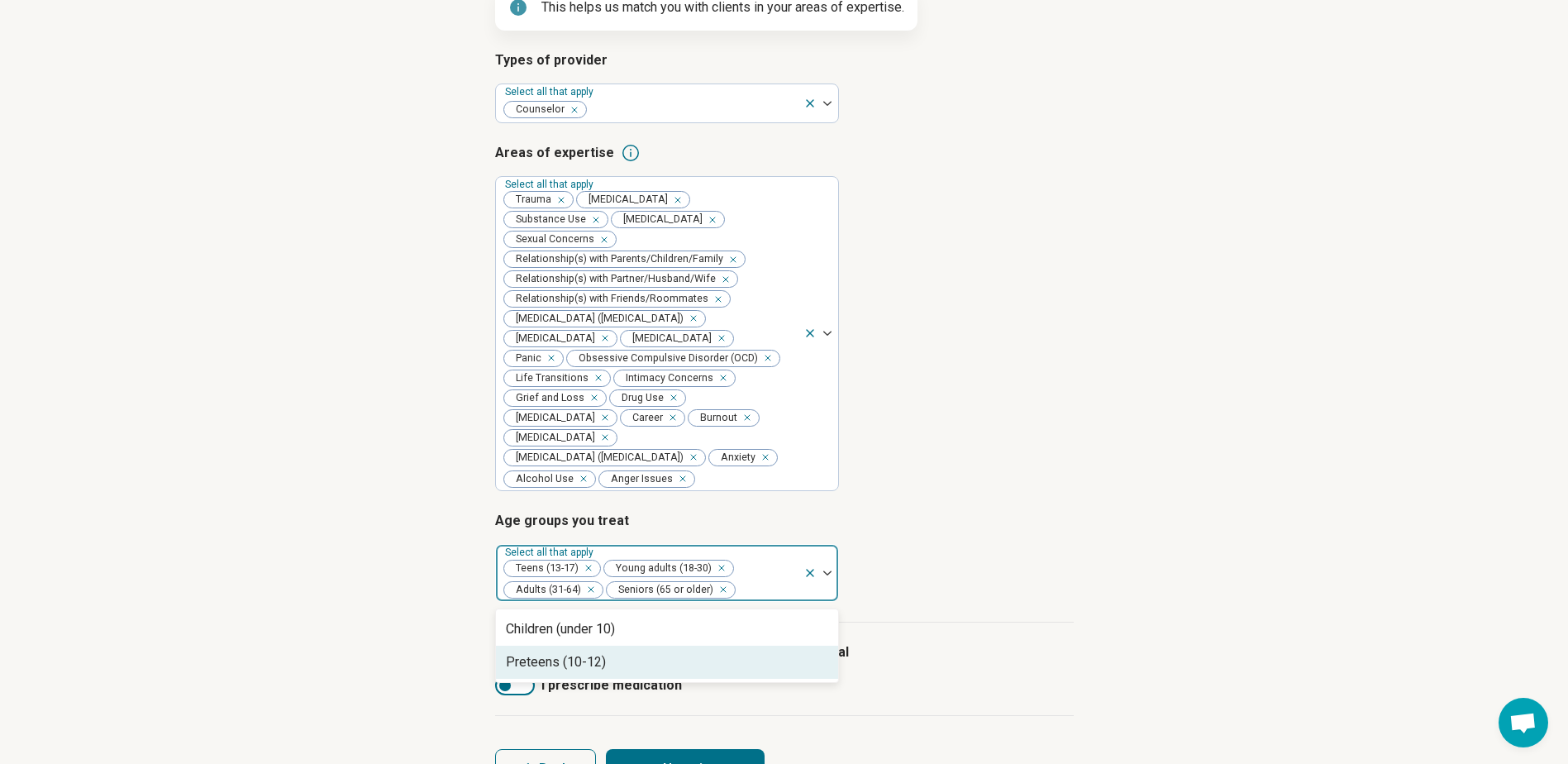
click at [921, 530] on article "Age groups you treat option Seniors (65 or older), selected. 2 results availabl…" at bounding box center [784, 556] width 578 height 91
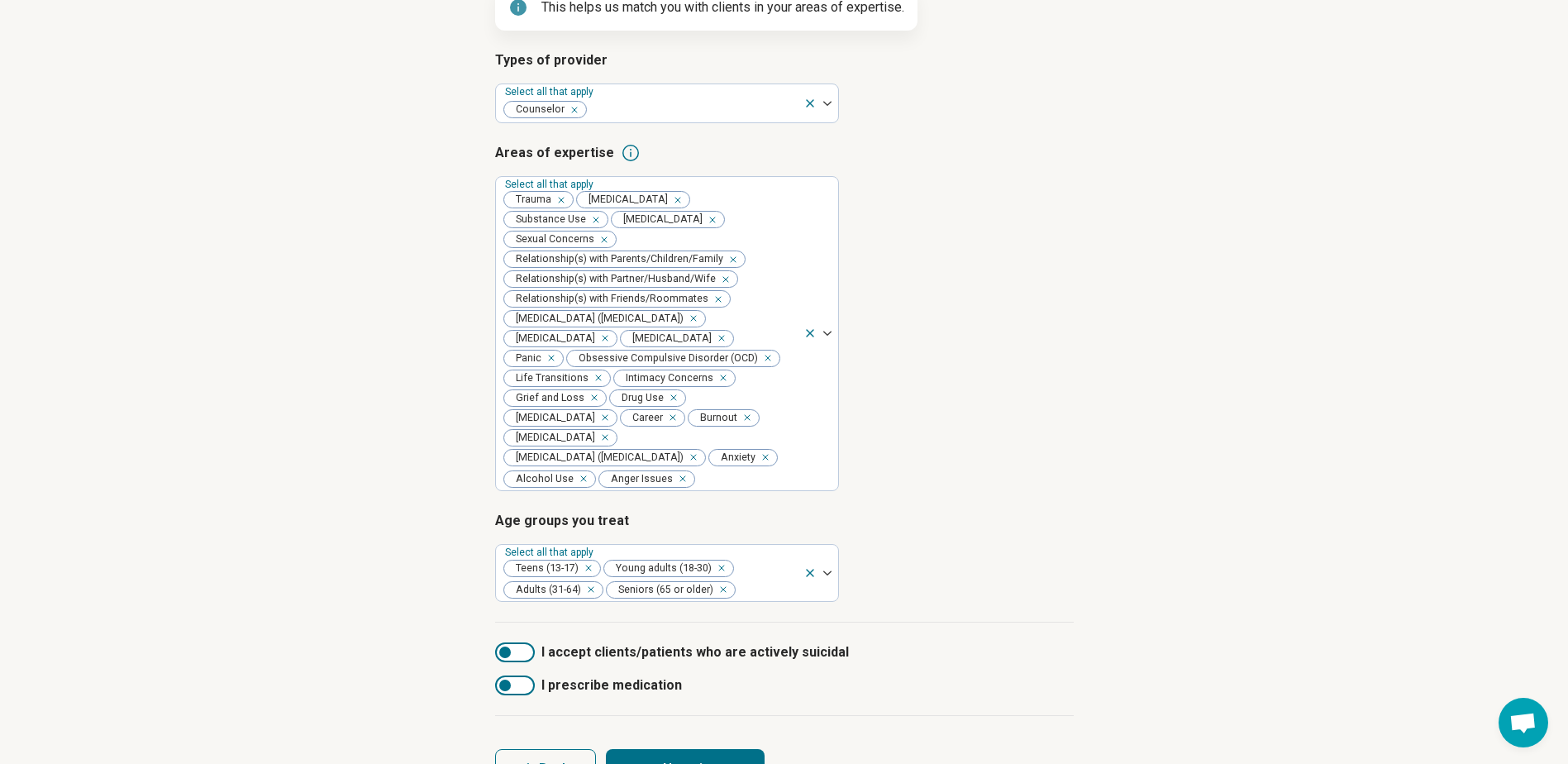
click at [671, 749] on button "Next" at bounding box center [684, 769] width 158 height 39
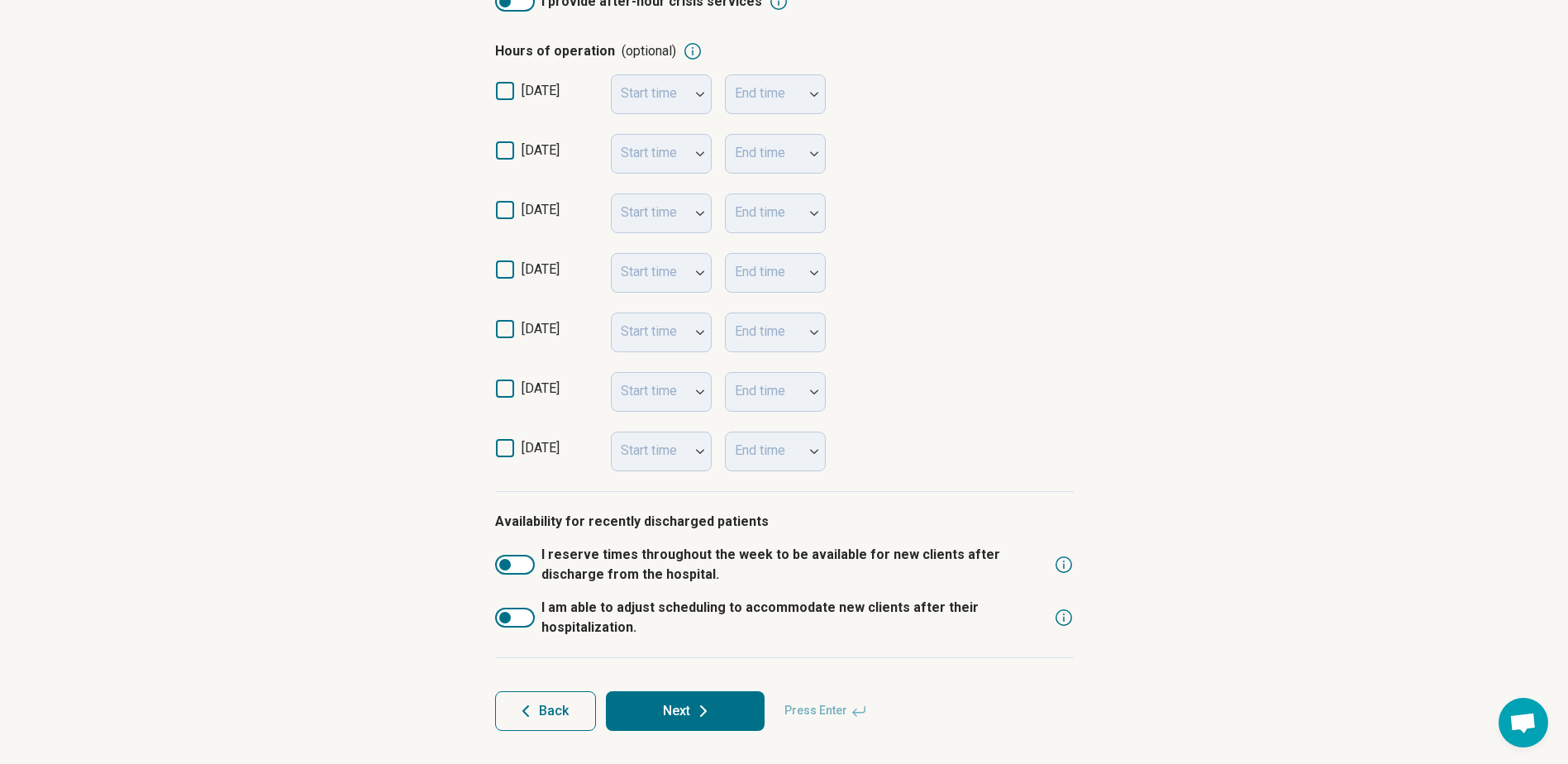
scroll to position [381, 0]
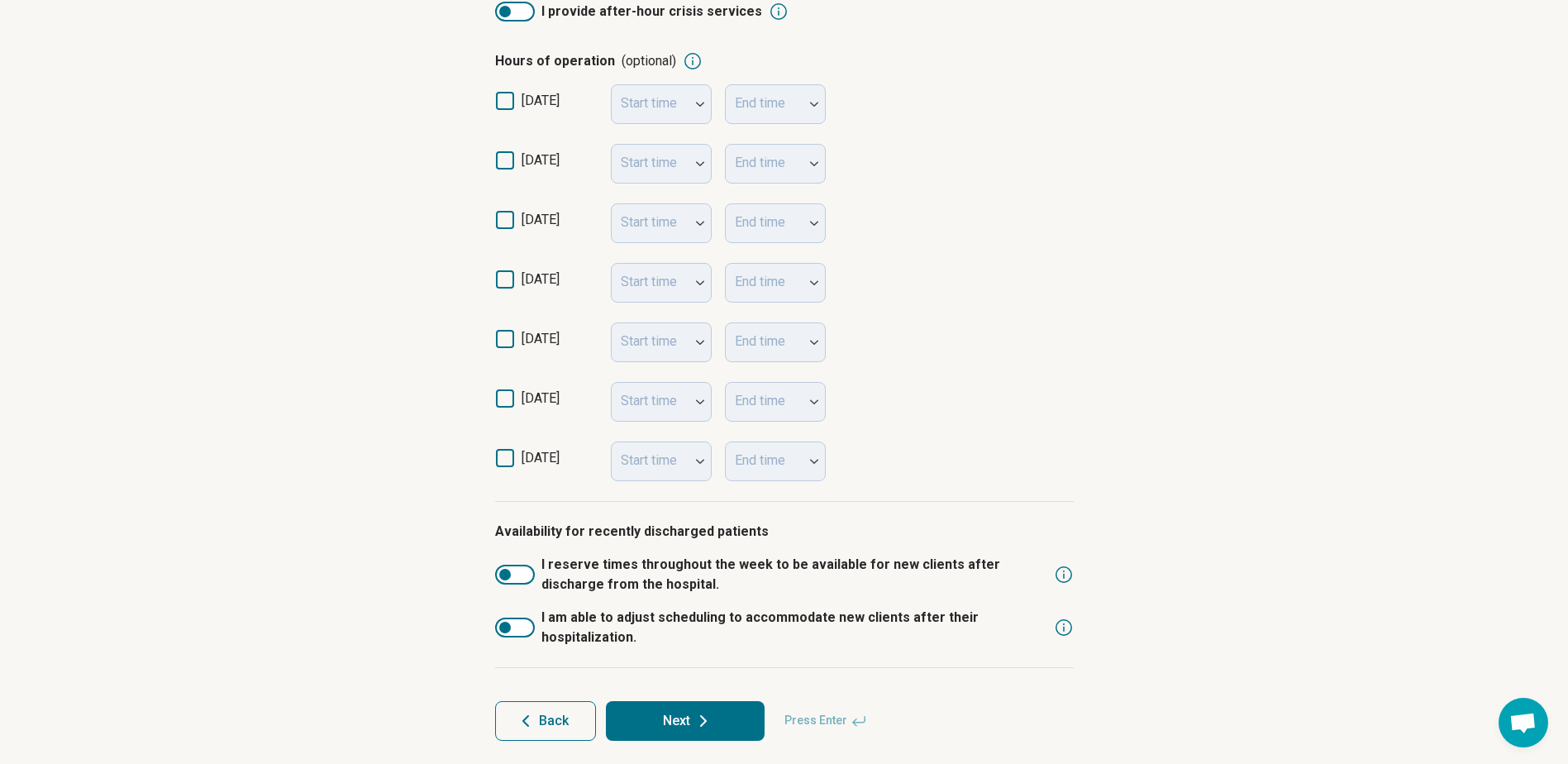
click at [517, 165] on label "[DATE]" at bounding box center [545, 167] width 102 height 33
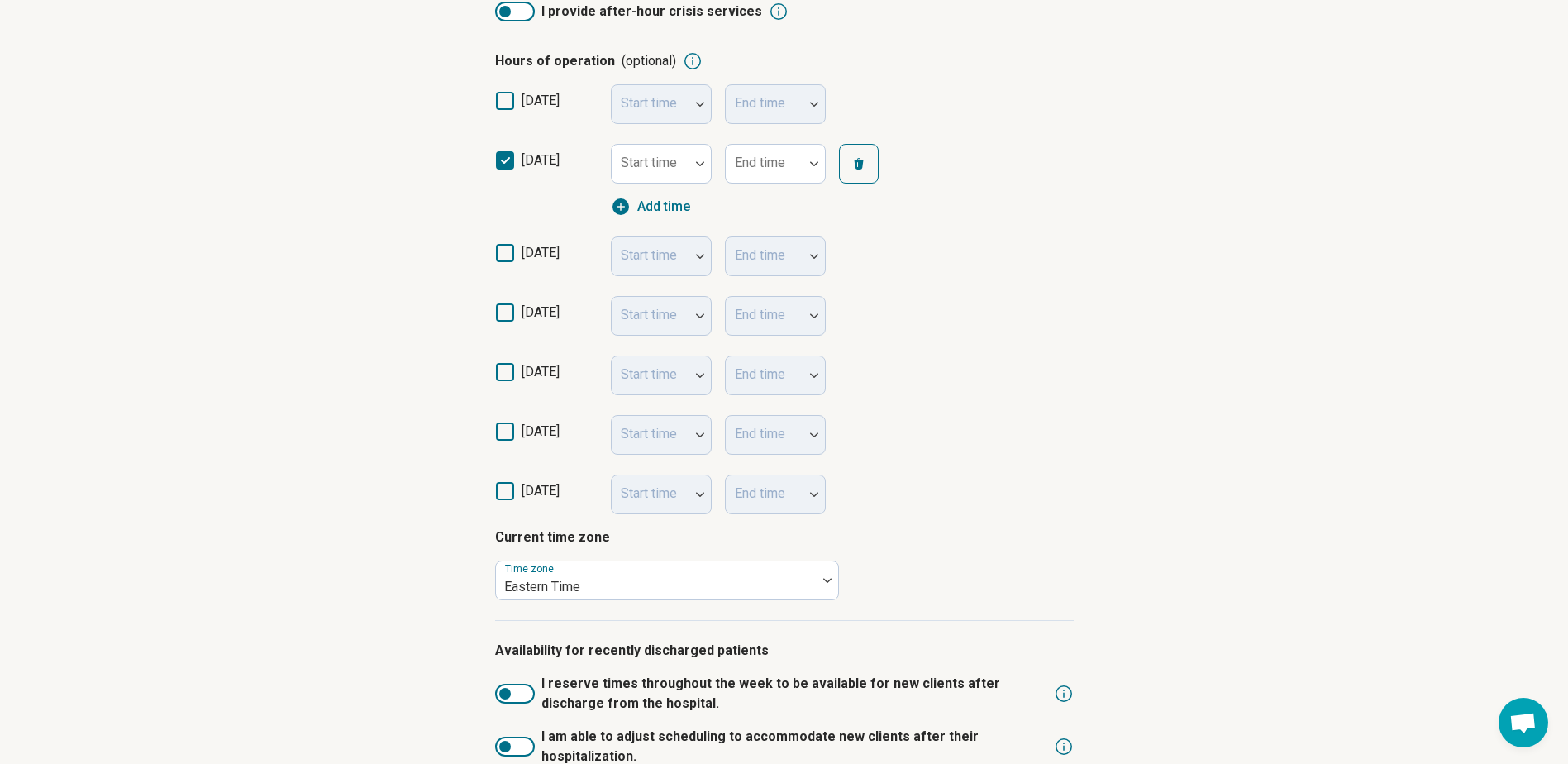
click at [681, 126] on div "[DATE] Start time End time" at bounding box center [784, 109] width 578 height 50
click at [682, 116] on div "Start time" at bounding box center [662, 104] width 101 height 39
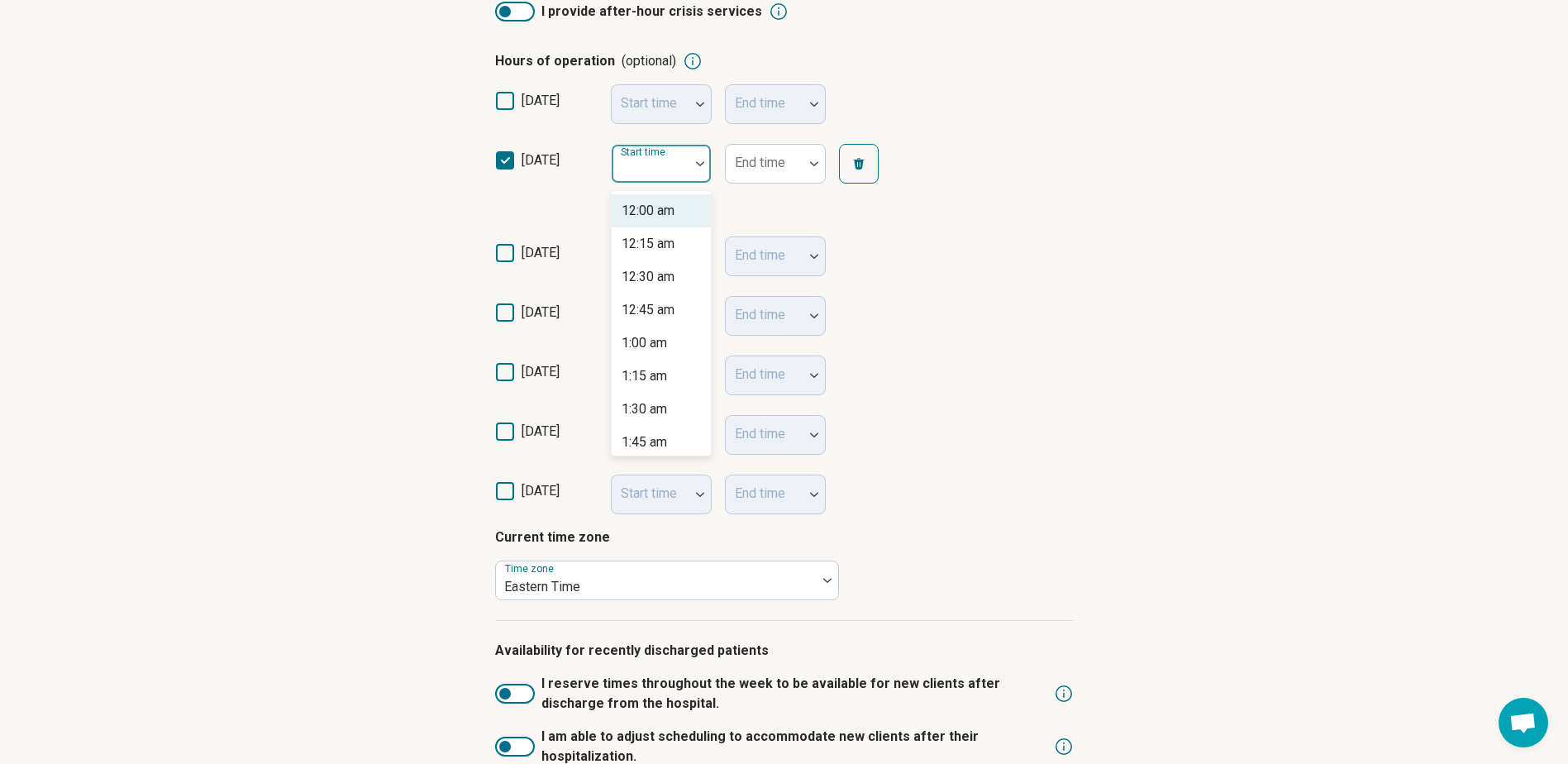
click at [689, 161] on div at bounding box center [650, 163] width 78 height 37
click at [669, 303] on div "9:00 am" at bounding box center [662, 296] width 99 height 33
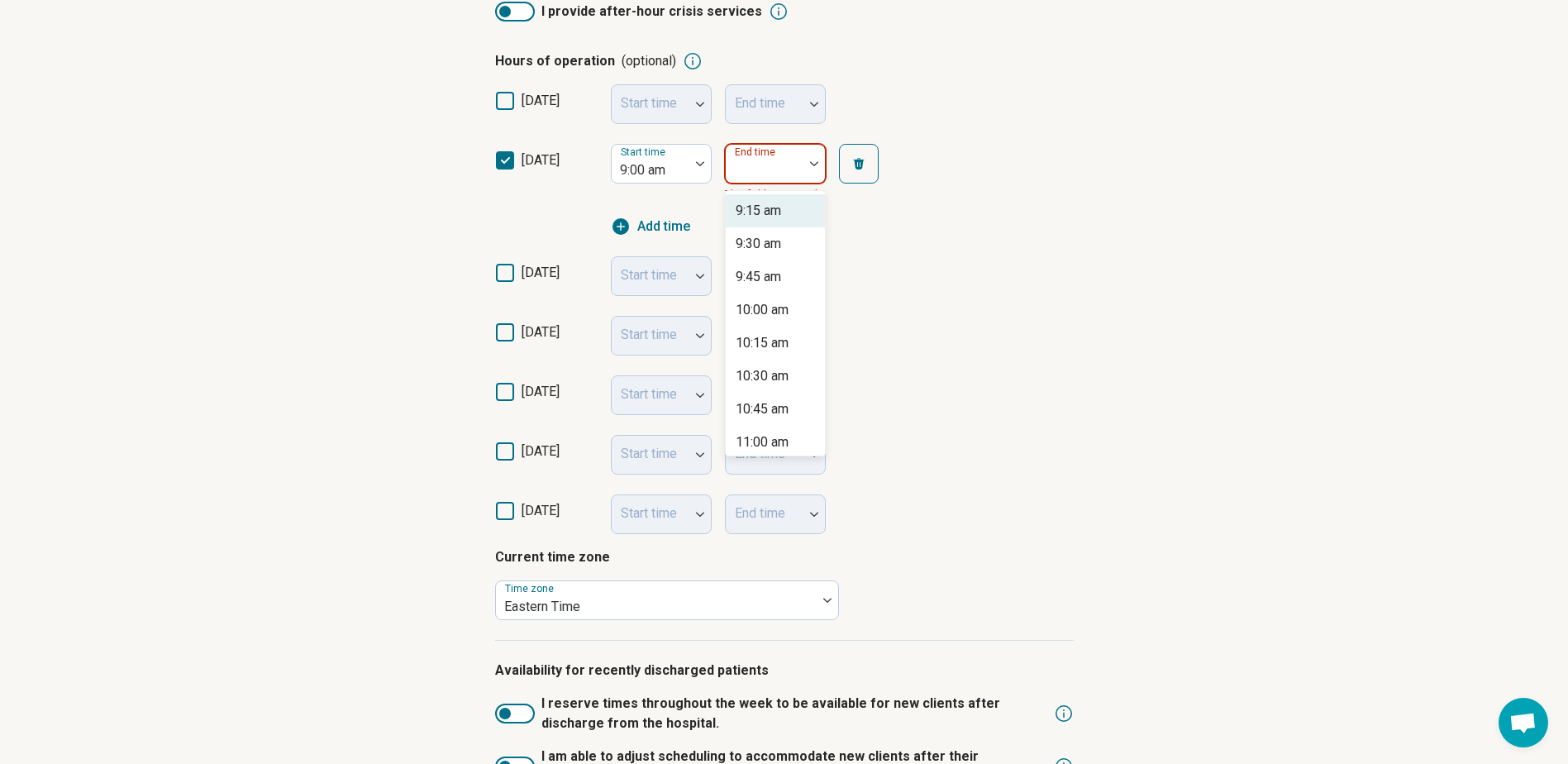
click at [786, 157] on div "End time" at bounding box center [775, 163] width 101 height 39
click at [770, 445] on div "11:00 am" at bounding box center [762, 442] width 52 height 20
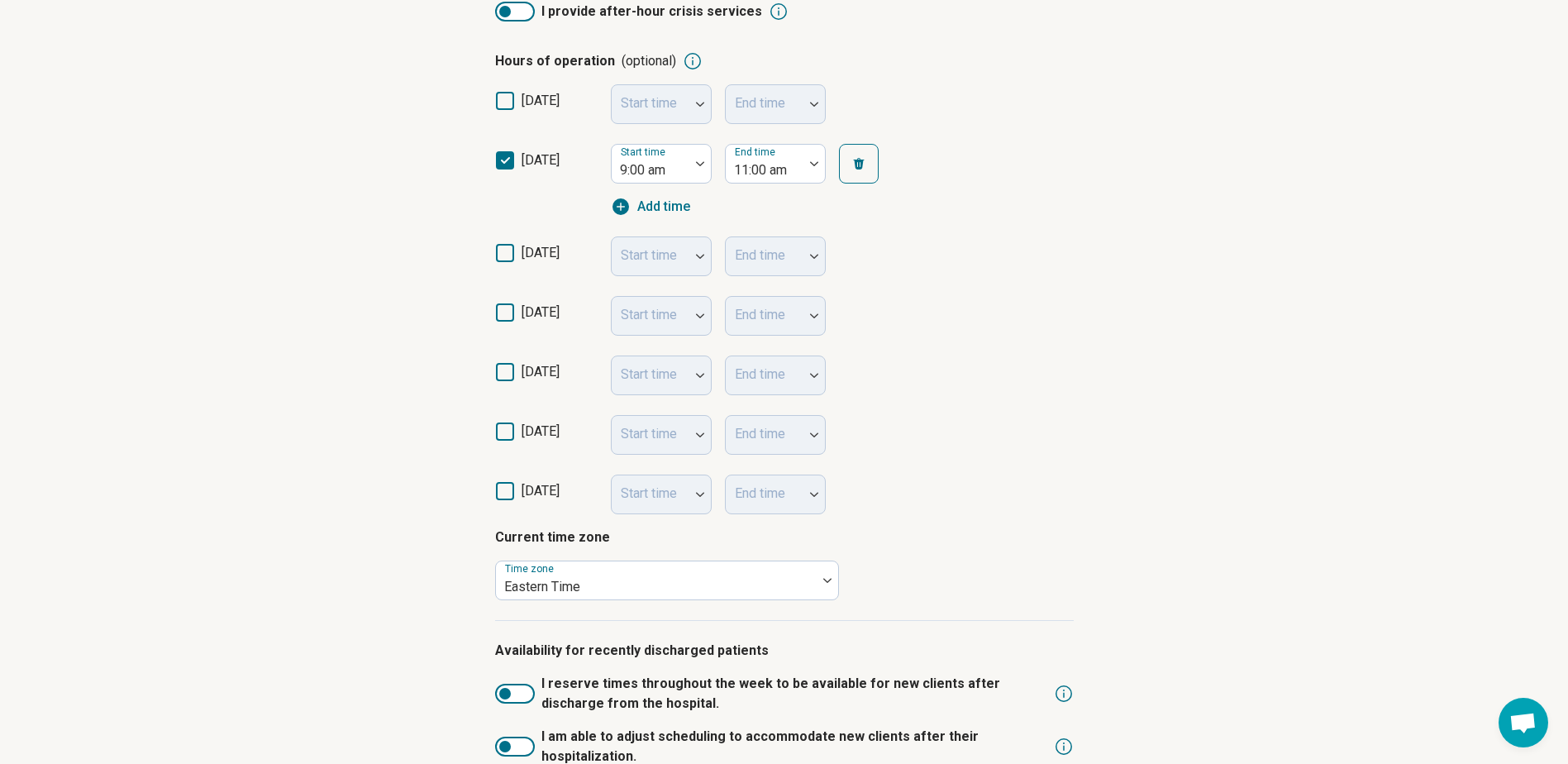
click at [665, 201] on span "Add time" at bounding box center [664, 206] width 52 height 20
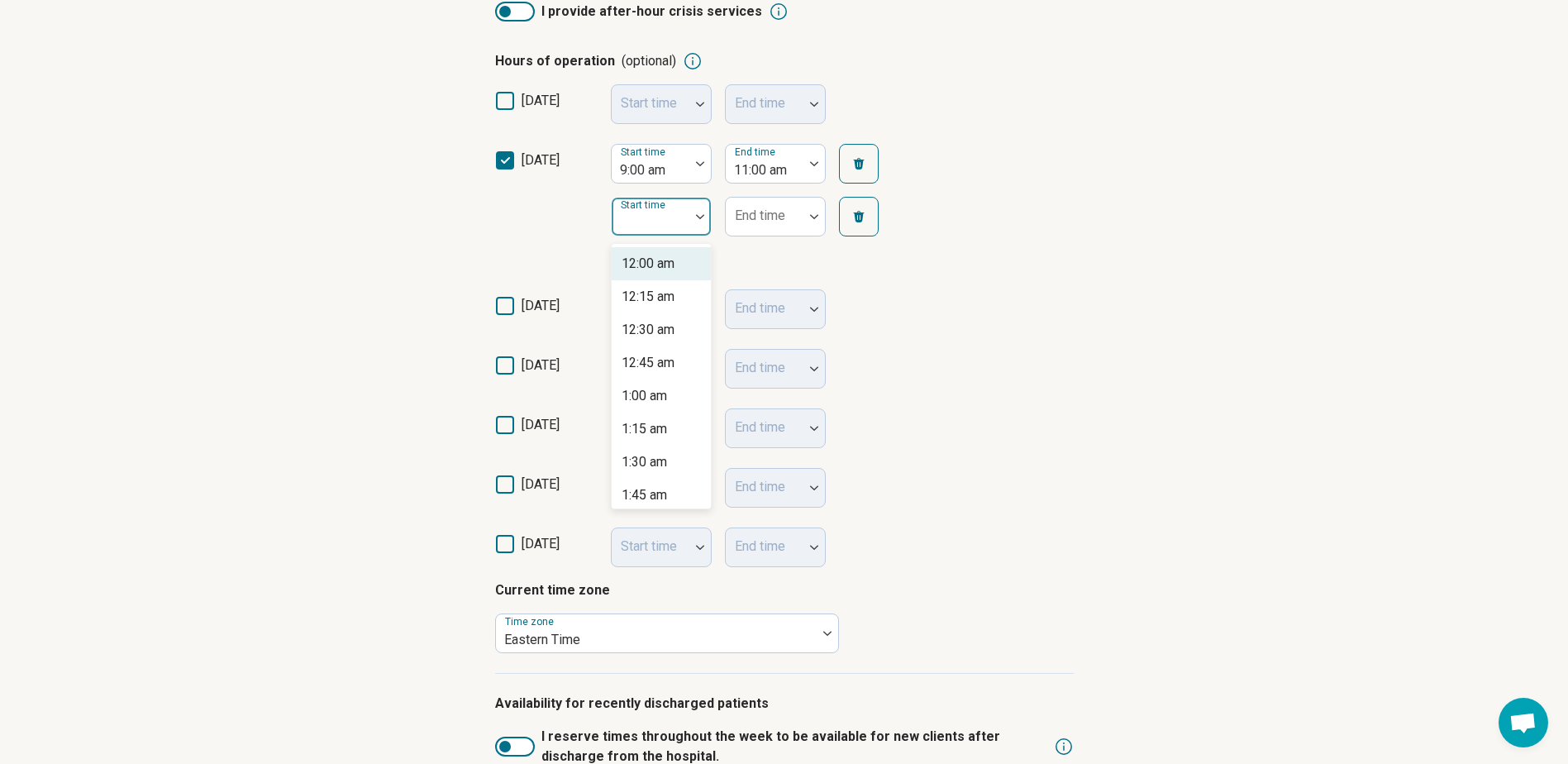
click at [656, 202] on div "Start time" at bounding box center [662, 217] width 101 height 39
click at [661, 338] on div "12:00 pm" at bounding box center [662, 327] width 99 height 33
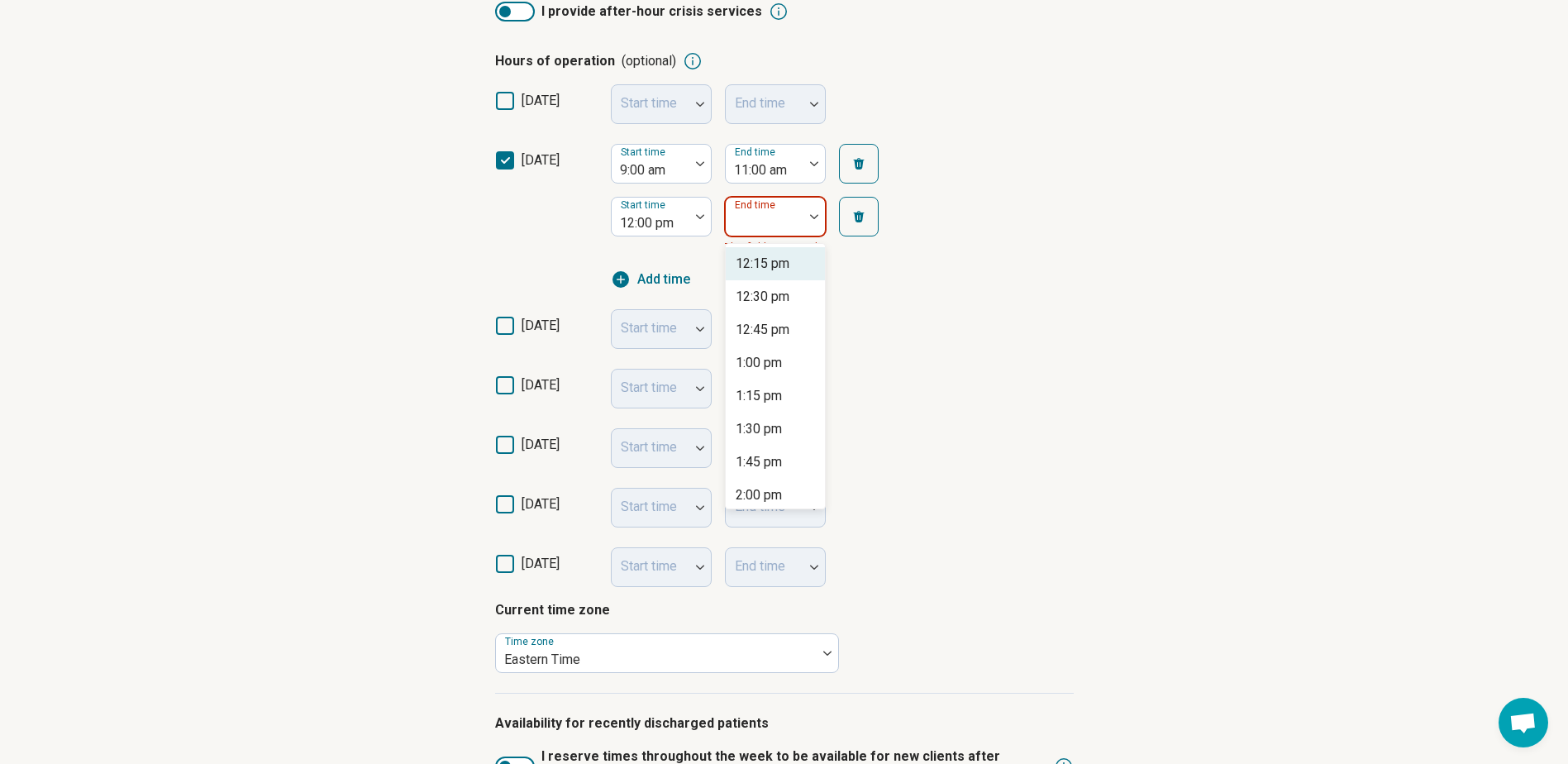
click at [788, 201] on div at bounding box center [764, 217] width 78 height 37
click at [781, 378] on div "2:00 pm" at bounding box center [775, 367] width 99 height 33
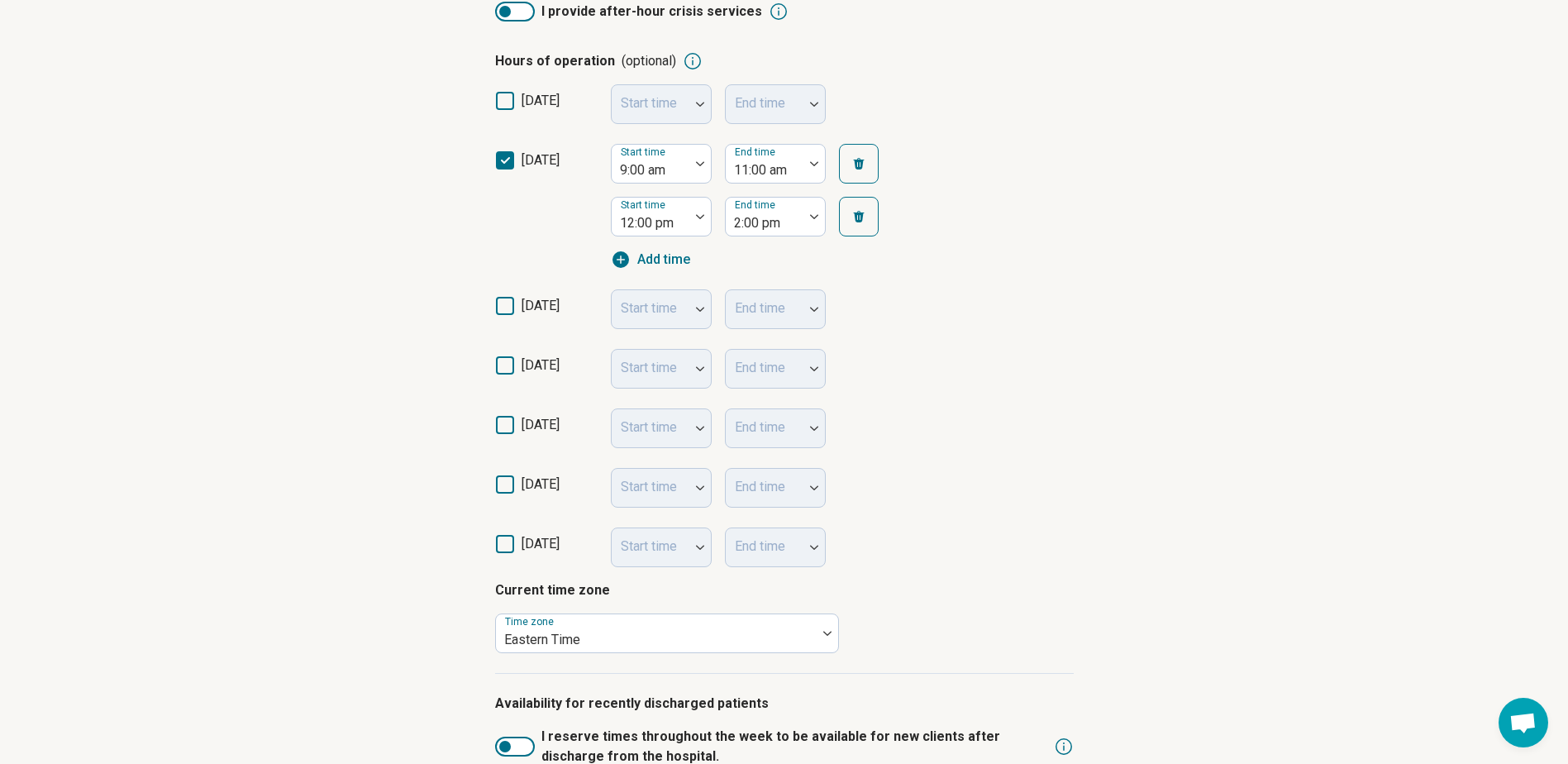
click at [519, 311] on label "[DATE]" at bounding box center [545, 312] width 102 height 33
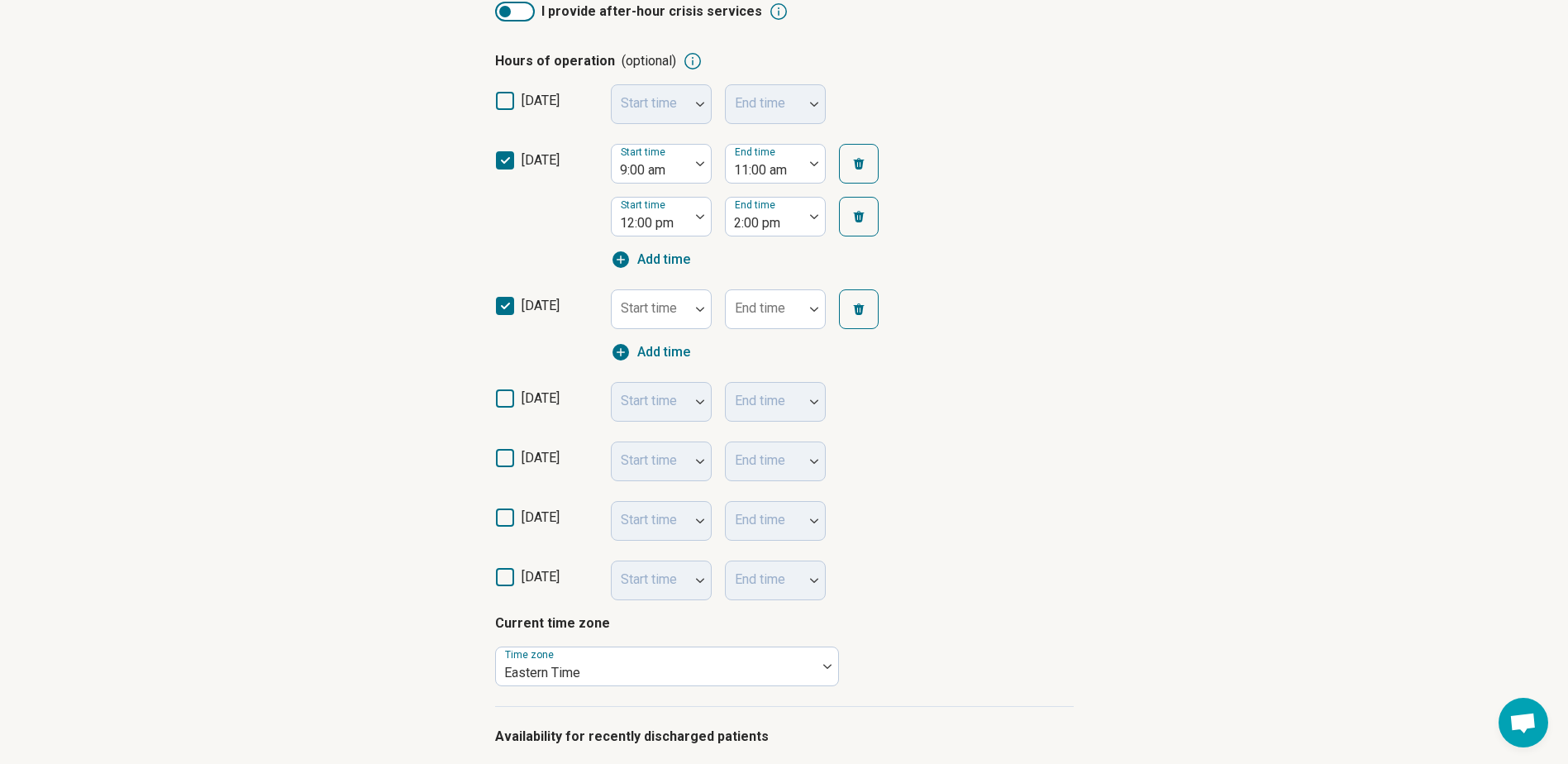
scroll to position [8, 0]
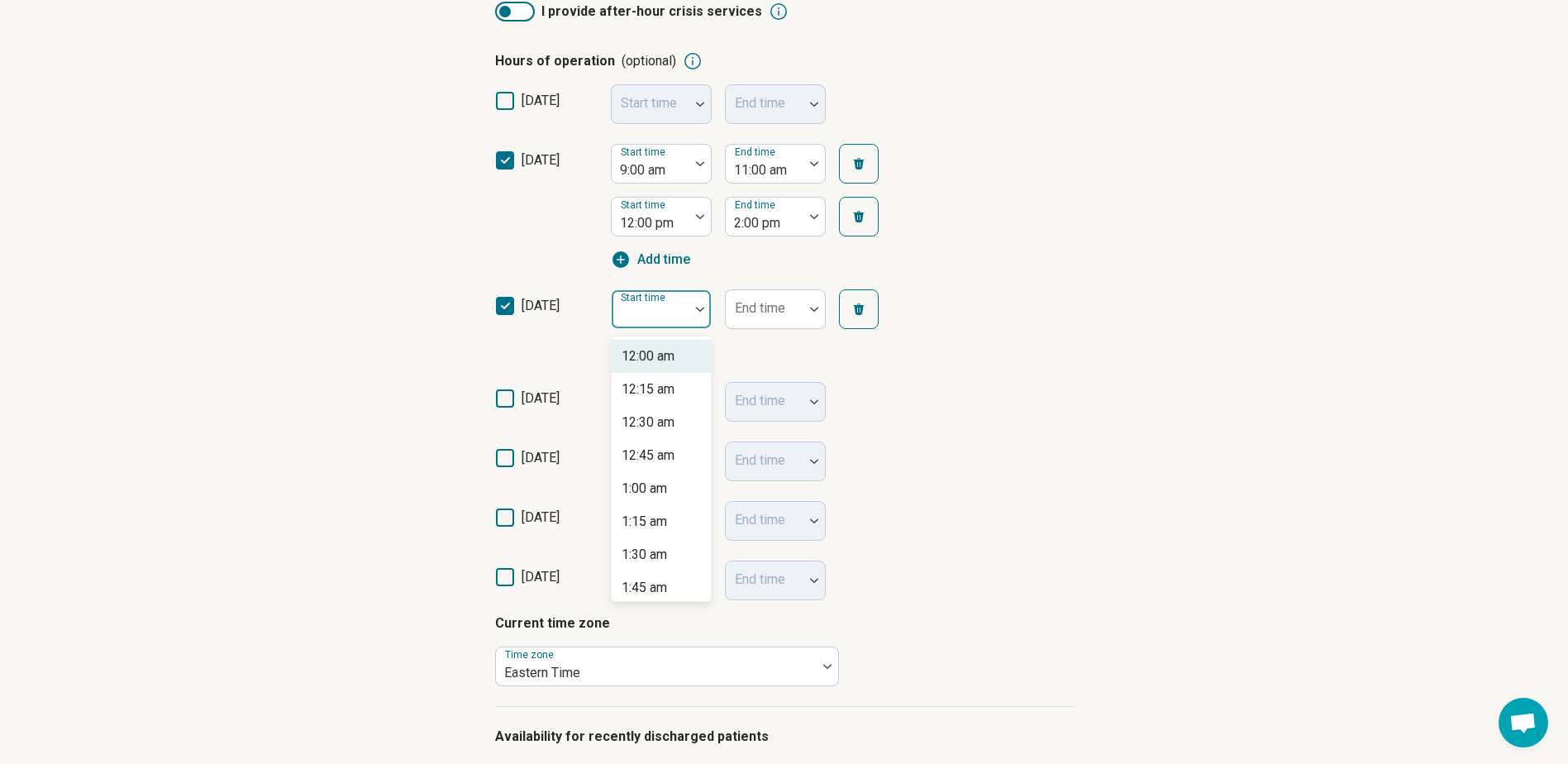
click at [698, 327] on div at bounding box center [700, 309] width 22 height 38
type input "*"
click at [672, 360] on div "9:00 am" at bounding box center [662, 355] width 99 height 33
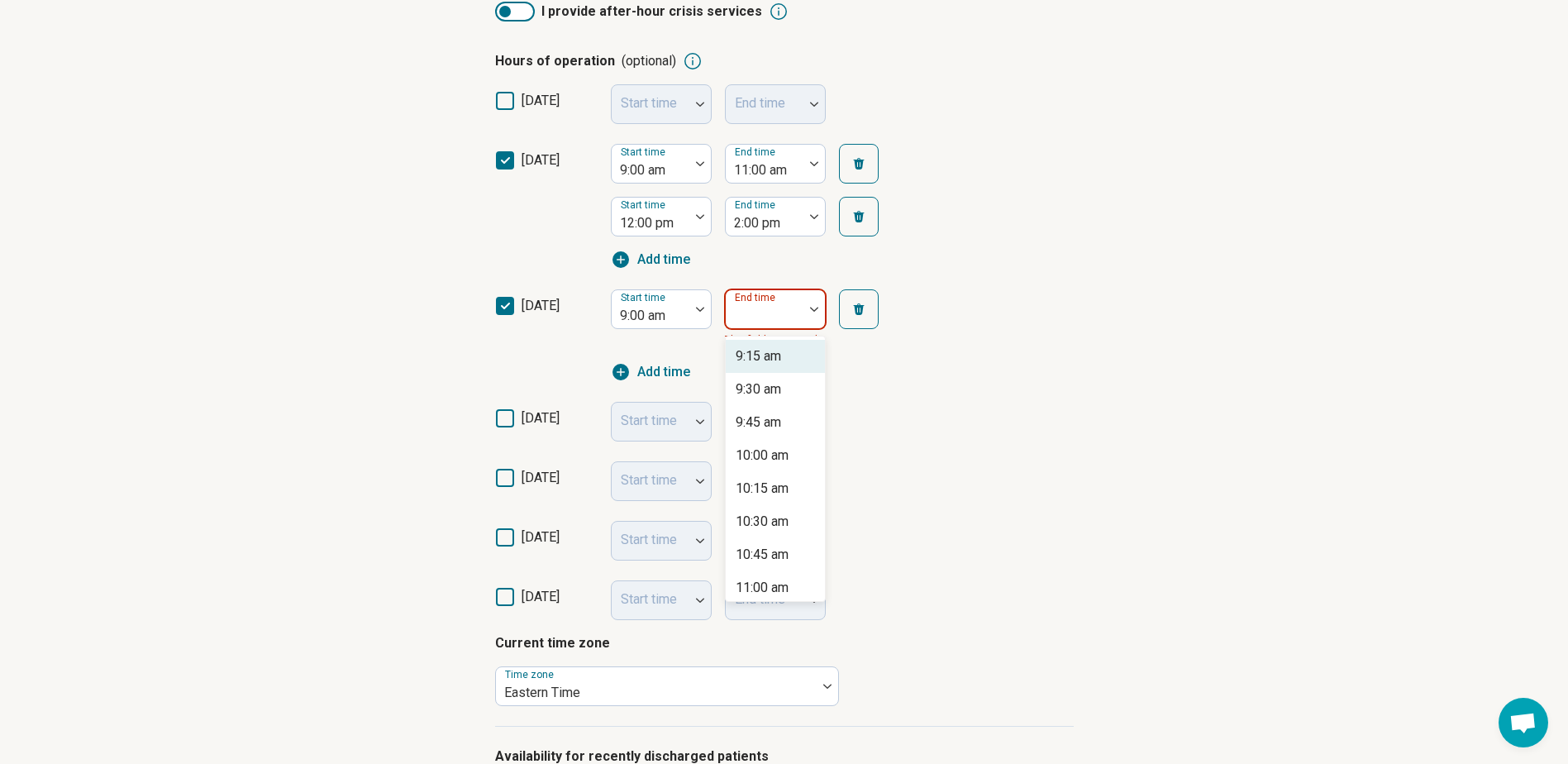
click at [764, 321] on div at bounding box center [764, 316] width 65 height 23
type input "**"
click at [765, 352] on div "11:00 am" at bounding box center [762, 356] width 52 height 20
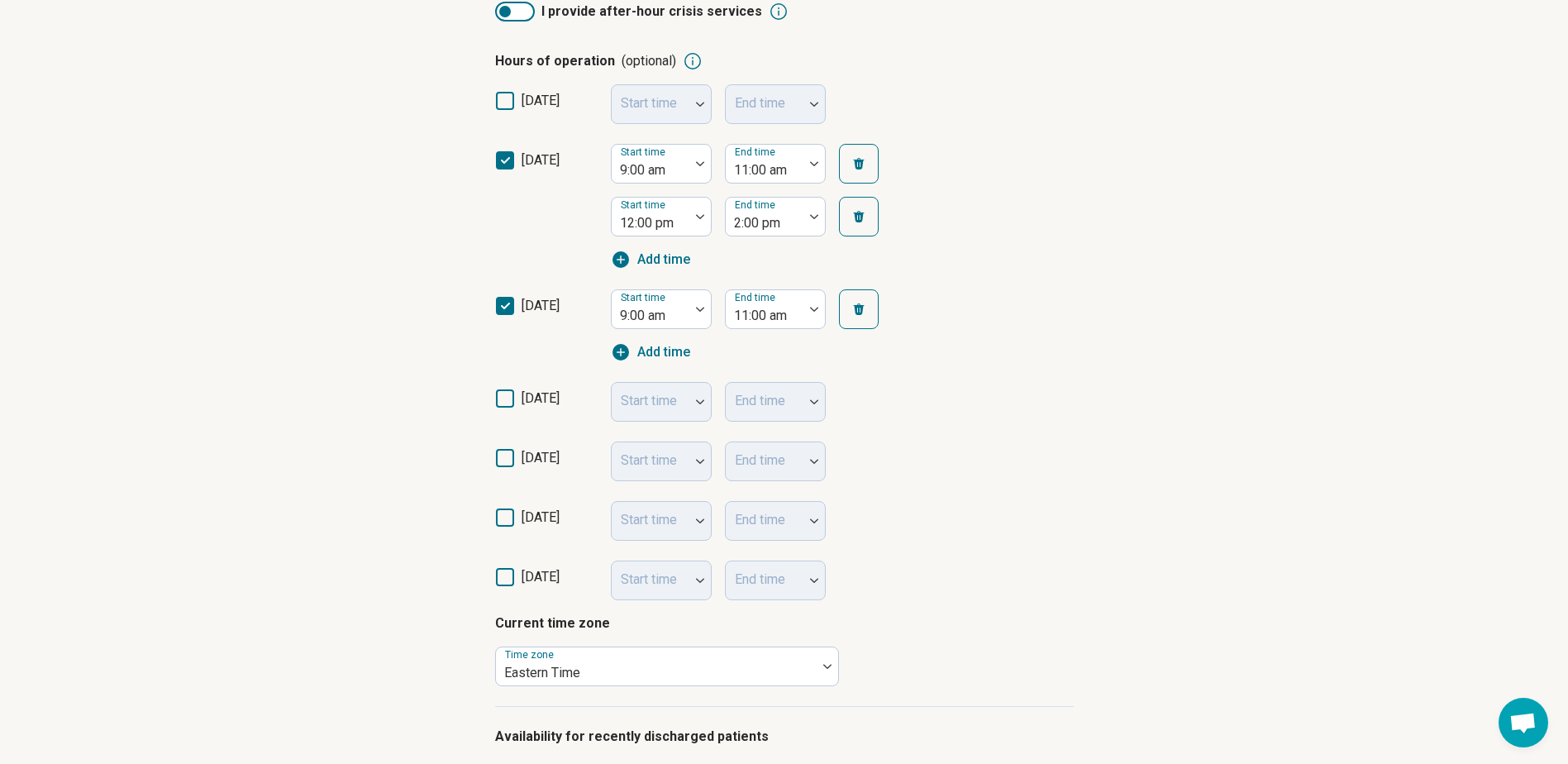
click at [638, 356] on span "Add time" at bounding box center [664, 352] width 52 height 20
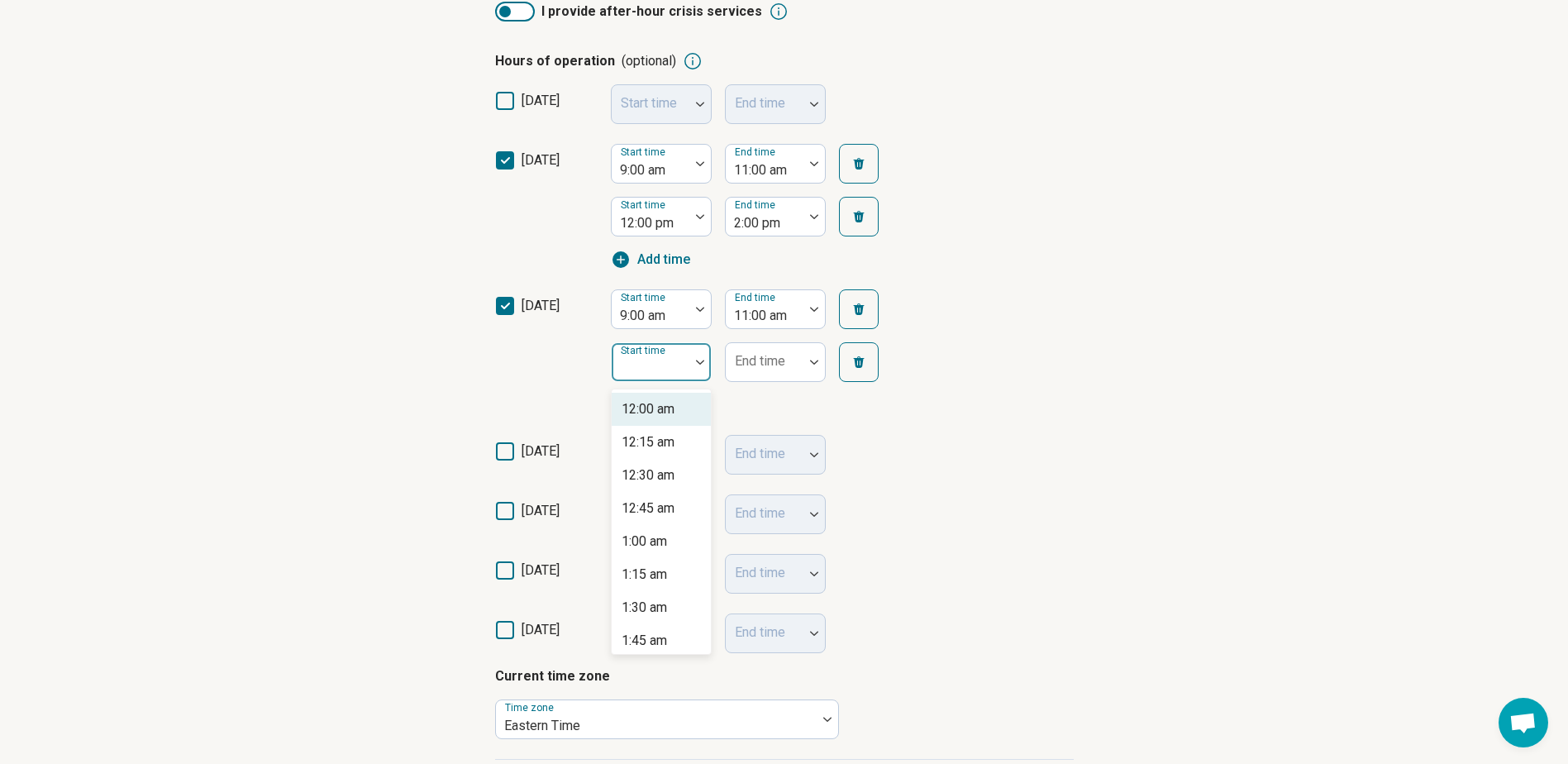
click at [648, 358] on div "Start time" at bounding box center [662, 362] width 101 height 39
type input "**"
click at [657, 536] on div "12:00 pm" at bounding box center [648, 541] width 53 height 20
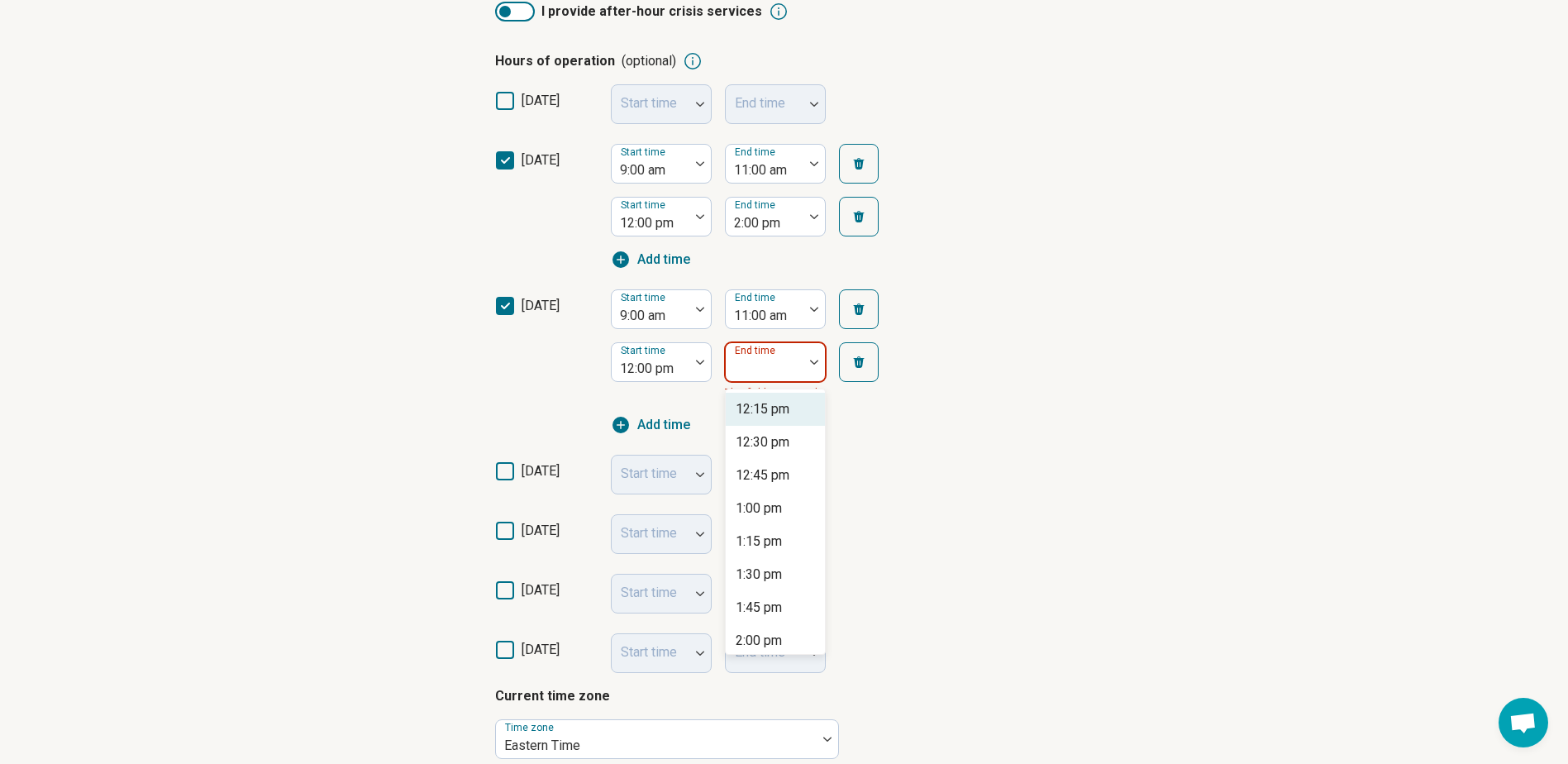
type input "*"
click at [765, 358] on div "End time *" at bounding box center [775, 362] width 101 height 39
click at [776, 517] on div "2:00 pm" at bounding box center [758, 508] width 46 height 20
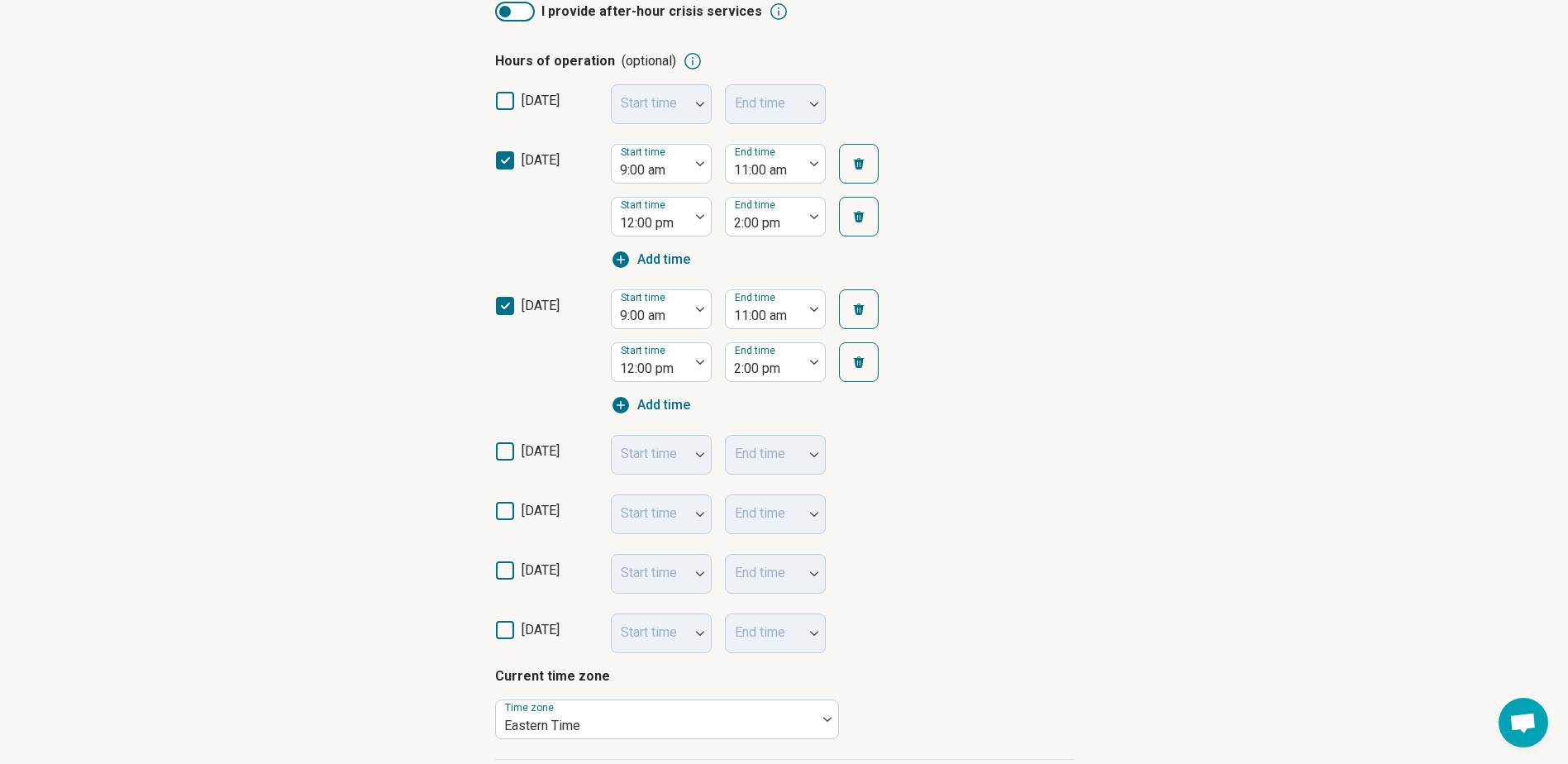
click at [550, 463] on span "[DATE]" at bounding box center [541, 457] width 38 height 33
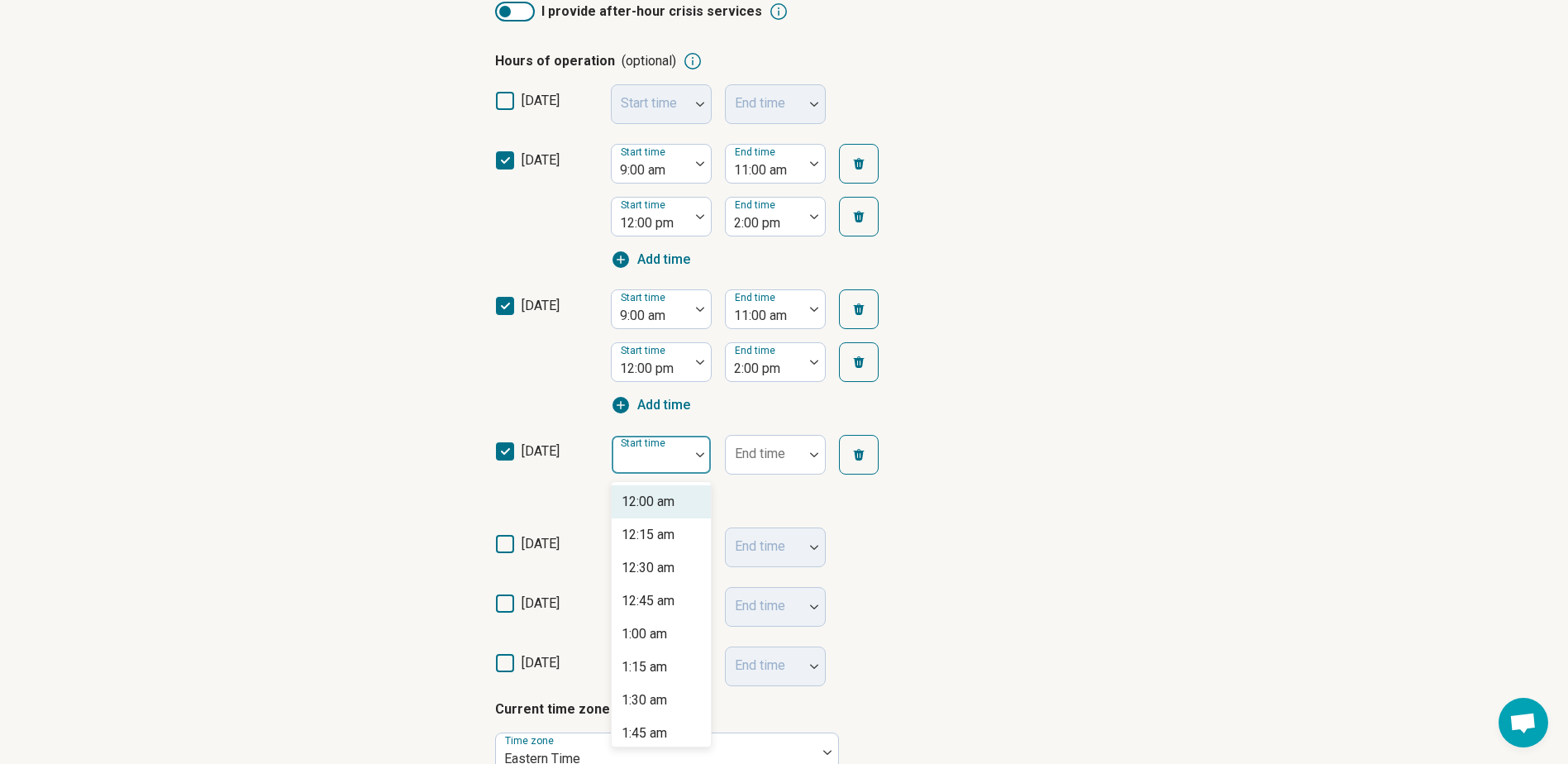
click at [649, 459] on div "Start time" at bounding box center [662, 455] width 101 height 39
click at [679, 549] on div "10:00 am" at bounding box center [662, 538] width 99 height 33
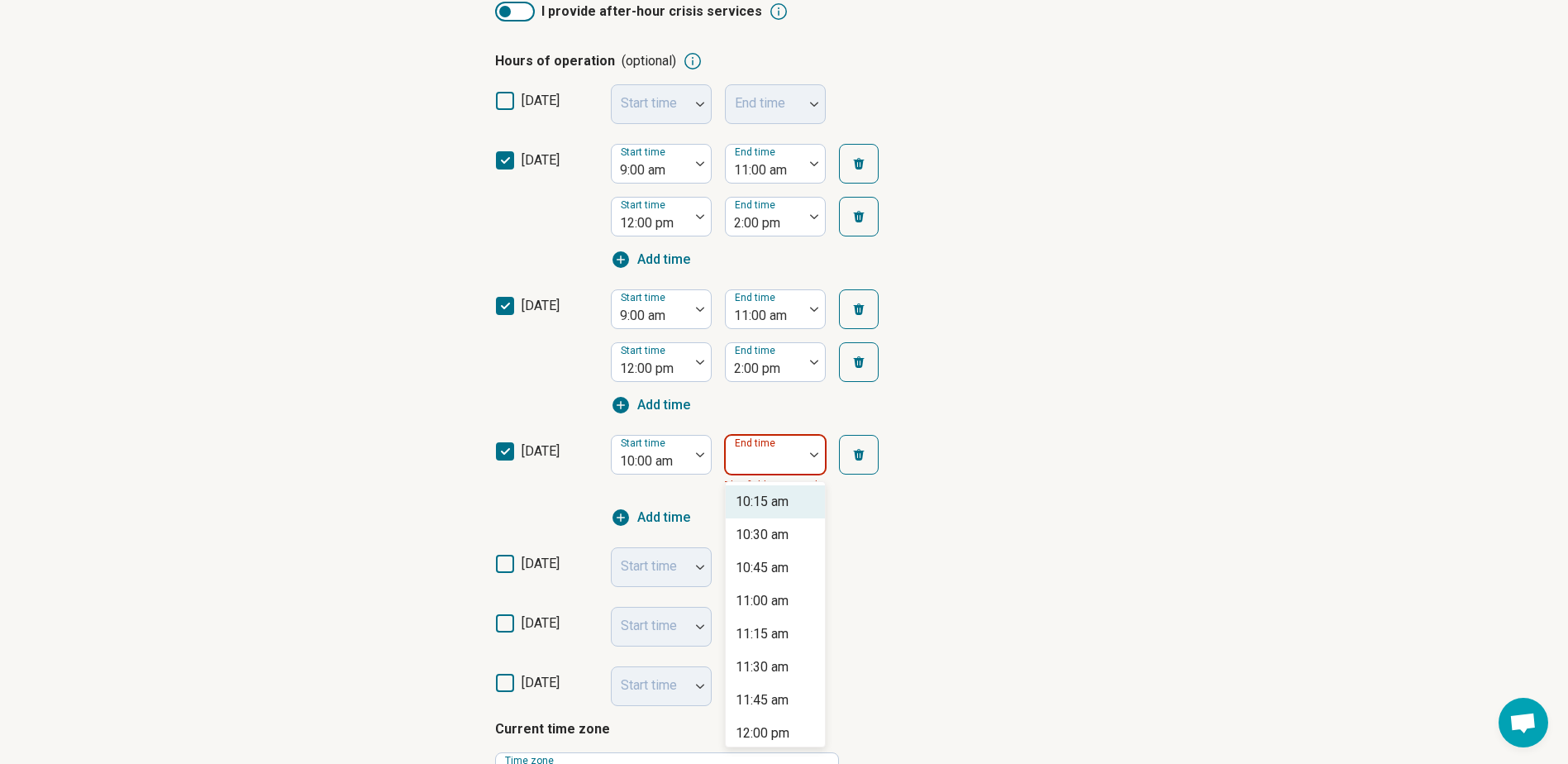
click at [777, 471] on div at bounding box center [764, 461] width 65 height 23
click at [777, 595] on div "1:00 pm" at bounding box center [758, 594] width 46 height 20
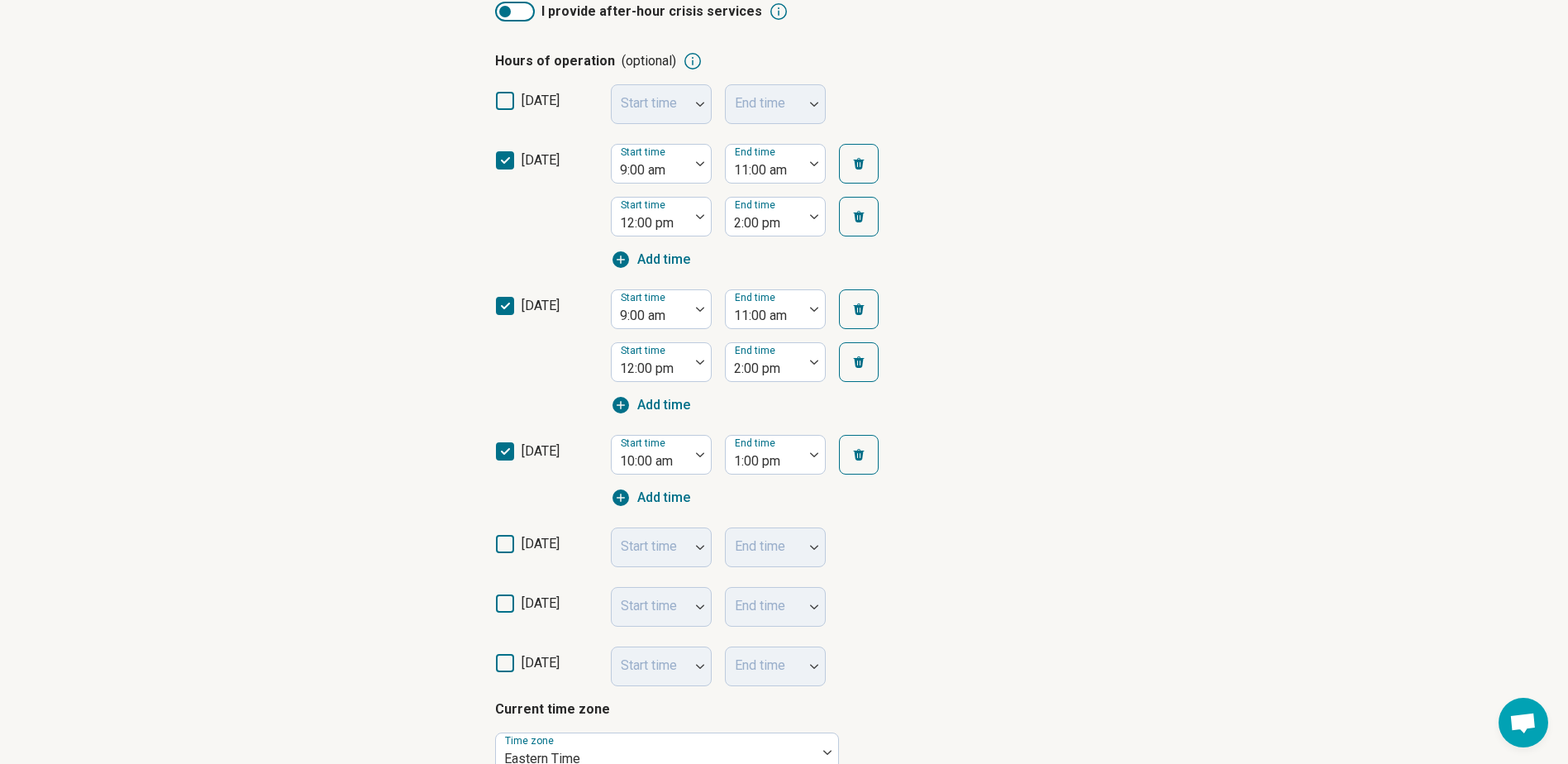
drag, startPoint x: 493, startPoint y: 546, endPoint x: 504, endPoint y: 547, distance: 11.0
click at [504, 547] on article "Step 4 of 9 What’s your current availability? You can always change this later …" at bounding box center [784, 397] width 632 height 1336
click at [504, 547] on icon at bounding box center [504, 544] width 18 height 18
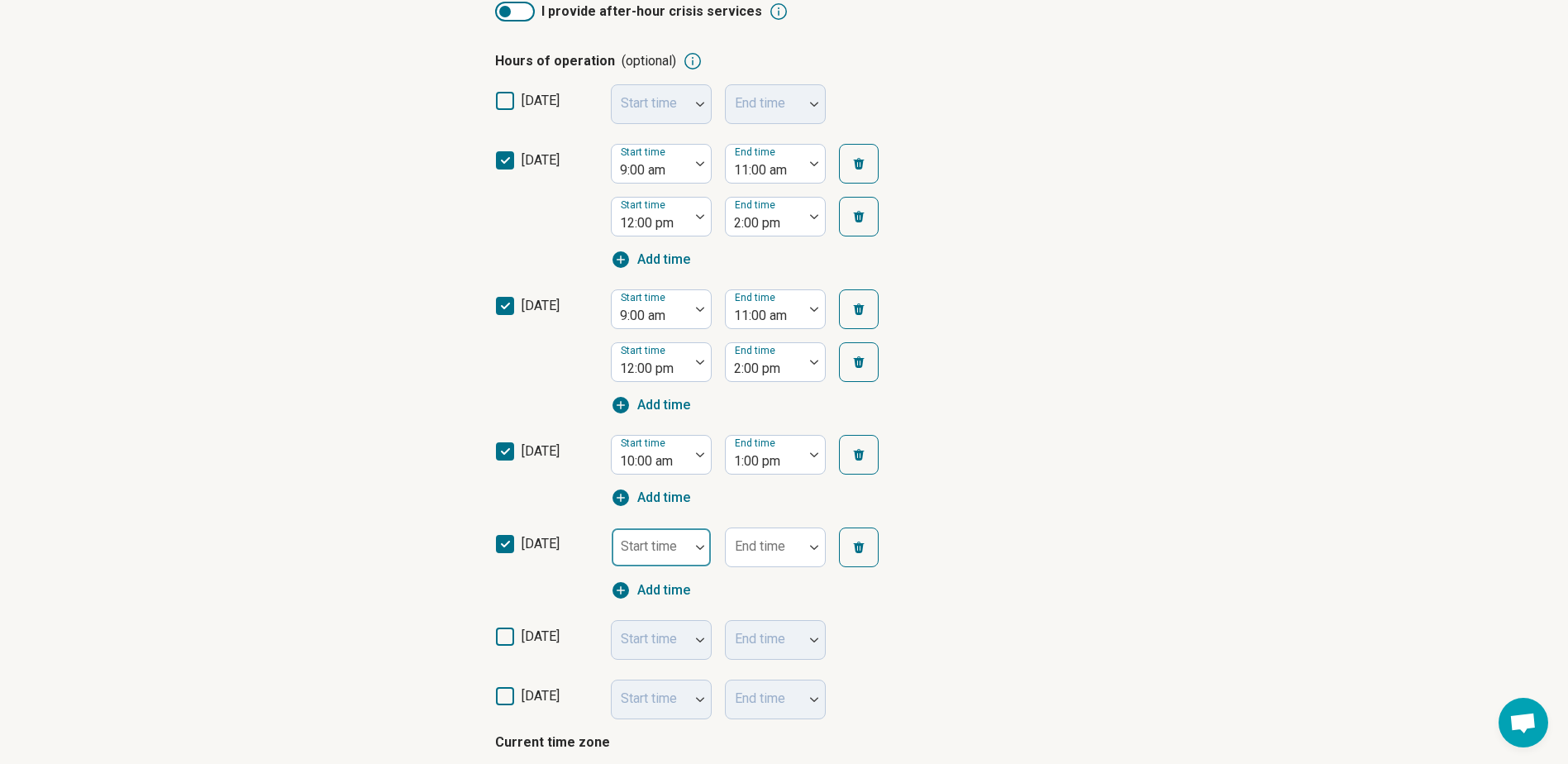
scroll to position [8, 0]
click at [644, 549] on div "Start time" at bounding box center [662, 547] width 101 height 39
type input "*"
click at [662, 273] on div "9:00 am" at bounding box center [644, 275] width 46 height 20
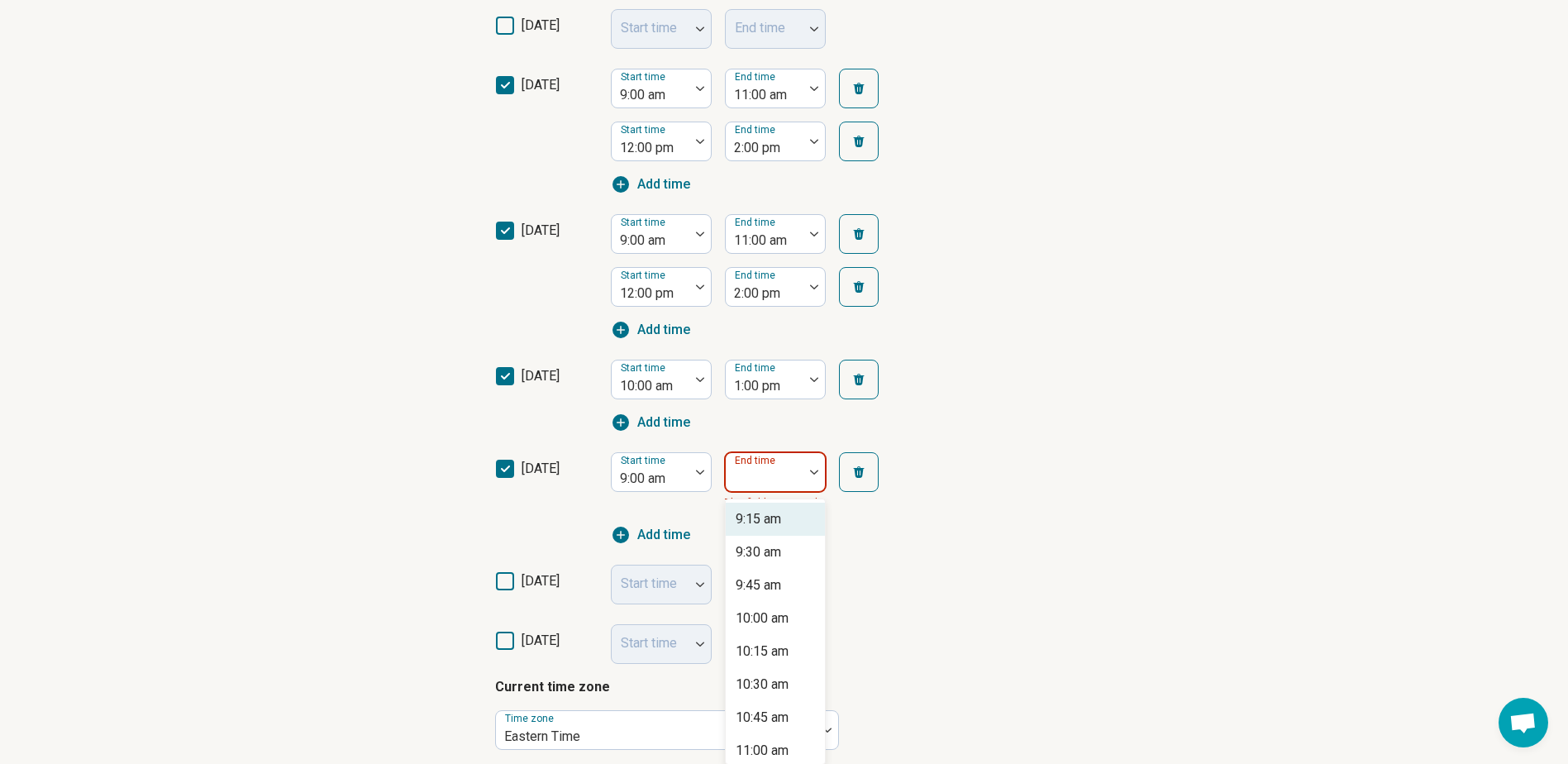
scroll to position [463, 0]
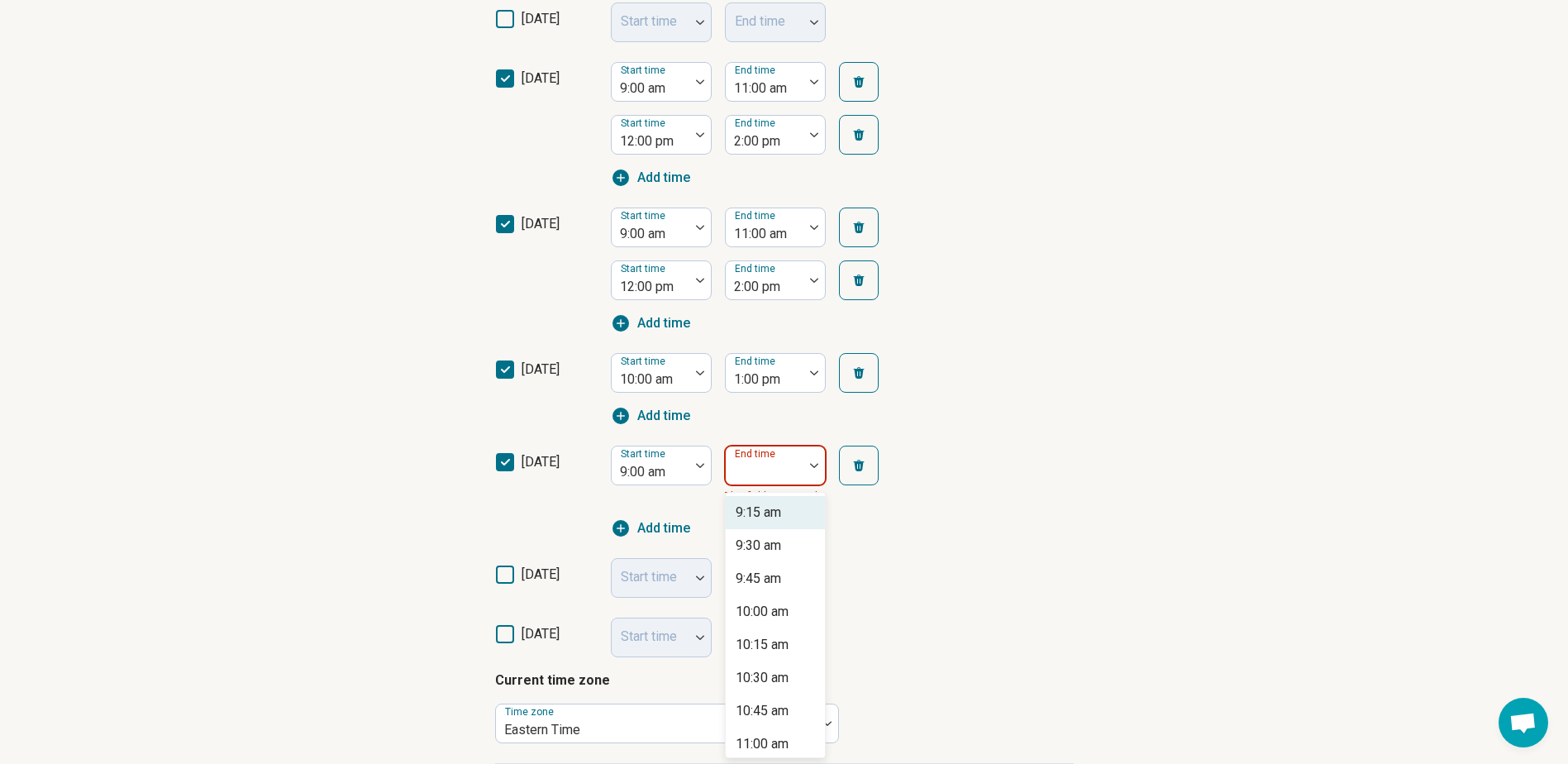
click at [760, 486] on div "59 results available. Use Up and Down to choose options, press Enter to select …" at bounding box center [775, 465] width 101 height 39
type input "*"
click at [759, 639] on div "2:00 pm" at bounding box center [758, 643] width 46 height 20
